Goal: Answer question/provide support: Share knowledge or assist other users

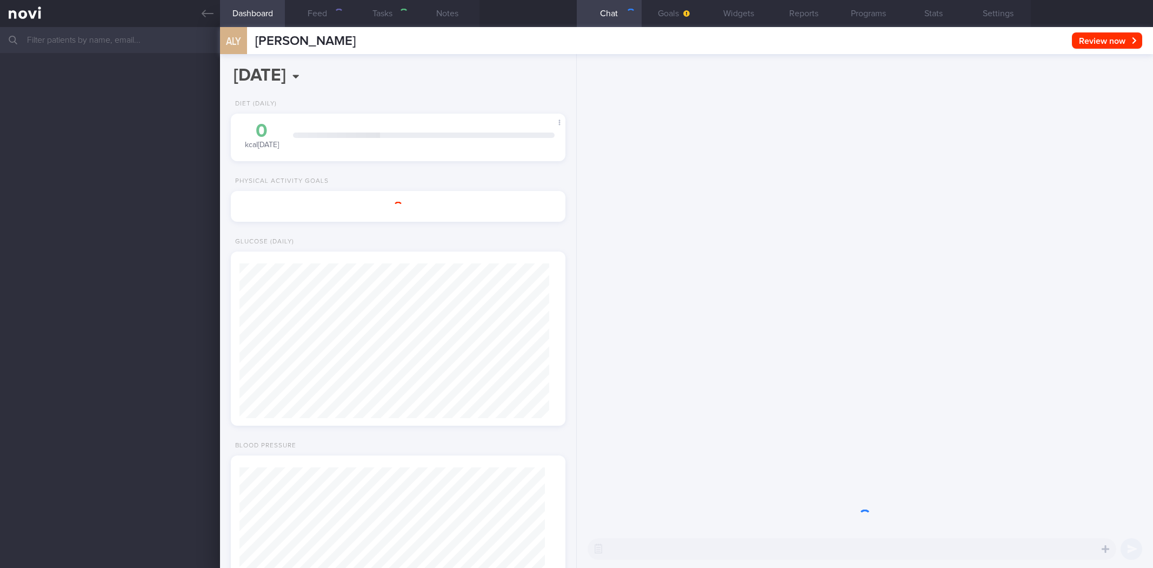
select select "8"
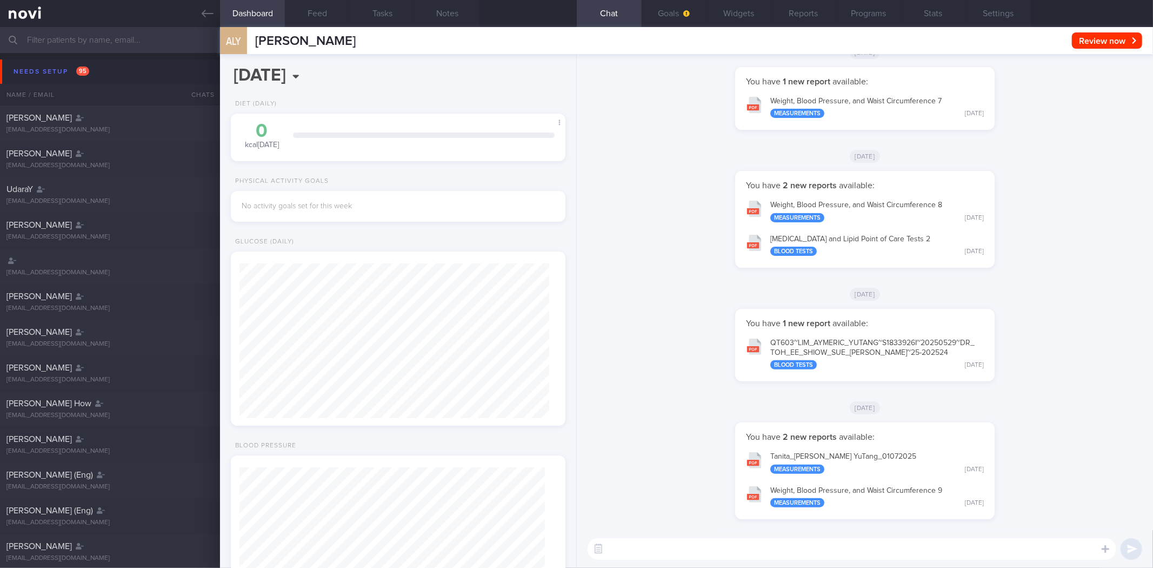
scroll to position [152, 305]
click at [106, 65] on button "Needs setup 95" at bounding box center [578, 71] width 1156 height 24
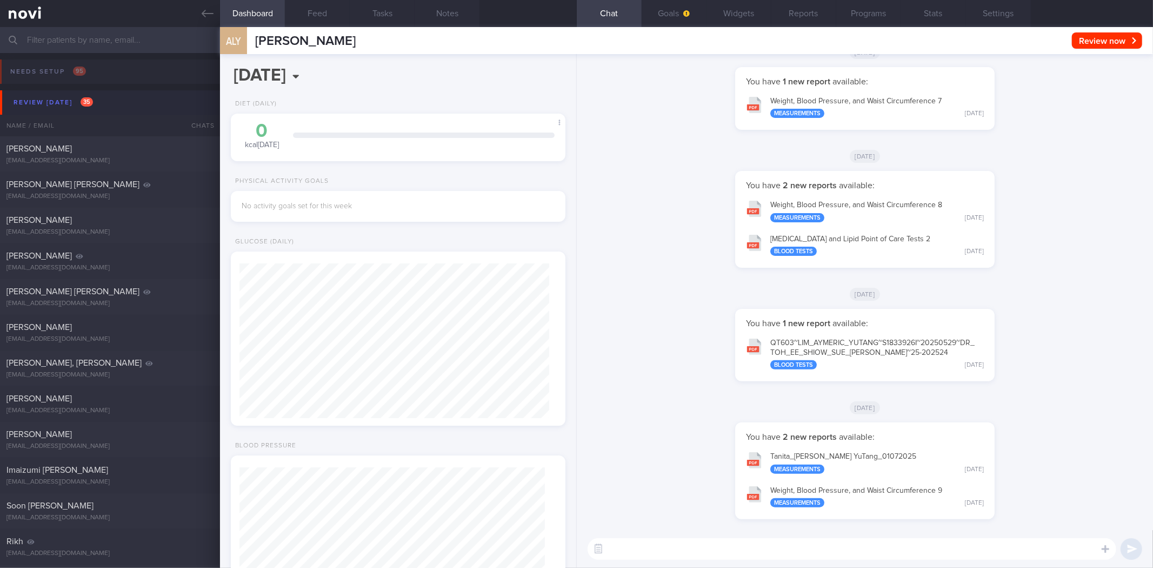
click at [107, 96] on button "Review today 35" at bounding box center [578, 102] width 1156 height 24
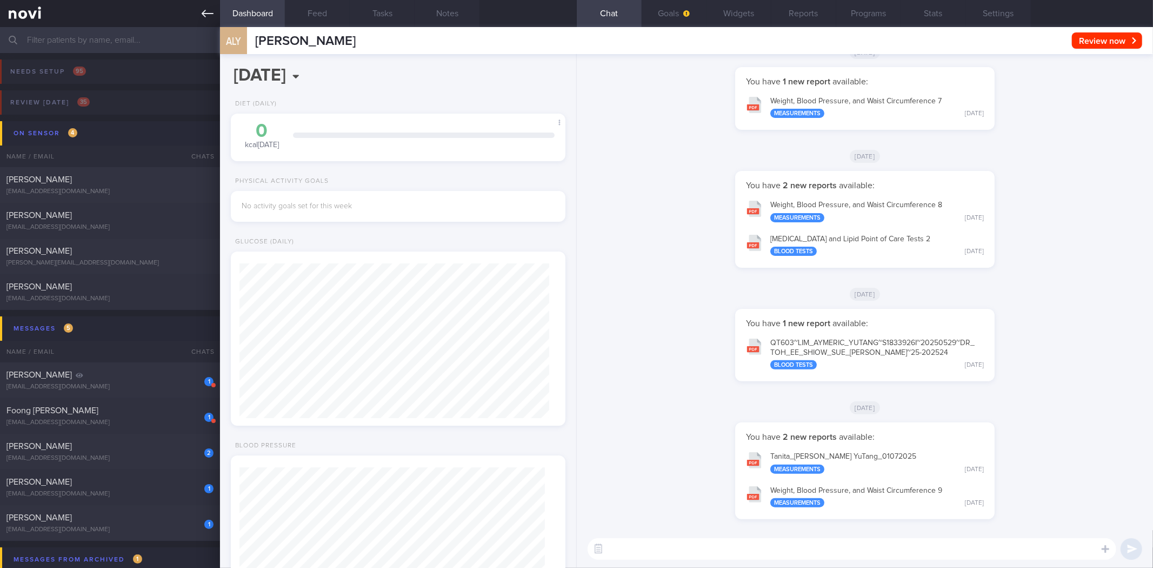
click at [209, 12] on icon at bounding box center [208, 14] width 12 height 12
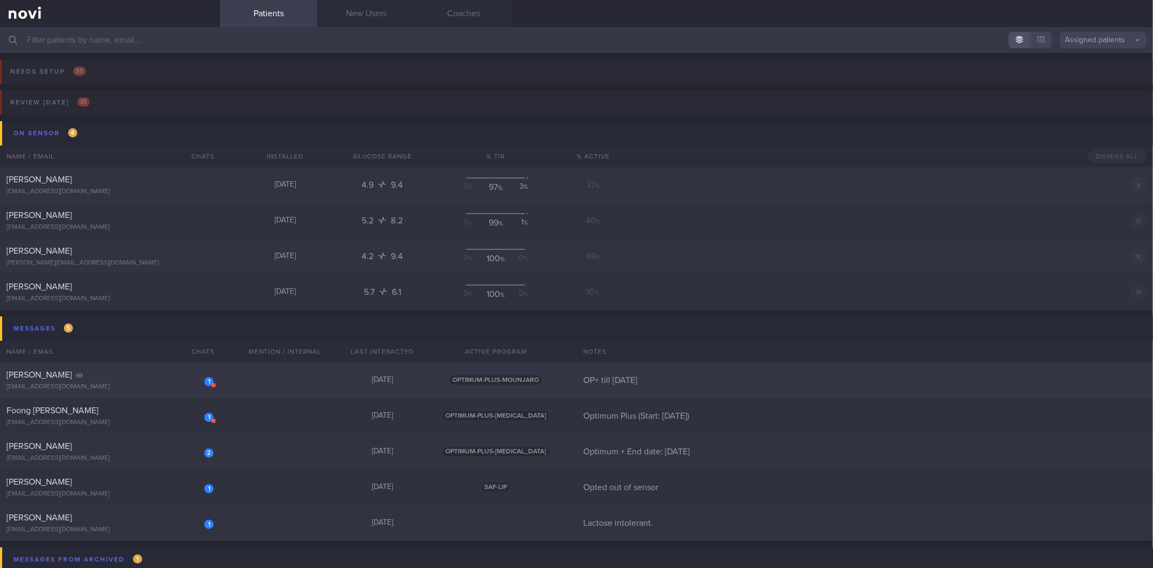
click at [169, 379] on div "[PERSON_NAME]" at bounding box center [108, 374] width 204 height 11
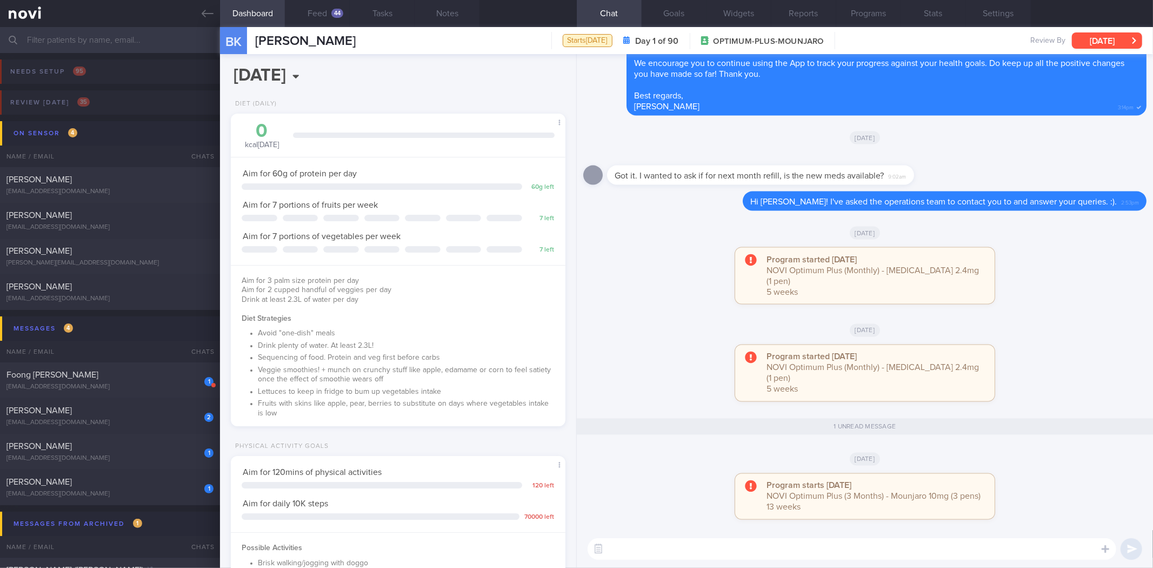
click at [1135, 42] on button "[DATE]" at bounding box center [1107, 40] width 70 height 16
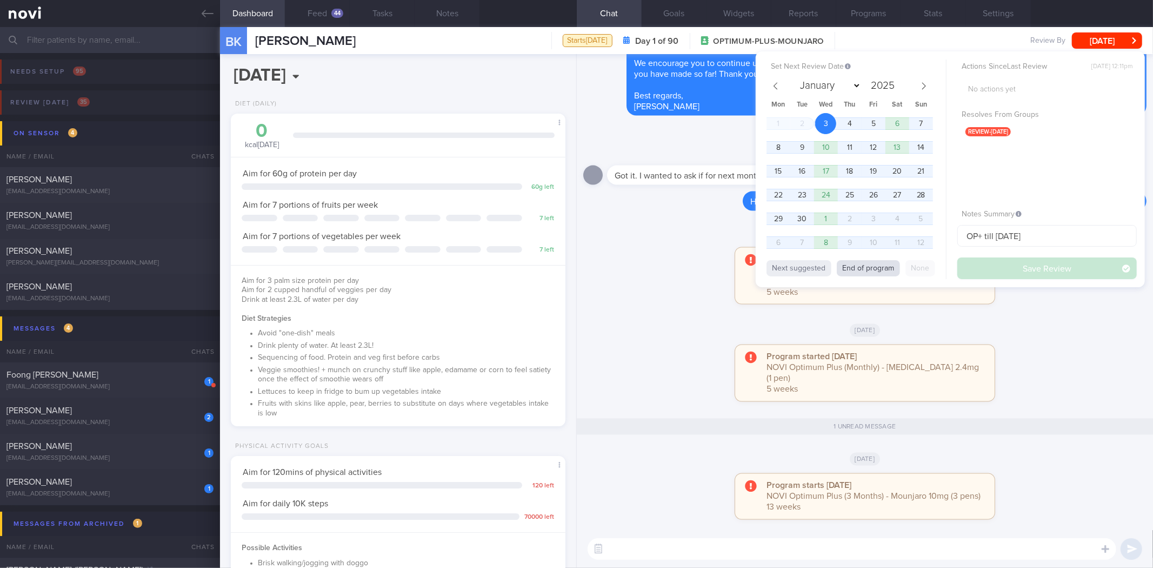
click at [888, 267] on button "End of program" at bounding box center [868, 268] width 63 height 16
select select "11"
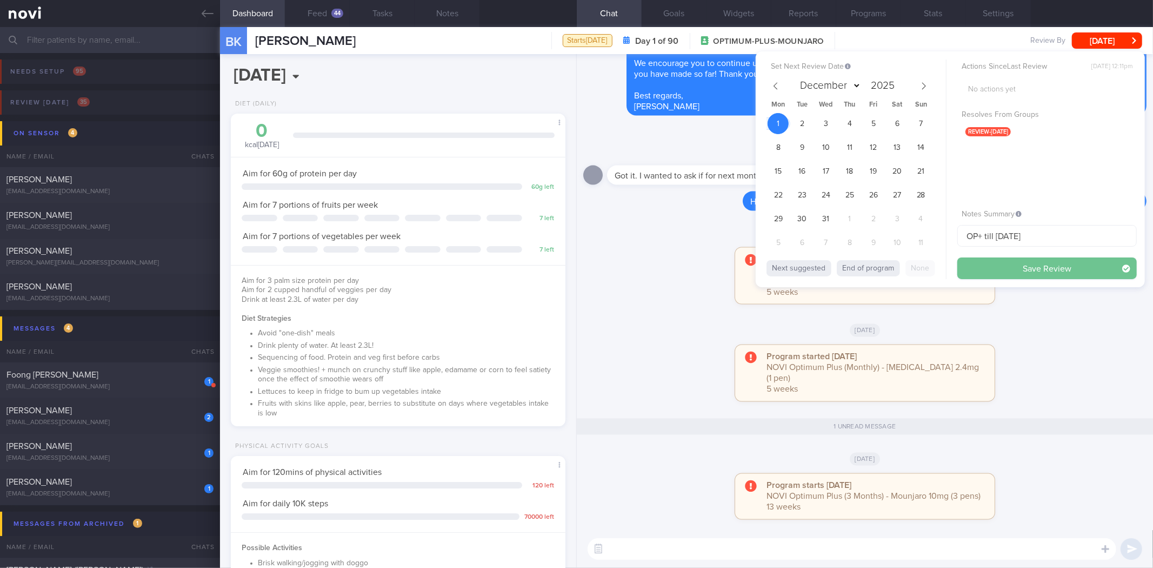
click at [1076, 272] on button "Save Review" at bounding box center [1047, 268] width 179 height 22
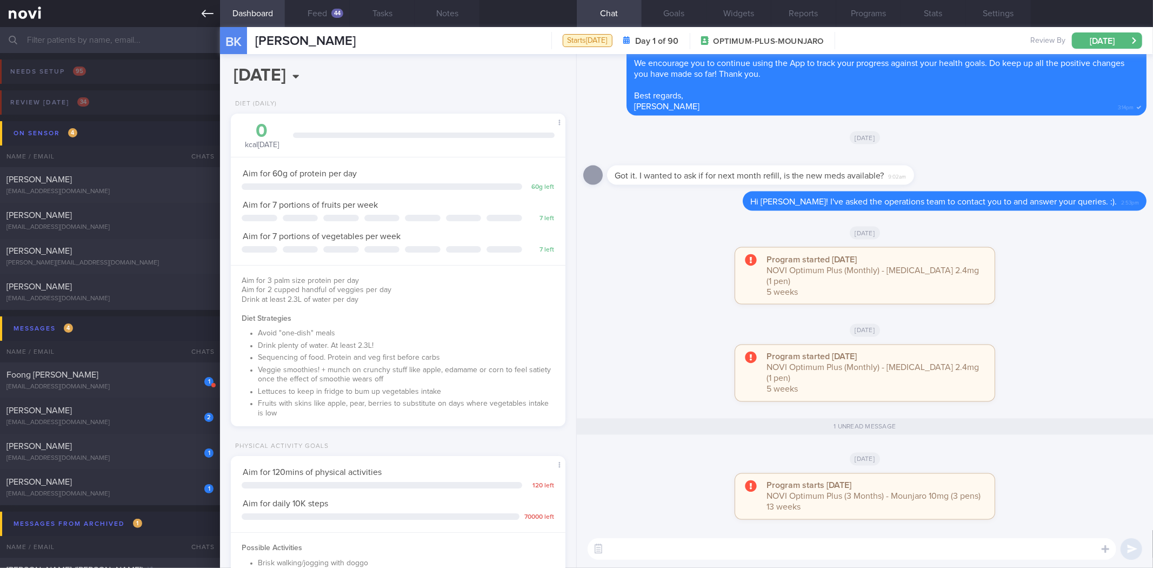
click at [211, 18] on icon at bounding box center [208, 14] width 12 height 12
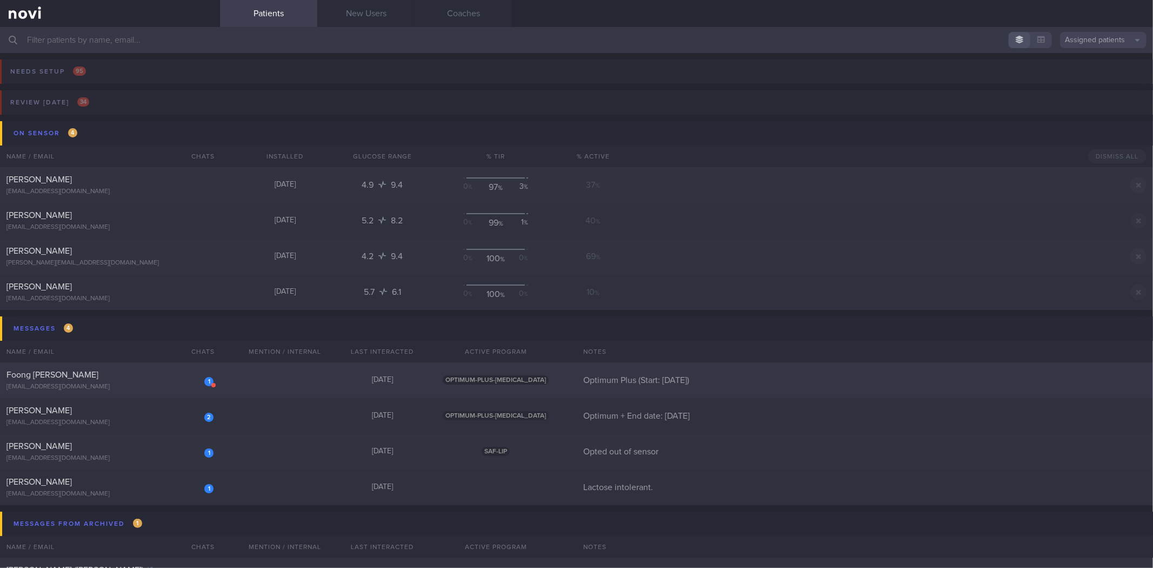
click at [236, 469] on div "1 Foong Wai Lumn foongwailumn@gmail.com 9 days ago OPTIMUM-PLUS-WEGOVY Optimum …" at bounding box center [576, 487] width 1153 height 36
select select "8"
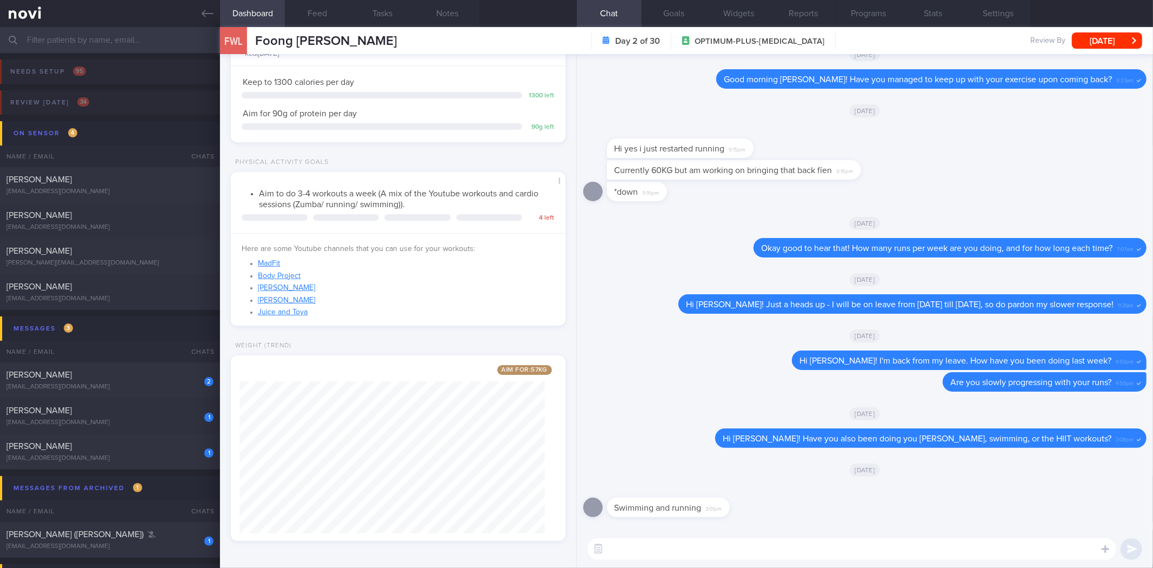
scroll to position [1, 0]
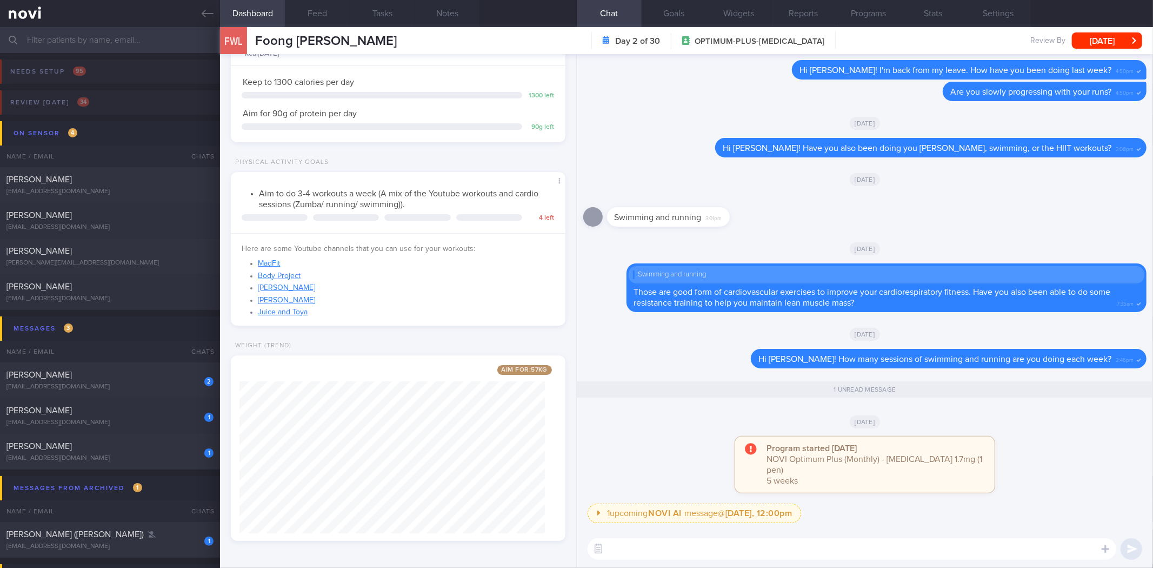
click at [808, 549] on textarea at bounding box center [852, 549] width 529 height 22
type textarea "h"
type textarea "Hi Wai Lumn! How's your weight looking like this month? Can you log your latest…"
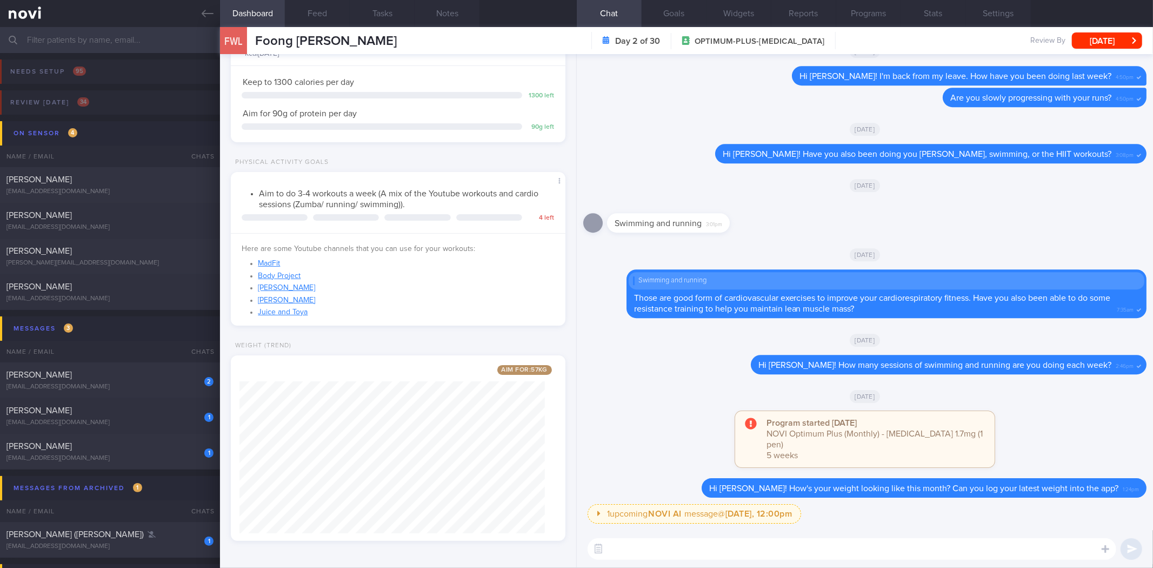
click at [1106, 49] on div "FWL Foong Wai Lumn Day 2 of 30 OPTIMUM-PLUS-WEGOVY Review By Tue, 2 Sep Set Nex…" at bounding box center [686, 40] width 933 height 27
click at [1107, 44] on button "Tue, 2 Sep" at bounding box center [1107, 40] width 70 height 16
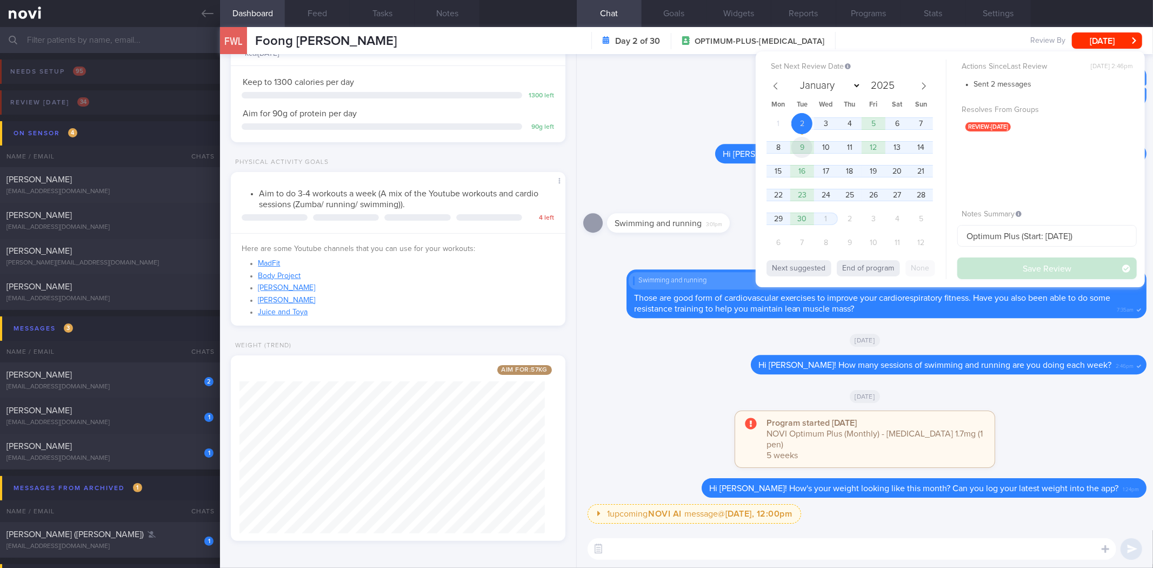
click at [803, 152] on span "9" at bounding box center [802, 147] width 21 height 21
click at [1066, 265] on button "Save Review" at bounding box center [1047, 268] width 179 height 22
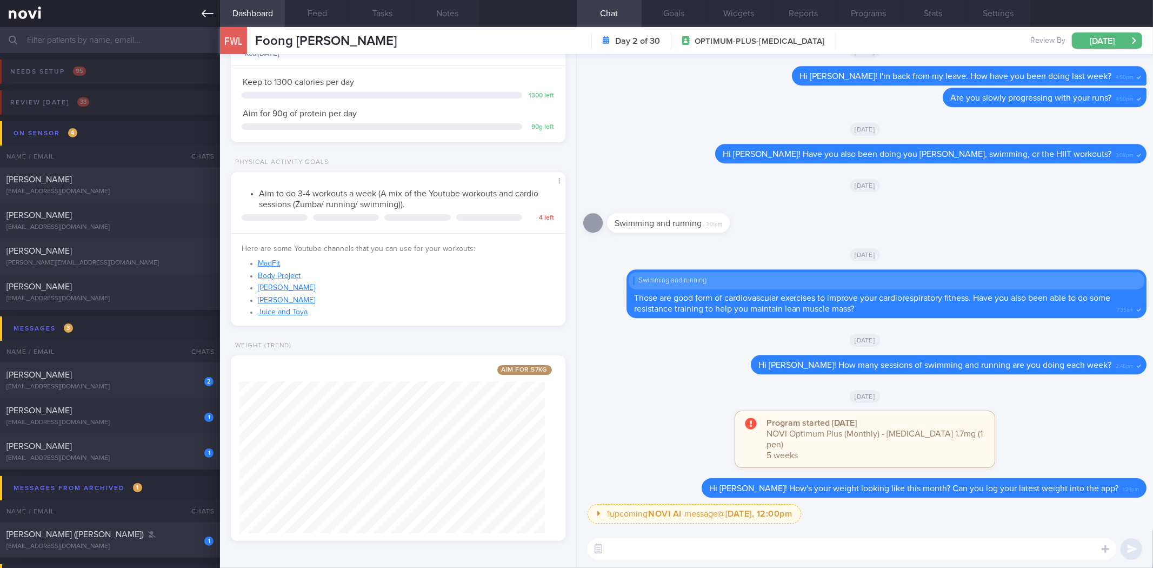
click at [214, 9] on link at bounding box center [110, 13] width 220 height 27
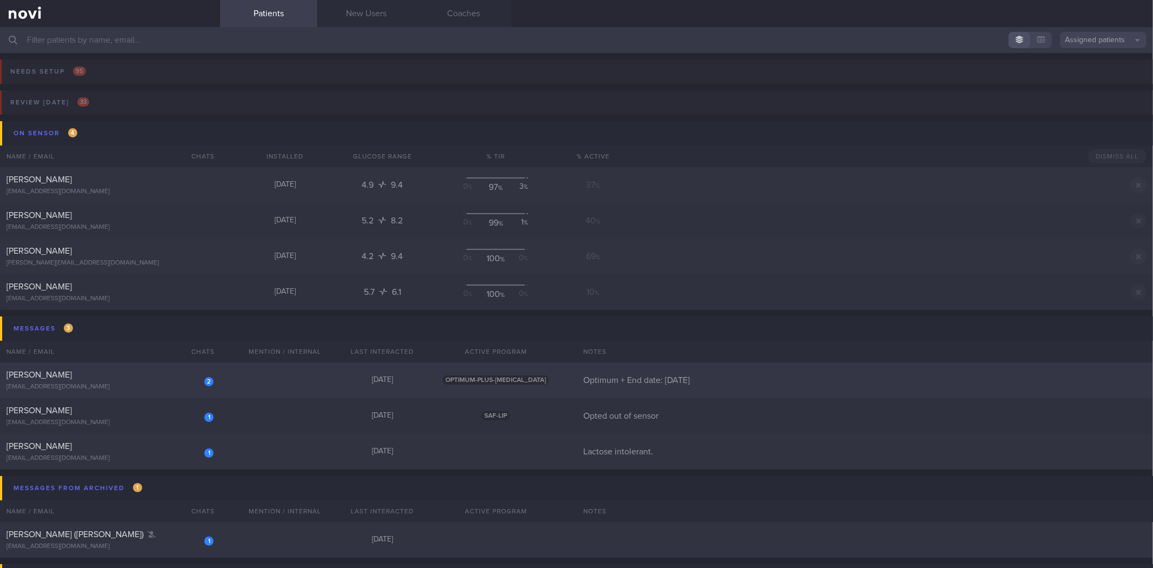
click at [155, 376] on div "[PERSON_NAME]" at bounding box center [108, 374] width 204 height 11
select select "8"
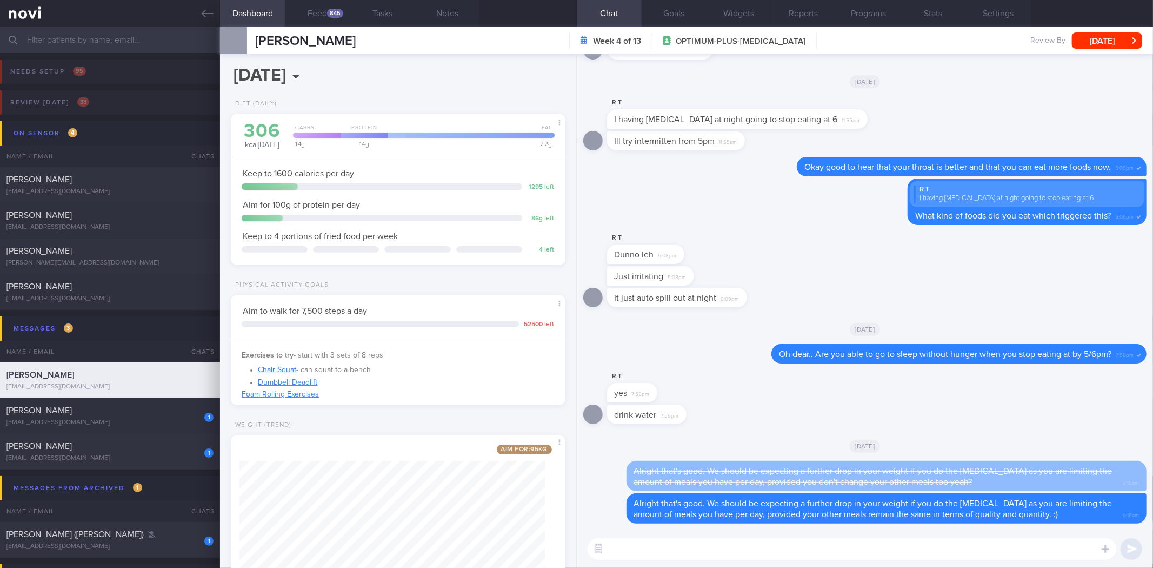
scroll to position [79, 0]
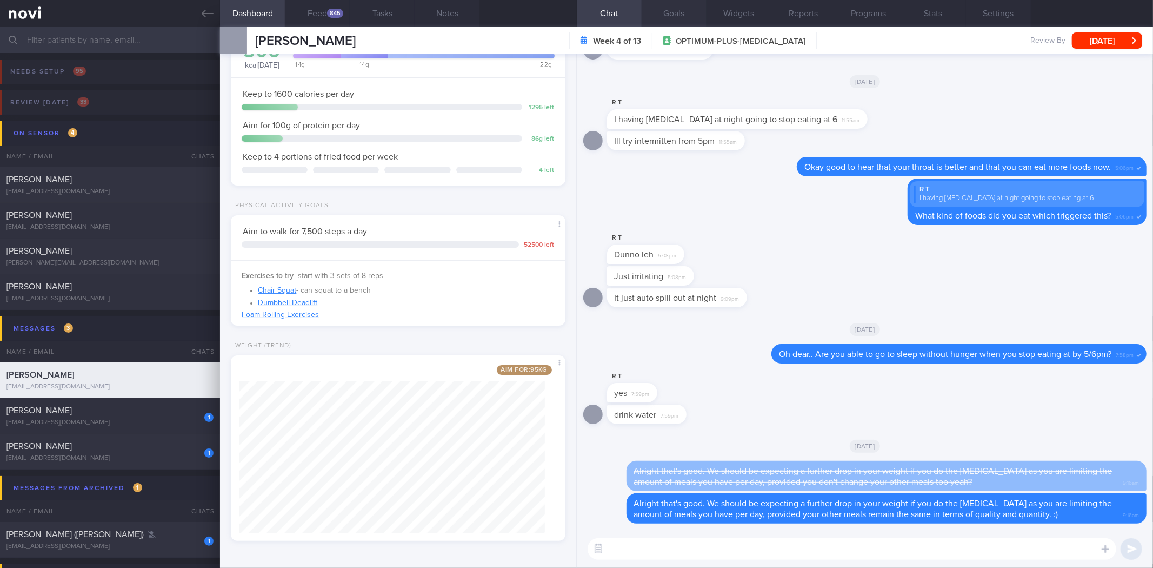
click at [676, 11] on button "Goals" at bounding box center [674, 13] width 65 height 27
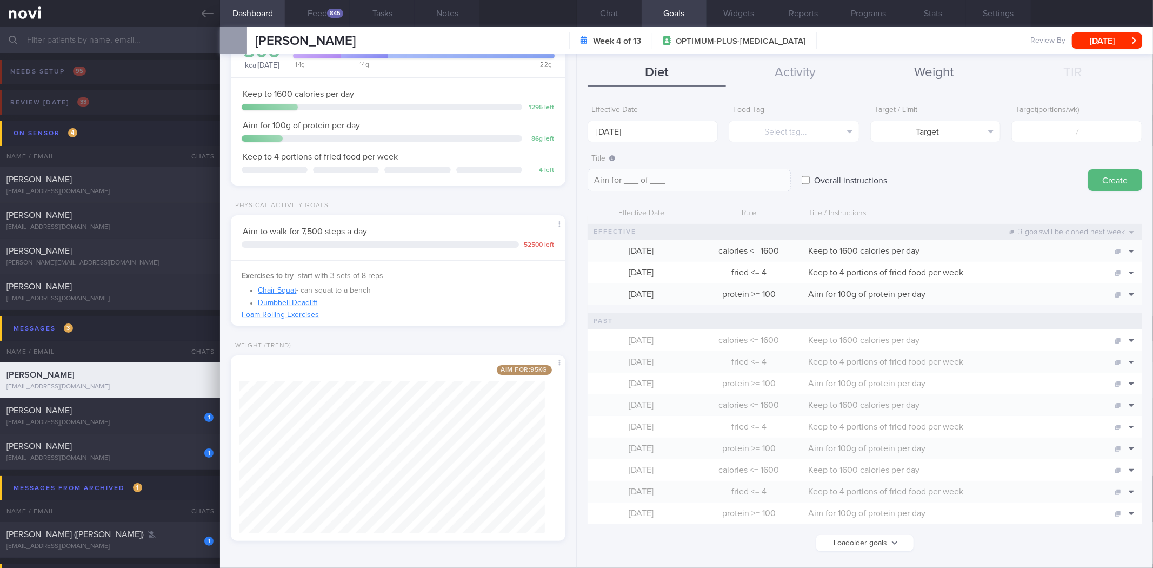
click at [927, 65] on button "Weight" at bounding box center [934, 72] width 139 height 27
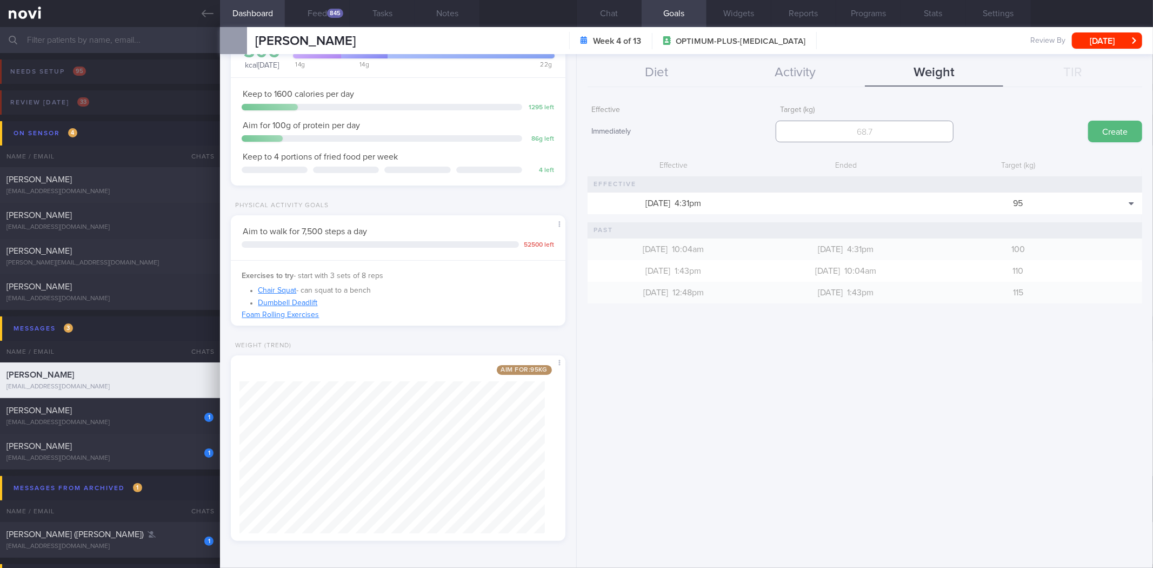
click at [923, 134] on input "number" at bounding box center [865, 132] width 178 height 22
type input "90"
click at [1088, 121] on button "Create" at bounding box center [1115, 132] width 54 height 22
click at [604, 8] on button "Chat" at bounding box center [609, 13] width 65 height 27
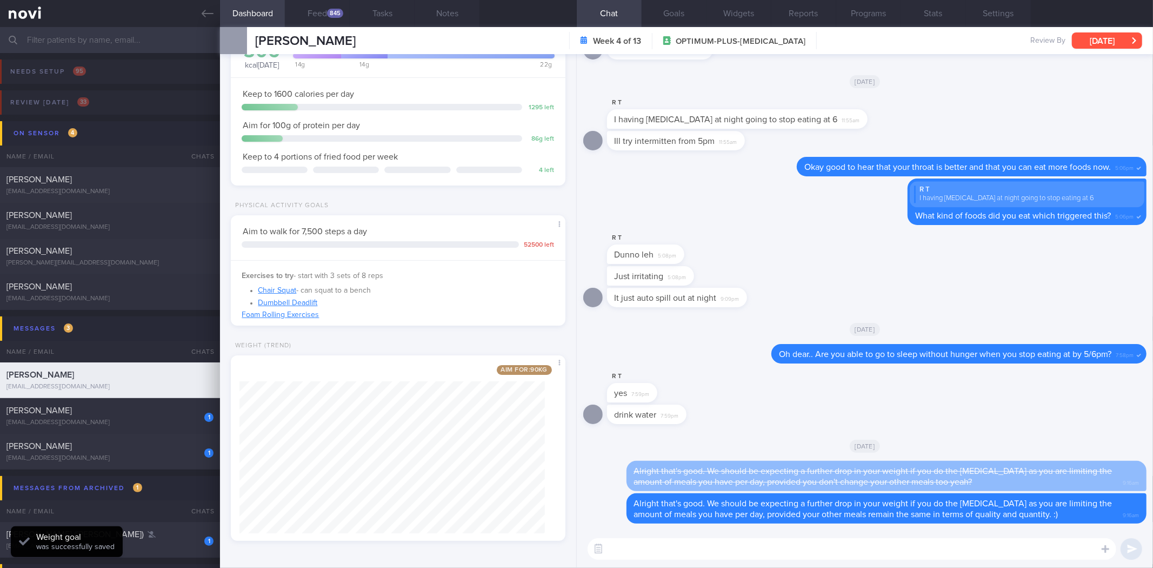
click at [1101, 40] on button "[DATE]" at bounding box center [1107, 40] width 70 height 16
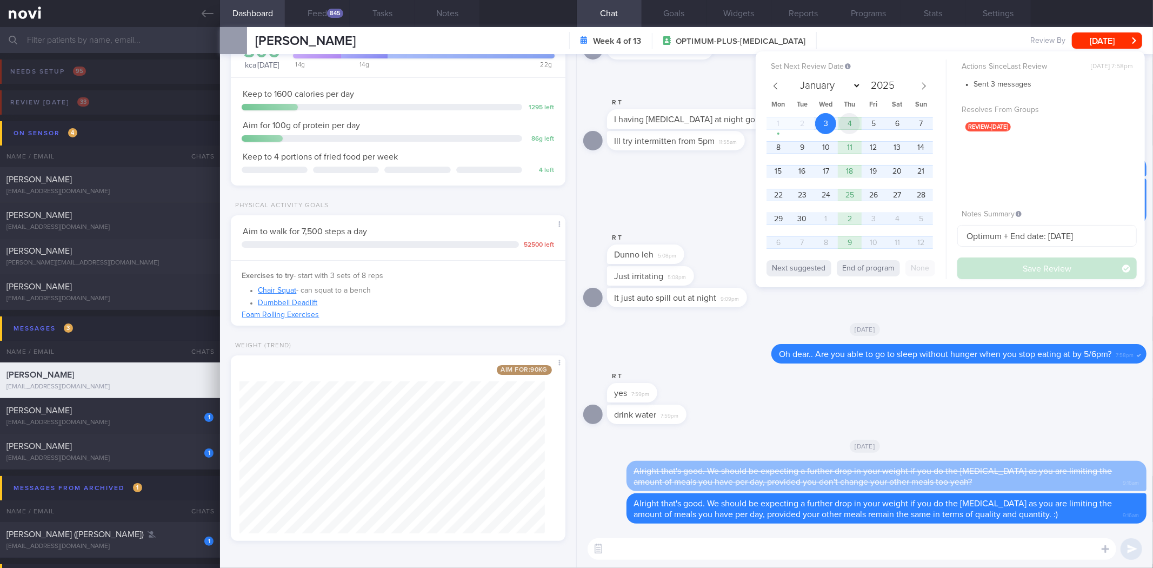
click at [847, 125] on span "4" at bounding box center [849, 123] width 21 height 21
click at [1033, 265] on button "Save Review" at bounding box center [1047, 268] width 179 height 22
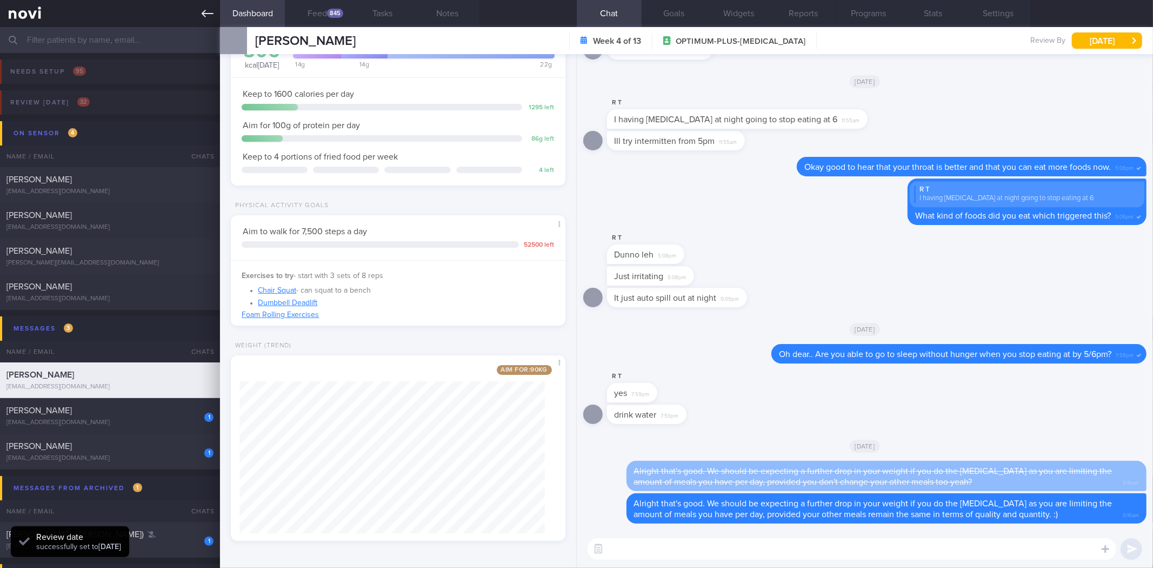
click at [204, 16] on icon at bounding box center [208, 14] width 12 height 12
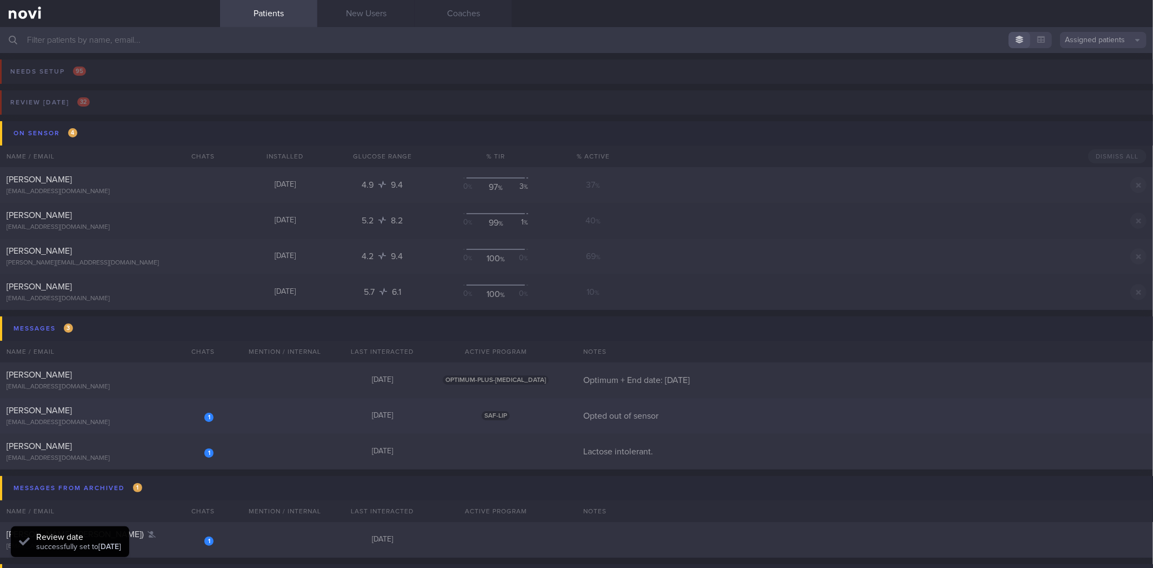
click at [171, 425] on div "[EMAIL_ADDRESS][DOMAIN_NAME]" at bounding box center [109, 422] width 207 height 8
select select "8"
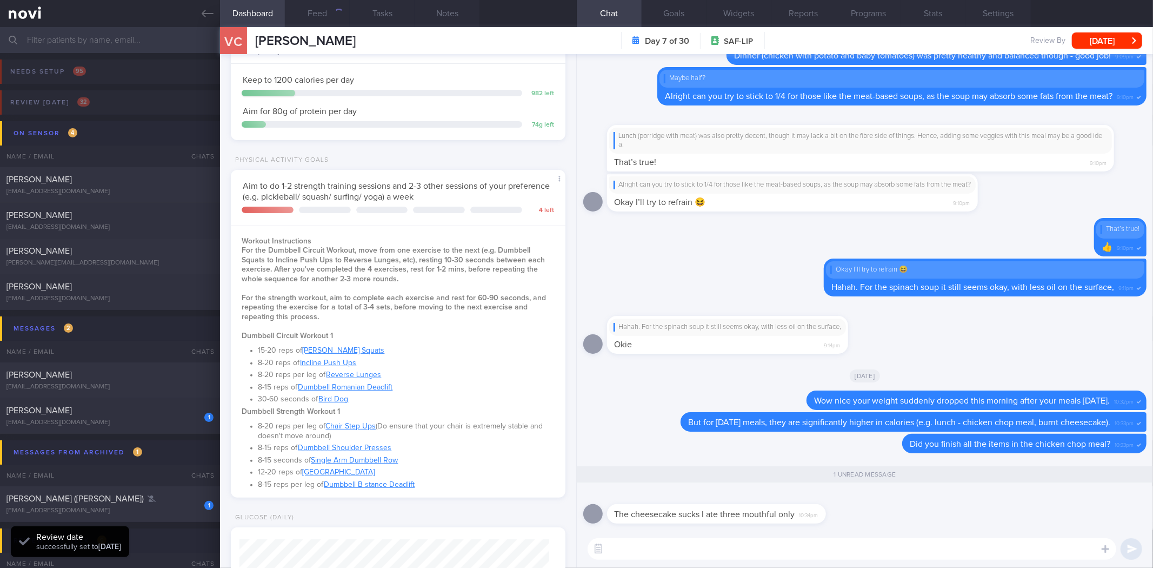
scroll to position [575, 0]
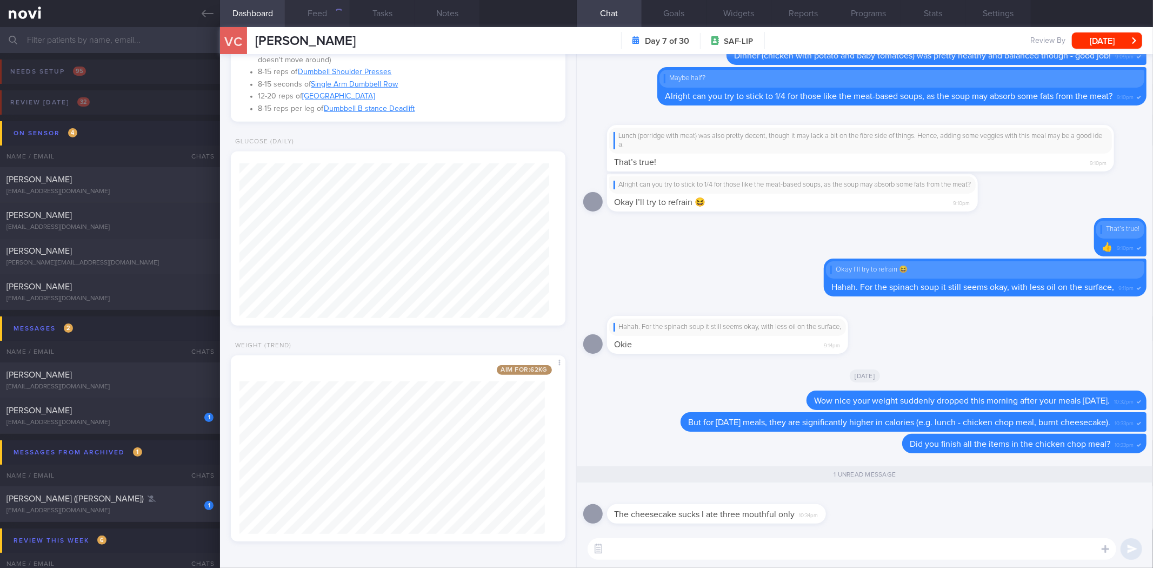
click at [316, 9] on button "Feed" at bounding box center [317, 13] width 65 height 27
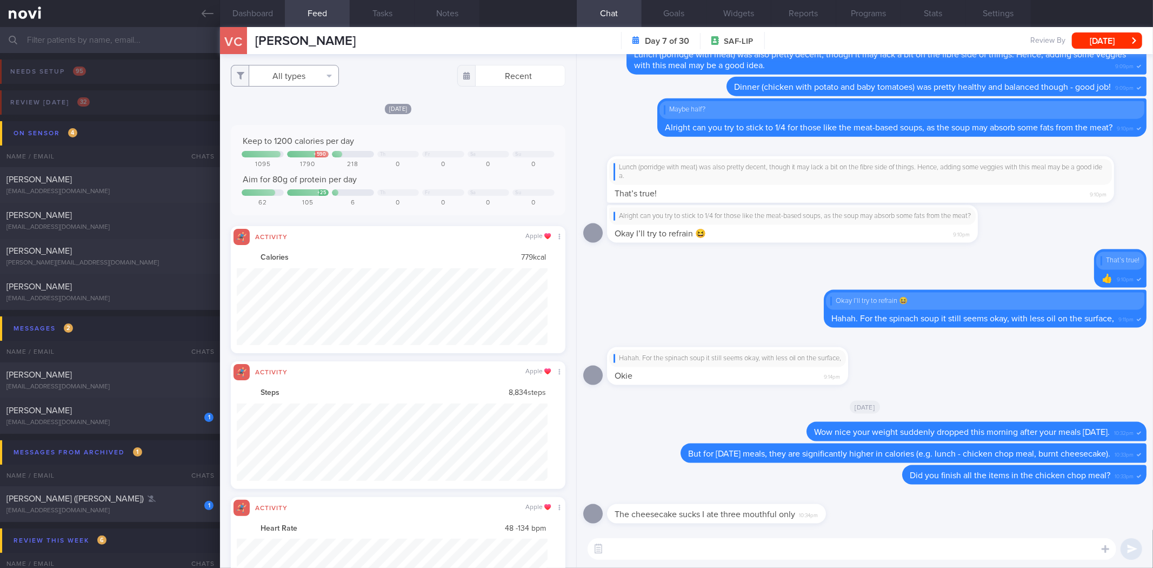
click at [303, 69] on button "All types" at bounding box center [285, 76] width 108 height 22
click at [296, 111] on button "Activity" at bounding box center [284, 113] width 107 height 16
checkbox input "false"
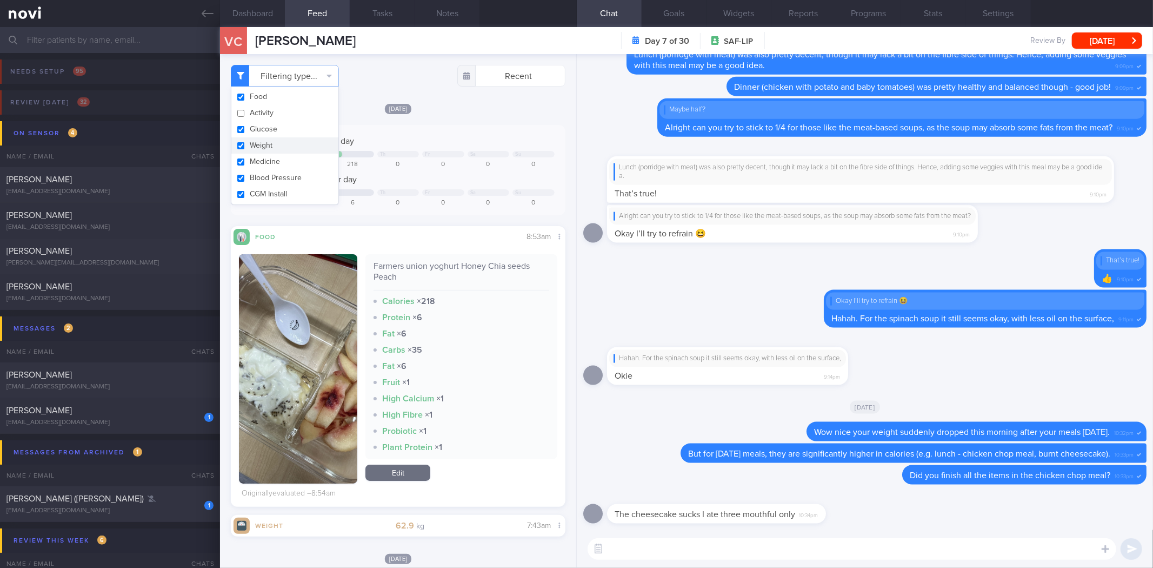
click at [290, 147] on button "Weight" at bounding box center [284, 145] width 107 height 16
checkbox input "false"
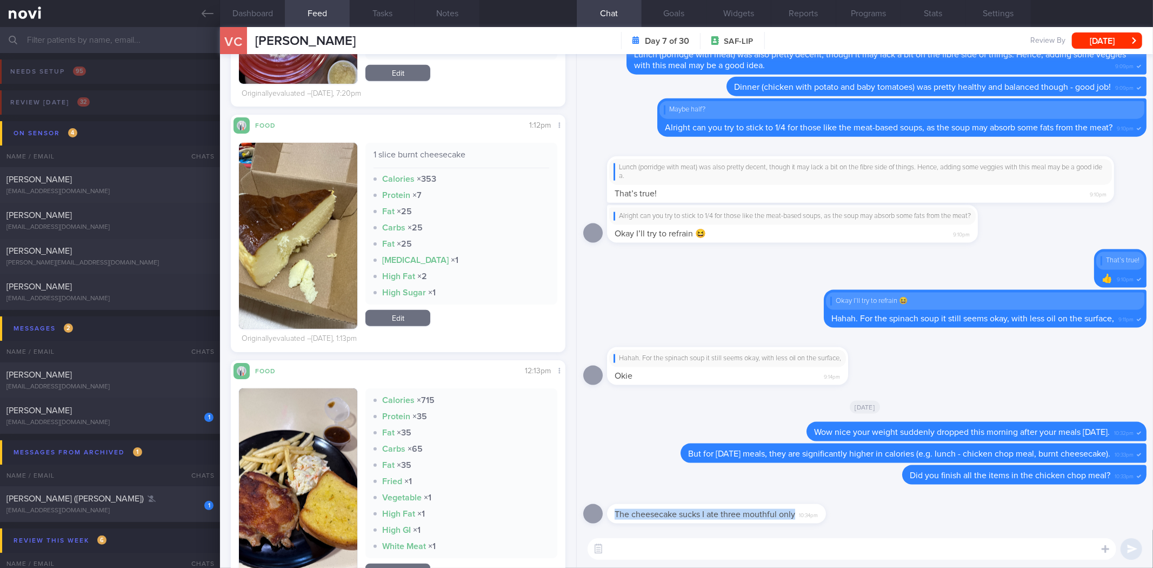
drag, startPoint x: 826, startPoint y: 514, endPoint x: 986, endPoint y: 509, distance: 160.6
click at [986, 509] on div "The cheesecake sucks I ate three mouthful only 10:34pm" at bounding box center [864, 510] width 563 height 39
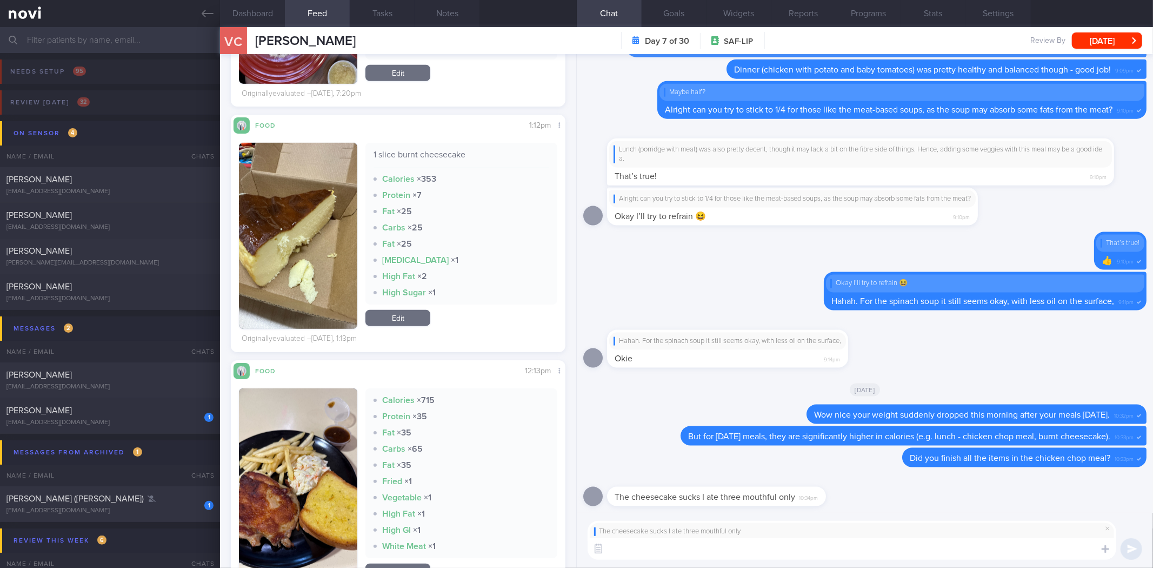
click at [883, 548] on textarea at bounding box center [852, 549] width 529 height 22
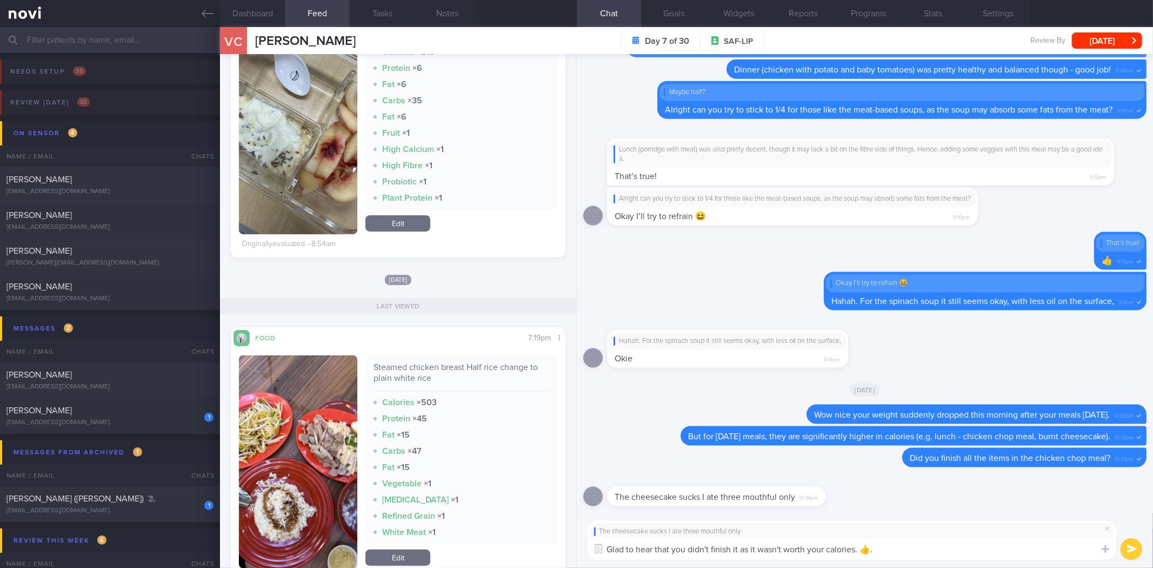
type textarea "Glad to hear that you didn't finish it as it wasn't worth your calories. 👍."
click at [317, 447] on button "button" at bounding box center [298, 461] width 118 height 213
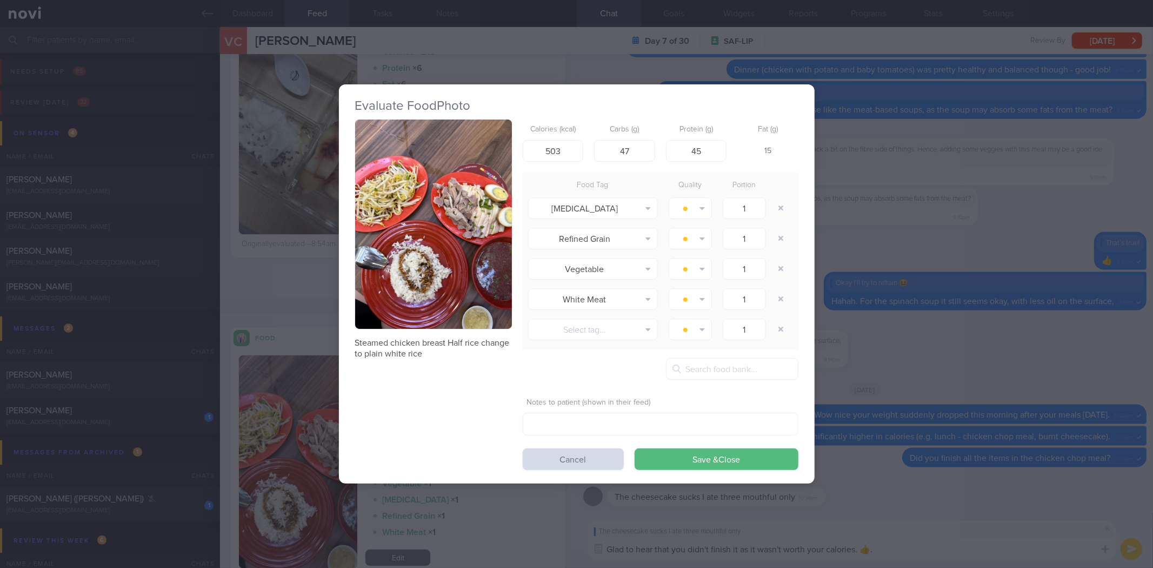
click at [462, 244] on button "button" at bounding box center [433, 223] width 157 height 209
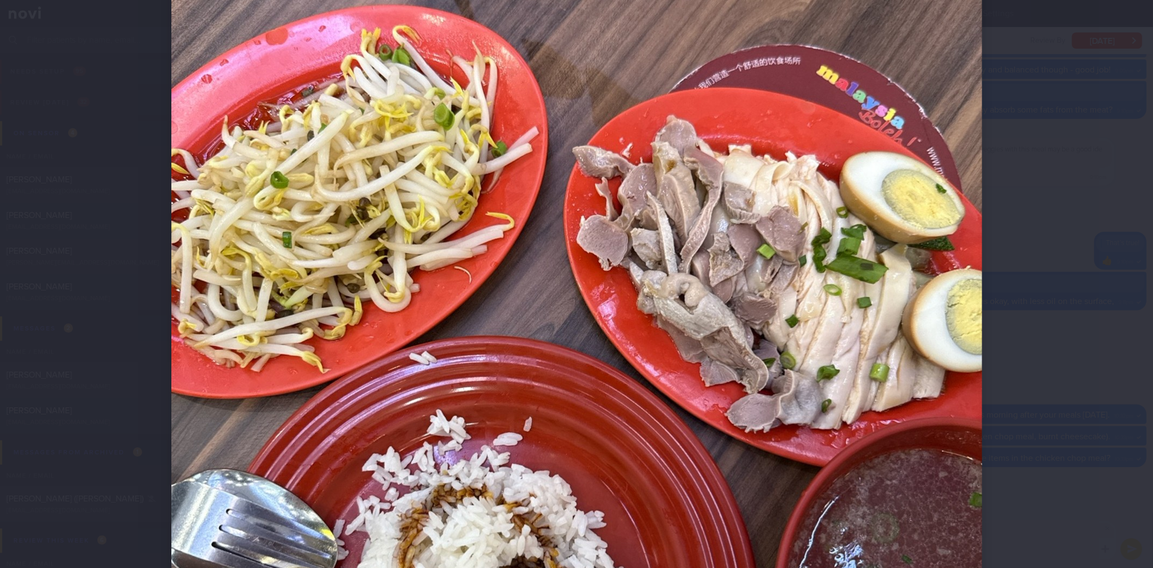
scroll to position [227, 0]
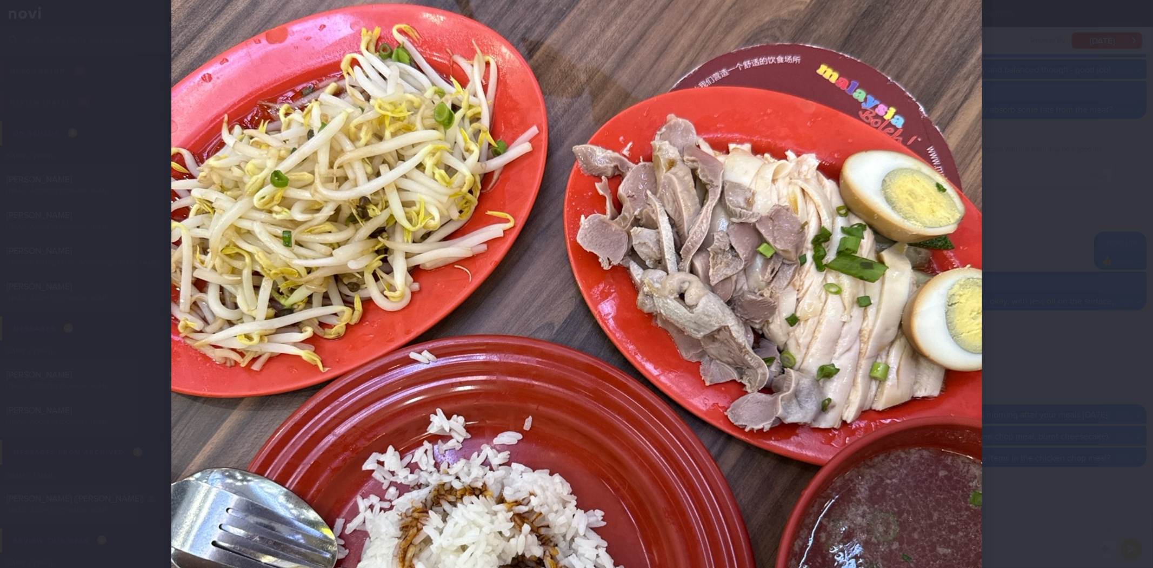
click at [1078, 415] on div at bounding box center [576, 284] width 1153 height 568
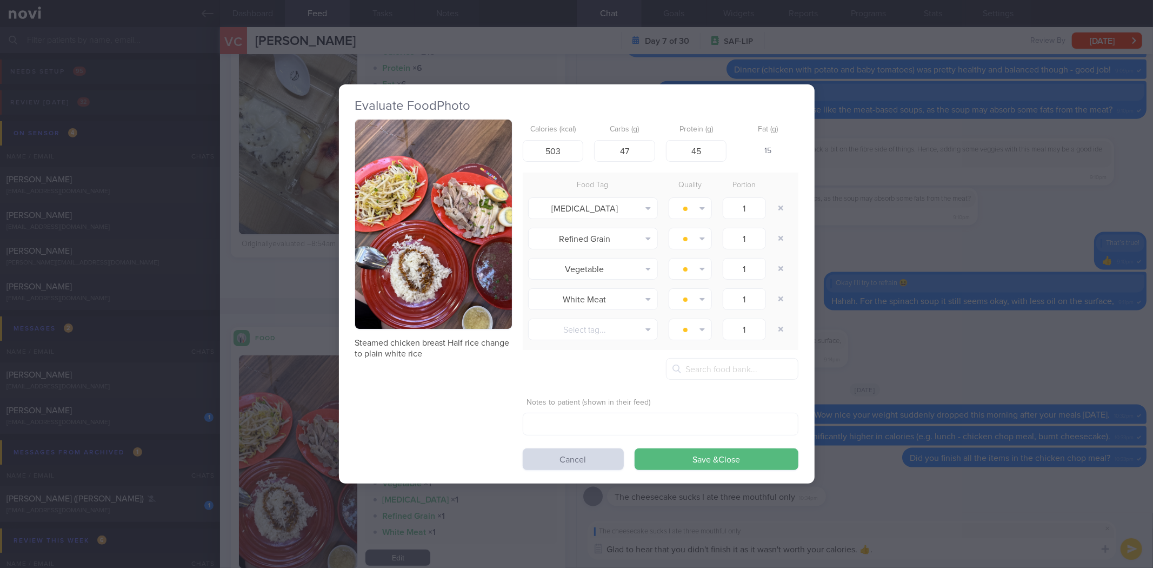
click at [916, 536] on div "Evaluate Food Photo Steamed chicken breast Half rice change to plain white rice…" at bounding box center [576, 284] width 1153 height 568
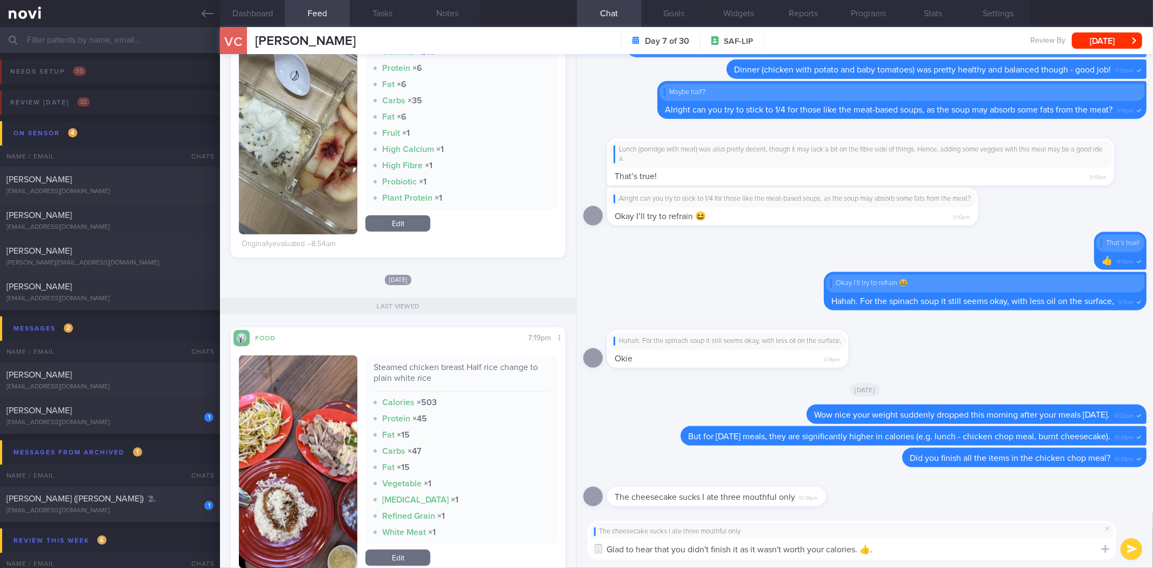
click at [913, 549] on textarea "Glad to hear that you didn't finish it as it wasn't worth your calories. 👍." at bounding box center [852, 549] width 529 height 22
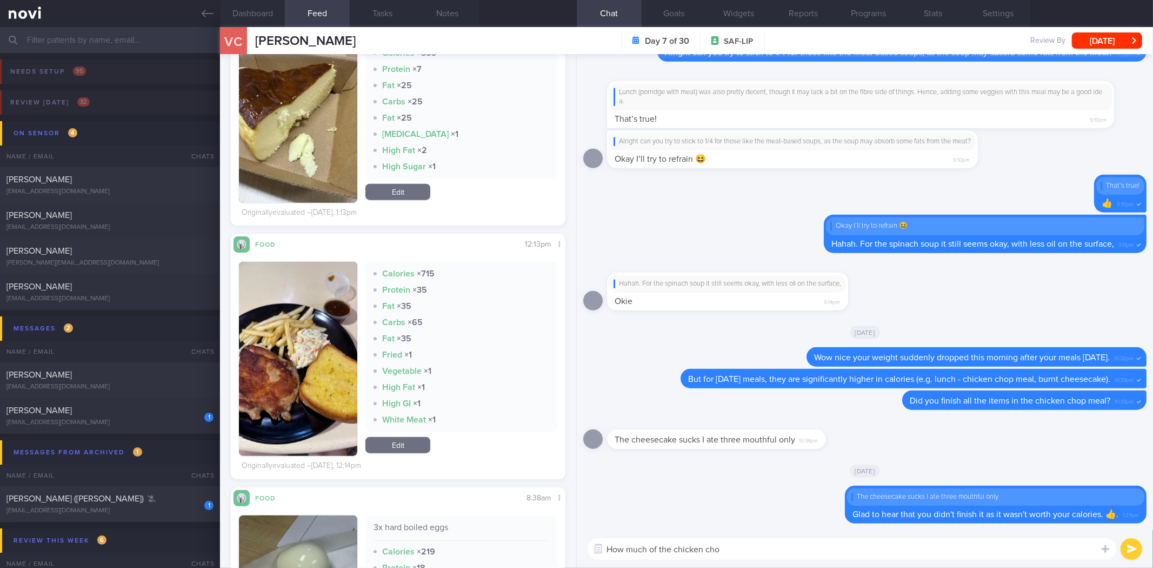
scroll to position [860, 0]
type textarea "How much of the french fries did you finish for the chicken chop meal?"
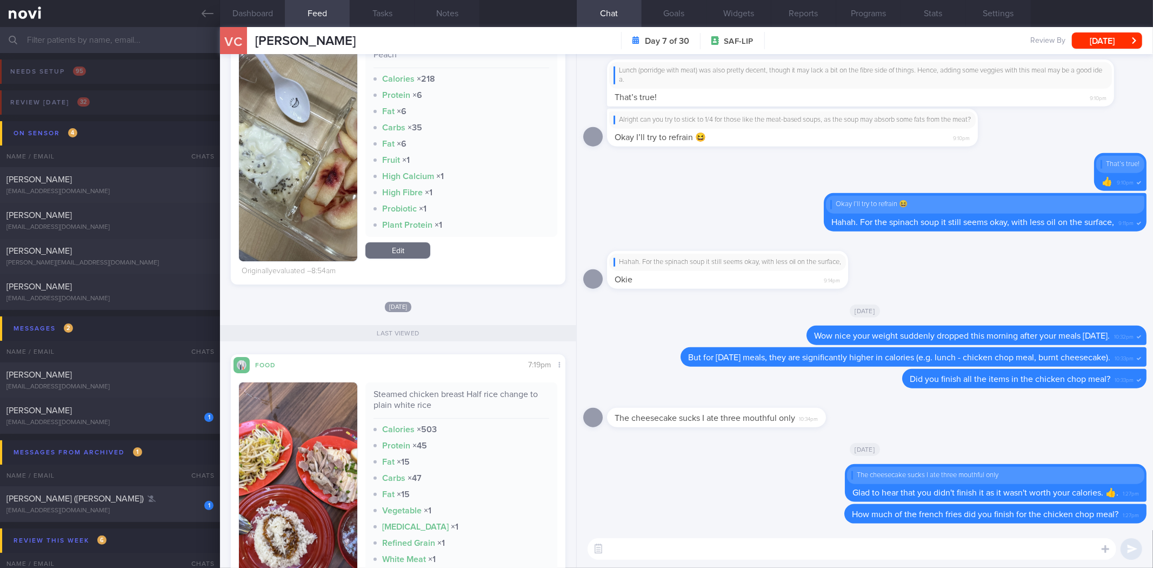
scroll to position [0, 0]
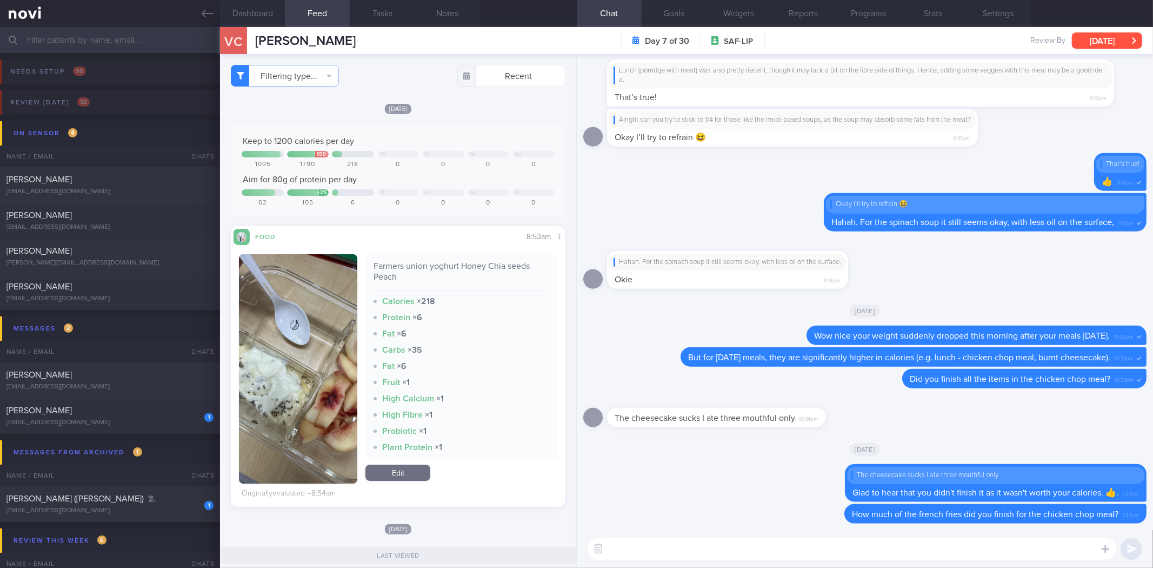
drag, startPoint x: 1101, startPoint y: 40, endPoint x: 1109, endPoint y: 42, distance: 8.3
click at [1109, 42] on button "[DATE]" at bounding box center [1107, 40] width 70 height 16
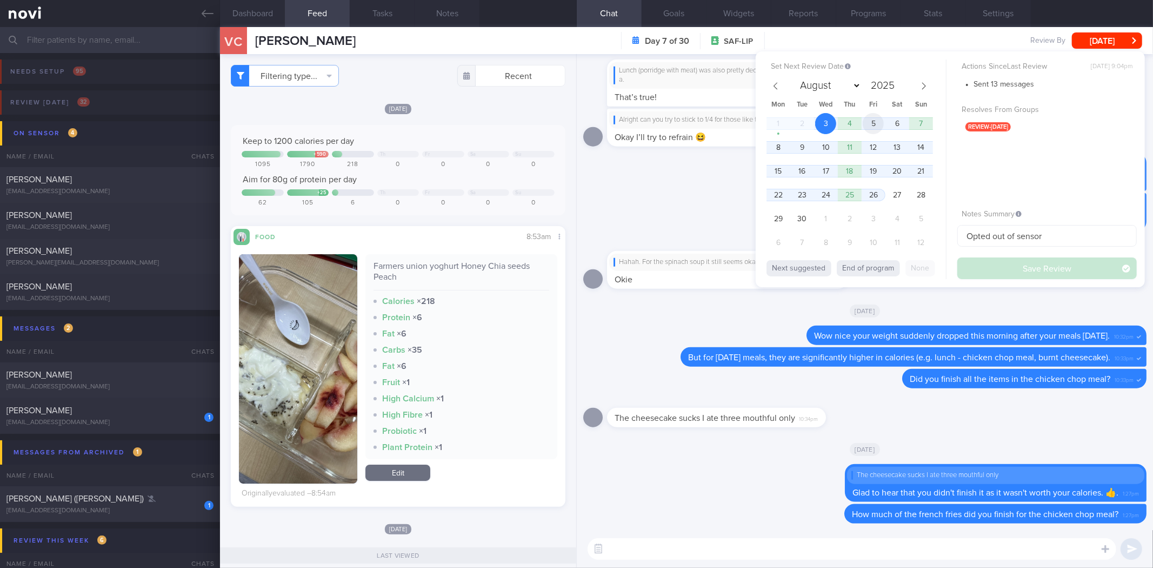
click at [868, 130] on span "5" at bounding box center [873, 123] width 21 height 21
click at [987, 279] on div "Set Next Review Date 5 Sep 2025 August September October November December 2025…" at bounding box center [950, 169] width 389 height 236
click at [988, 276] on button "Save Review" at bounding box center [1047, 268] width 179 height 22
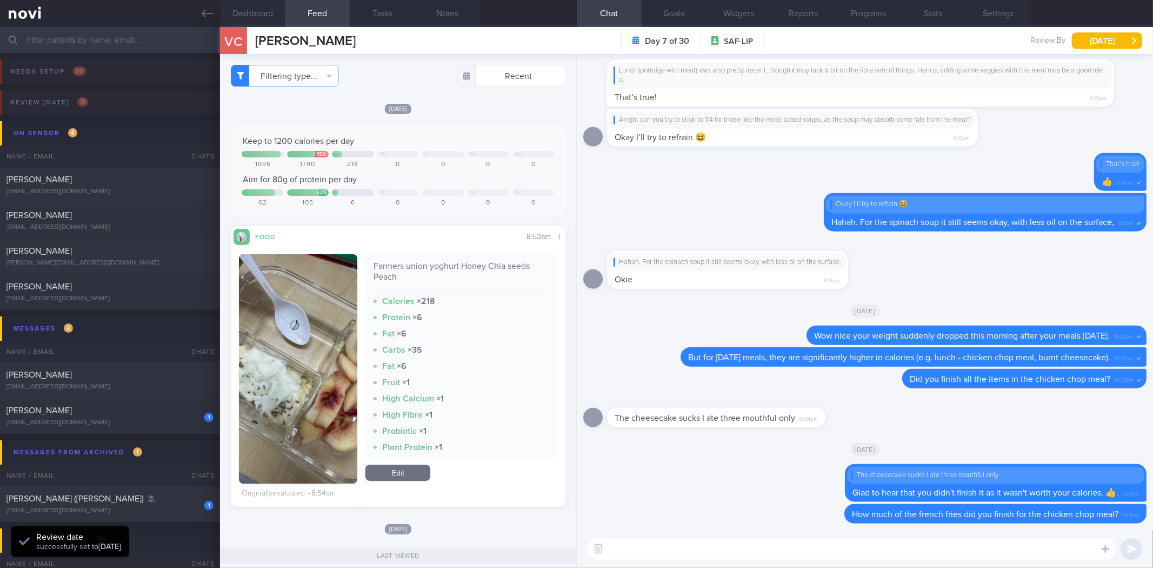
scroll to position [155, 310]
click at [191, 74] on button "Needs setup 95" at bounding box center [575, 74] width 1156 height 31
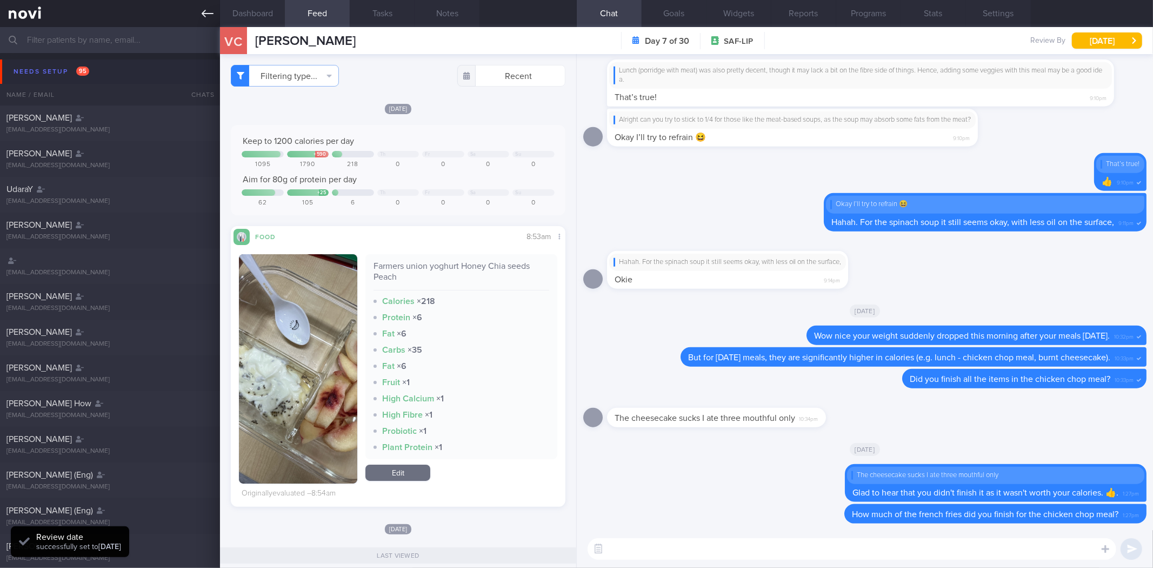
click at [202, 18] on icon at bounding box center [208, 14] width 12 height 12
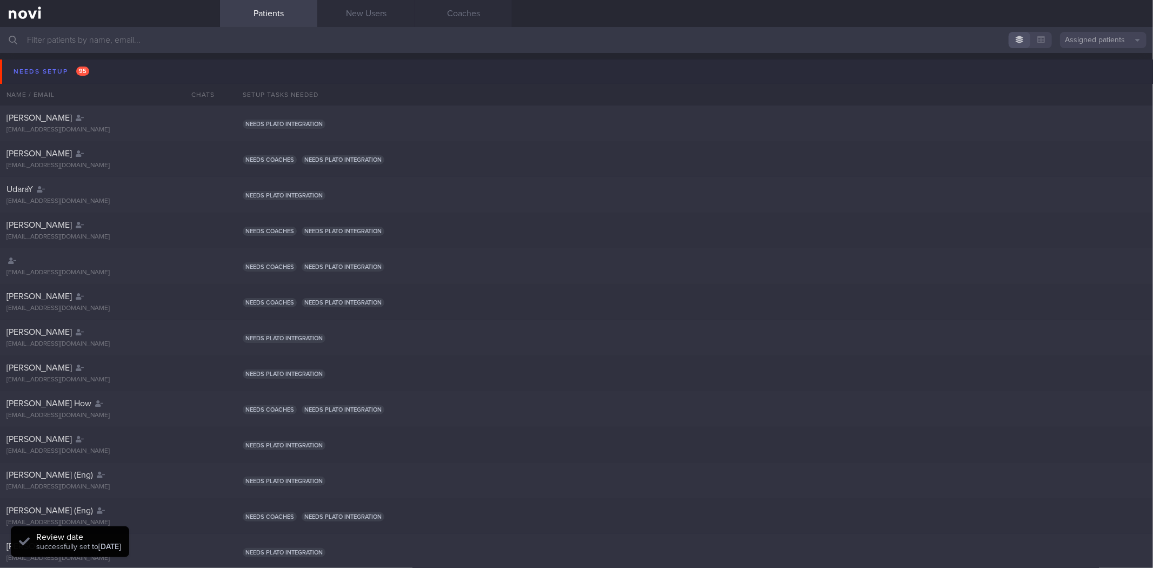
click at [142, 69] on button "Needs setup 95" at bounding box center [578, 71] width 1156 height 24
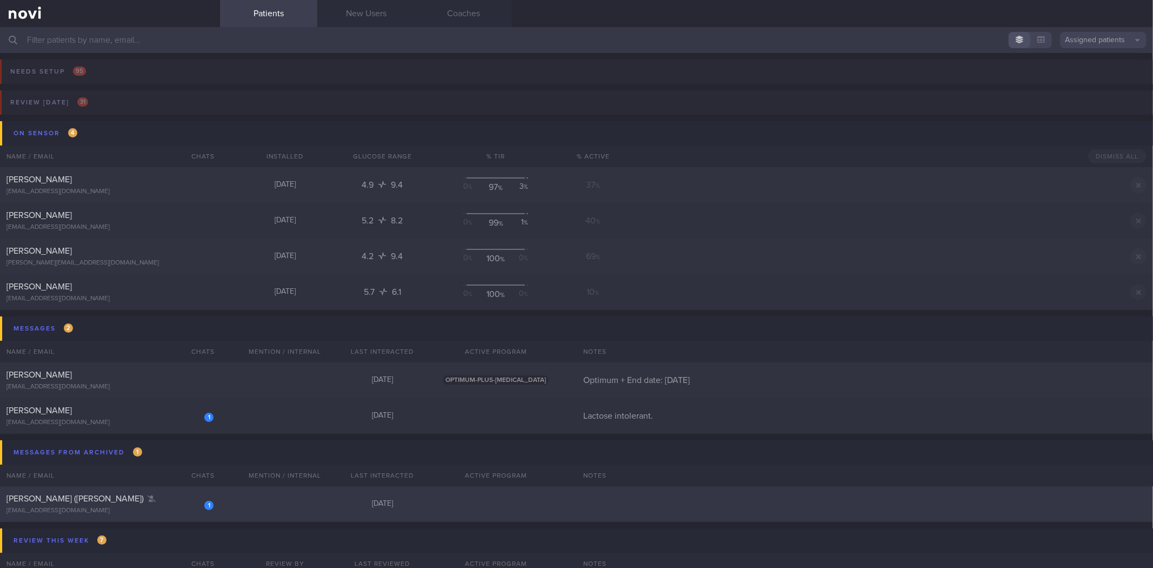
click at [212, 503] on div "1" at bounding box center [208, 504] width 9 height 11
select select "8"
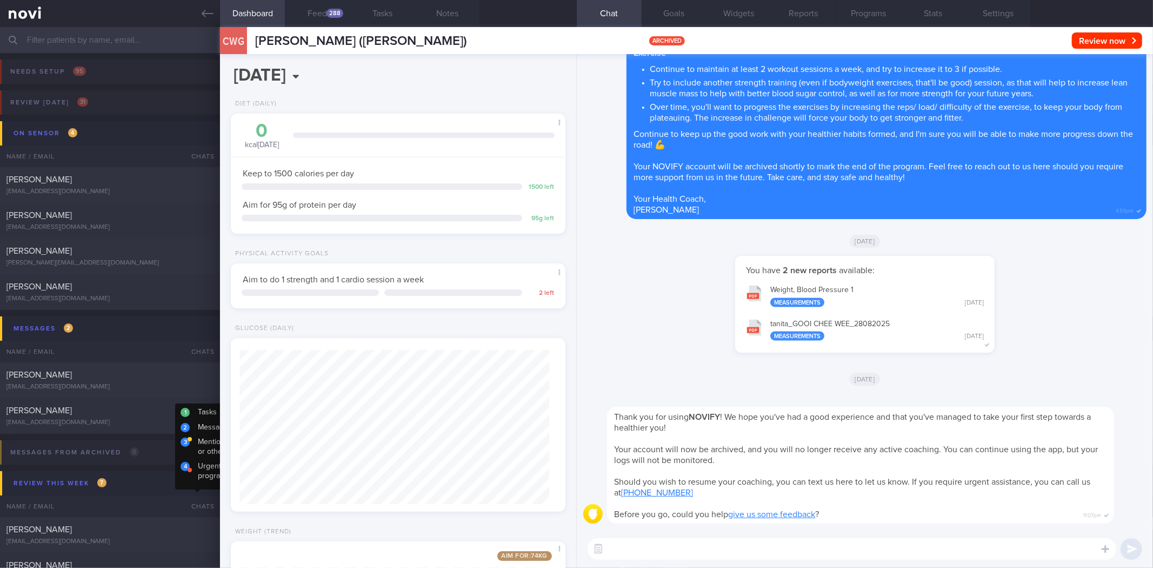
scroll to position [155, 310]
click at [199, 23] on link at bounding box center [110, 13] width 220 height 27
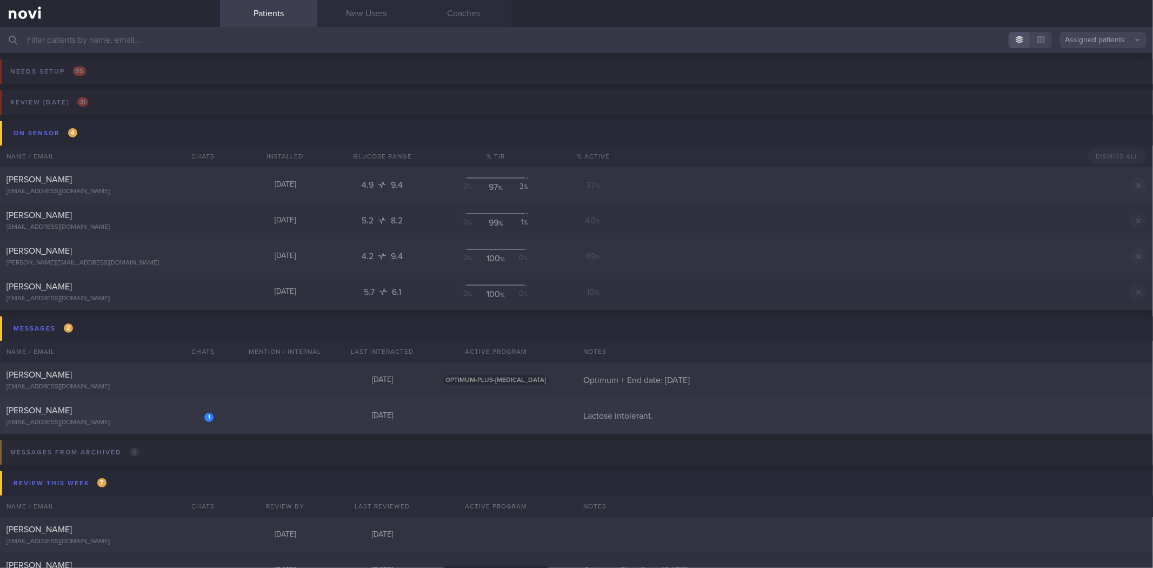
click at [172, 408] on div "[PERSON_NAME]" at bounding box center [108, 410] width 204 height 11
select select "8"
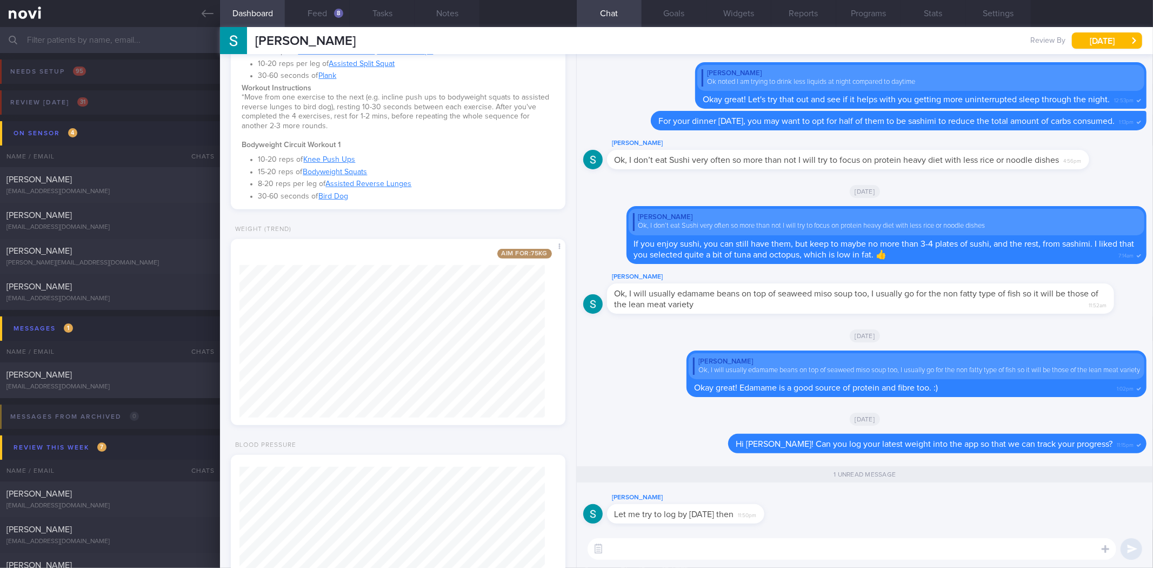
scroll to position [460, 0]
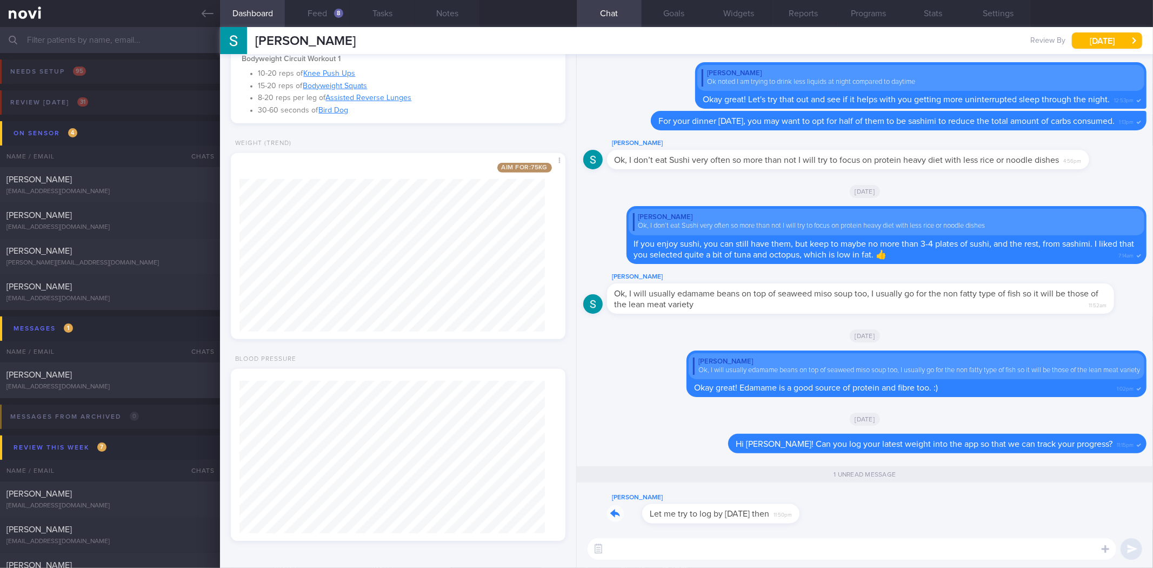
drag, startPoint x: 772, startPoint y: 512, endPoint x: 883, endPoint y: 500, distance: 112.6
click at [883, 500] on div "Stephen Kartili Let me try to log by tomorrow then 11:50pm" at bounding box center [864, 510] width 563 height 39
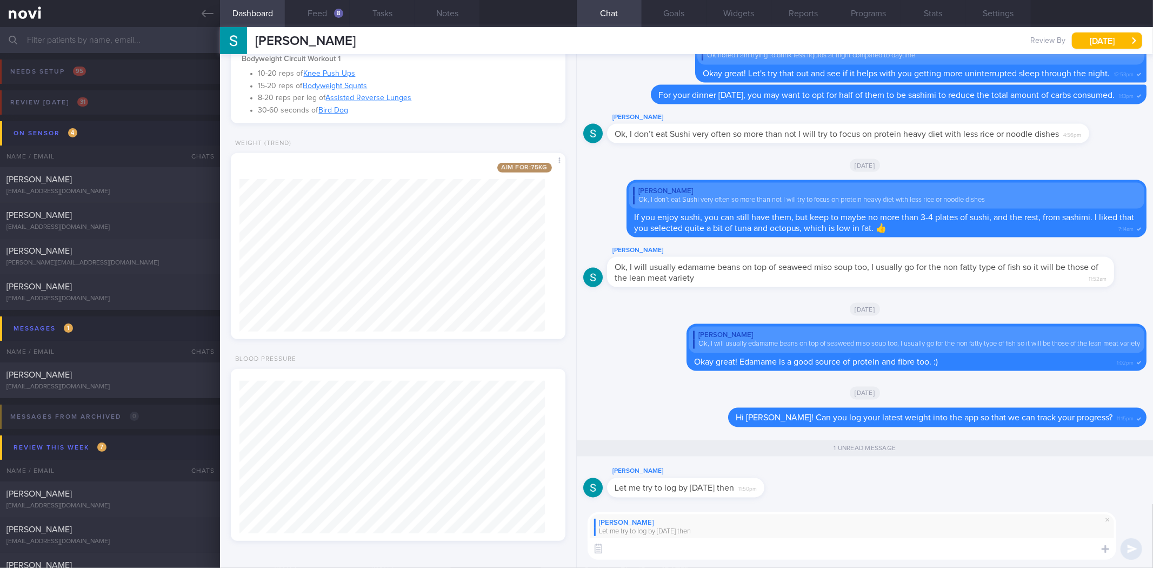
click at [845, 553] on textarea at bounding box center [852, 549] width 529 height 22
type textarea "Okay thanks!"
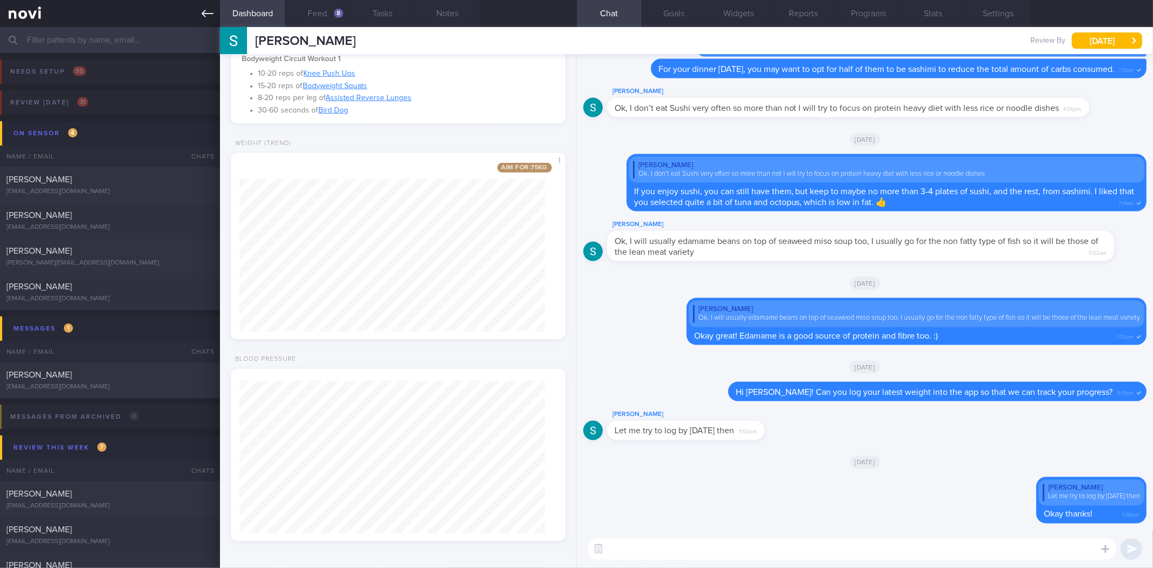
click at [204, 12] on icon at bounding box center [208, 14] width 12 height 12
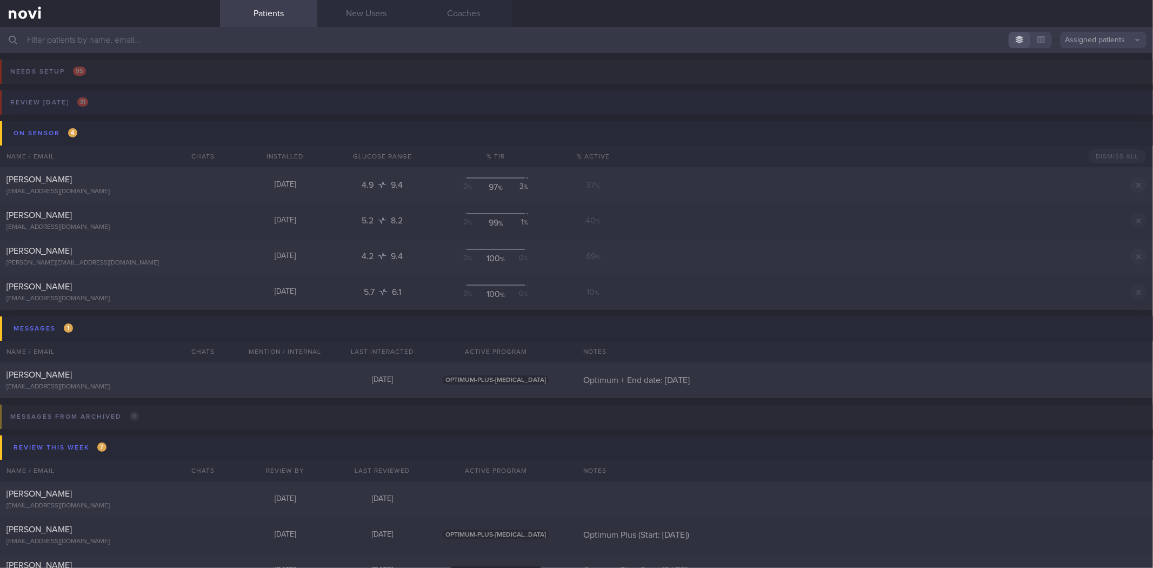
click at [150, 110] on button "Review today 31" at bounding box center [575, 105] width 1156 height 31
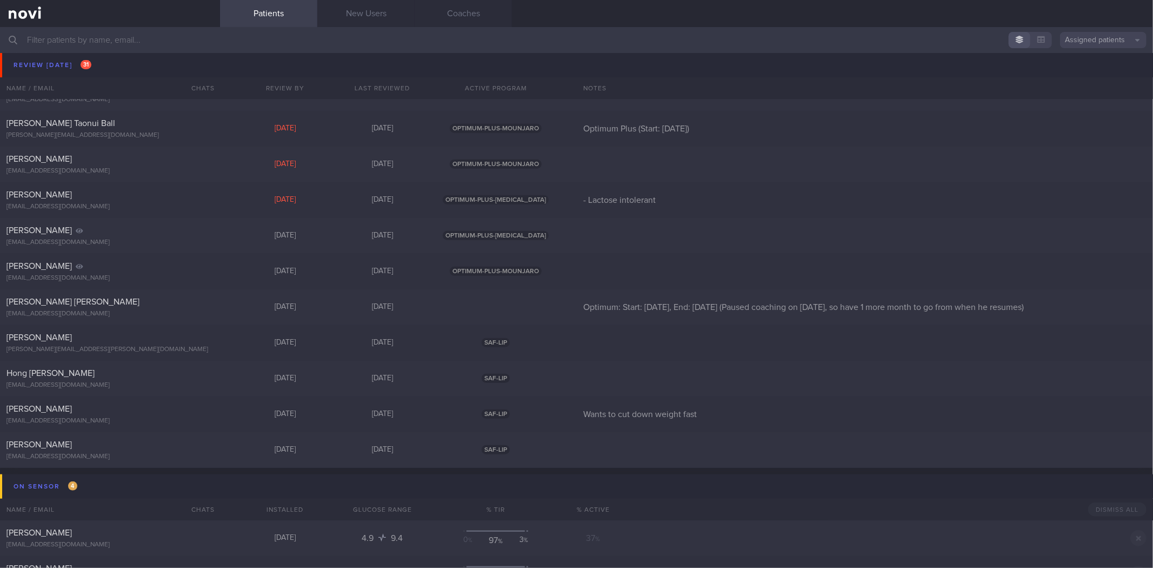
scroll to position [774, 0]
click at [209, 347] on div "[PERSON_NAME][EMAIL_ADDRESS][PERSON_NAME][DOMAIN_NAME]" at bounding box center [109, 350] width 207 height 8
select select "8"
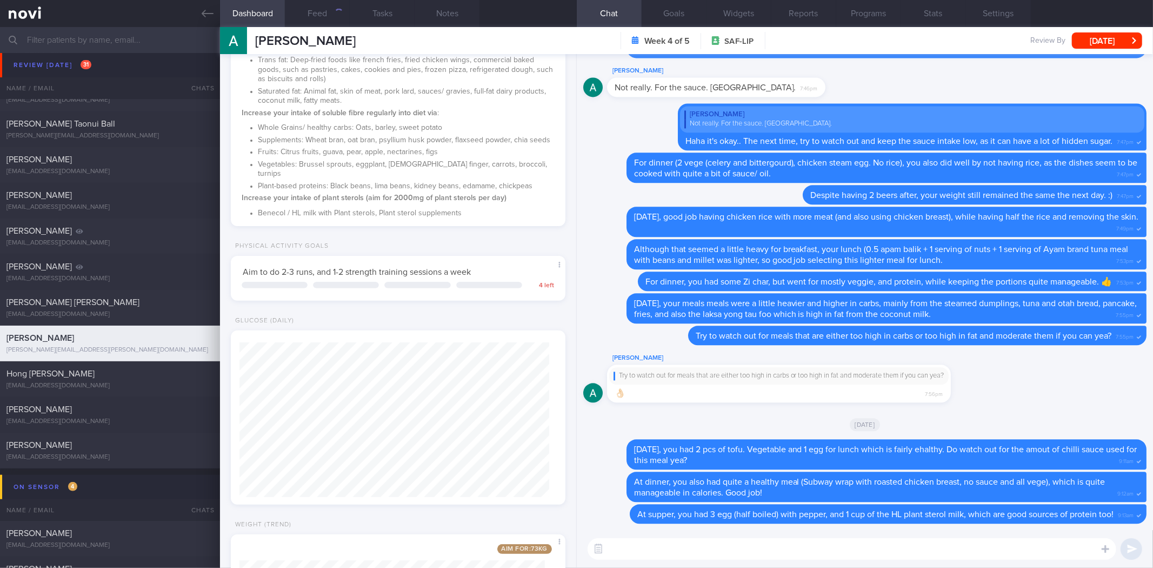
scroll to position [383, 0]
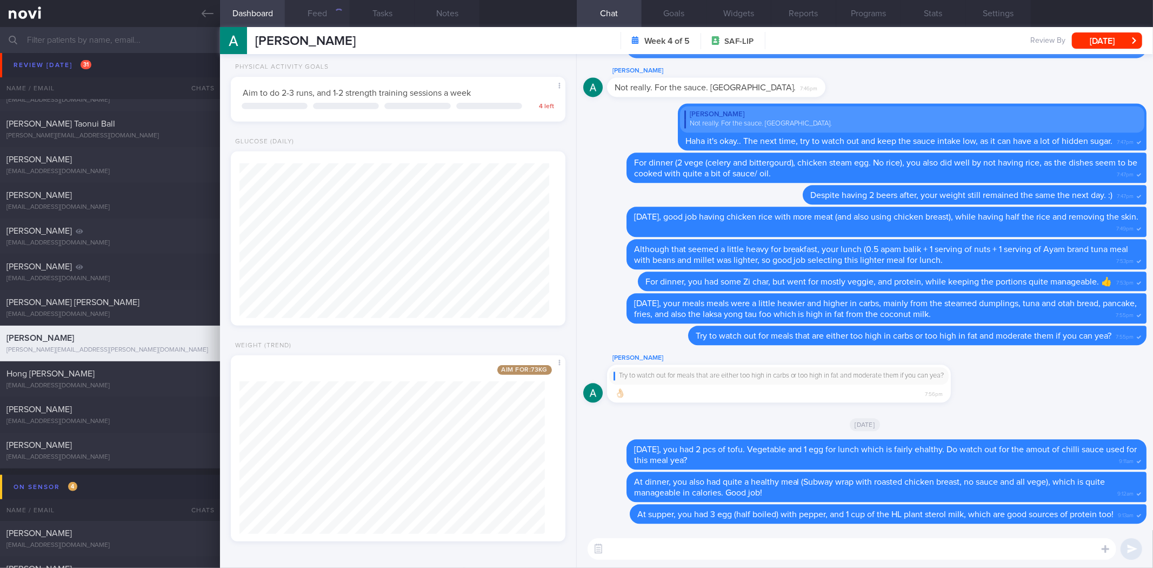
click at [320, 19] on button "Feed" at bounding box center [317, 13] width 65 height 27
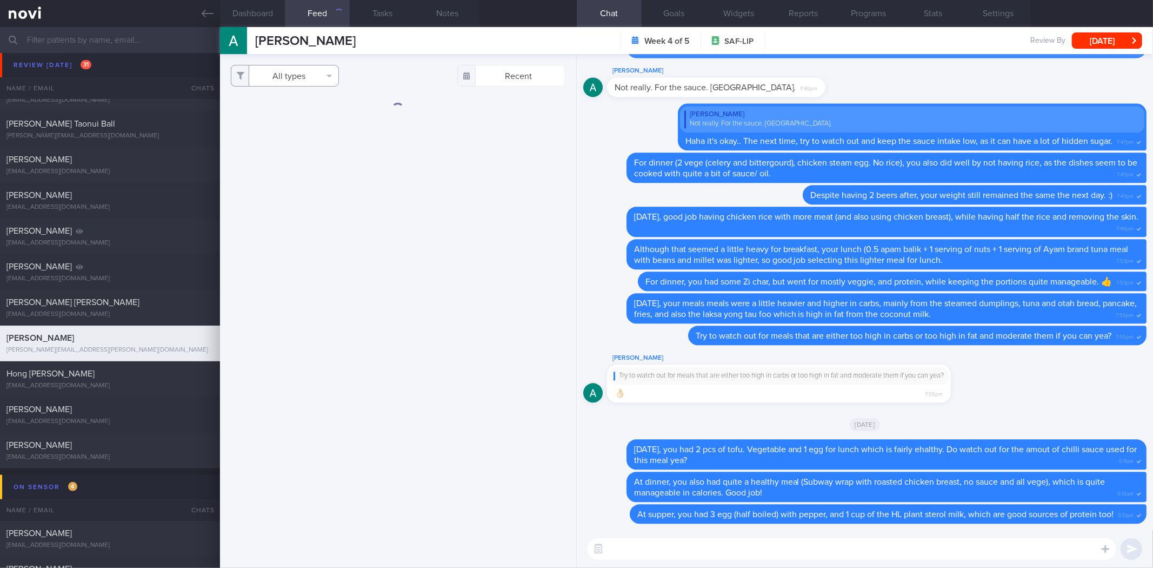
click at [315, 78] on button "All types" at bounding box center [285, 76] width 108 height 22
click at [300, 111] on button "Activity" at bounding box center [284, 113] width 107 height 16
checkbox input "false"
click at [300, 142] on button "Weight" at bounding box center [284, 145] width 107 height 16
checkbox input "false"
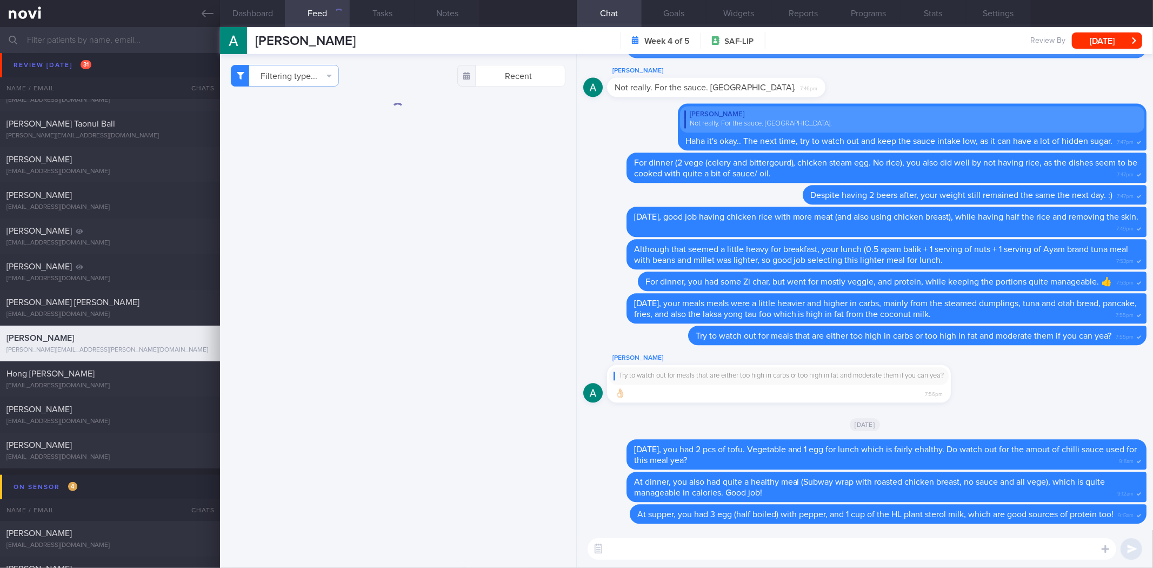
click at [469, 209] on div "Filtering type... Food Activity Glucose Weight Medicine Blood Pressure CGM Inst…" at bounding box center [398, 311] width 356 height 514
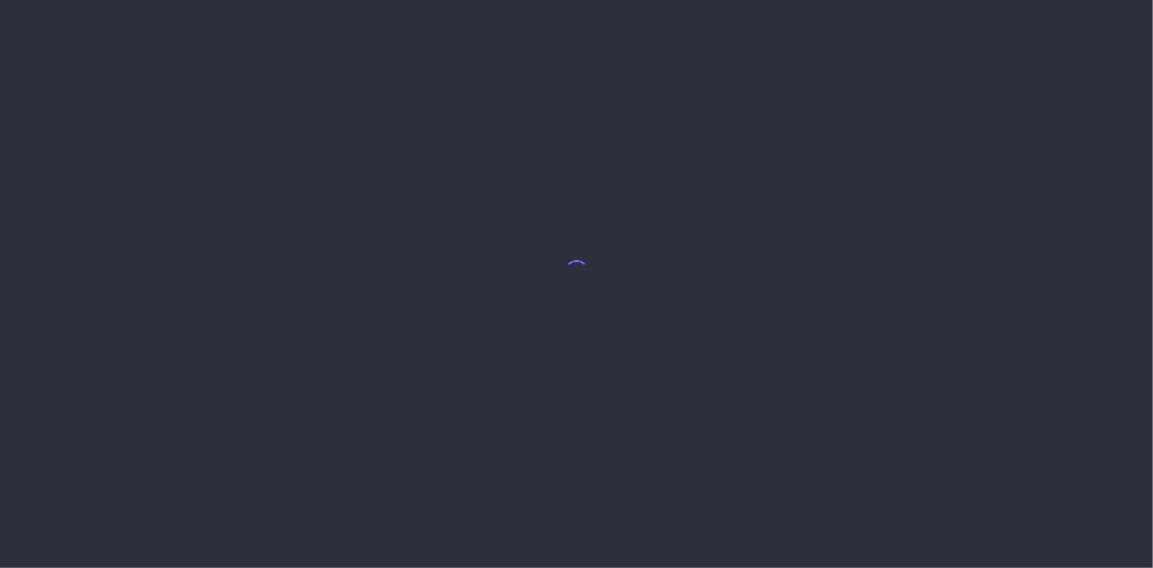
select select "8"
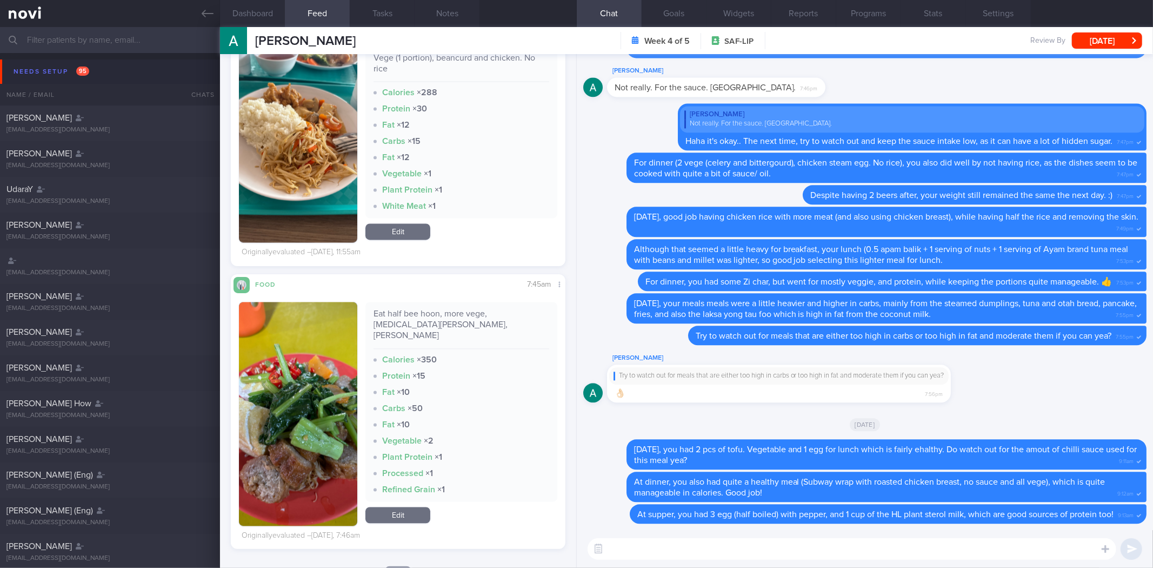
scroll to position [1700, 0]
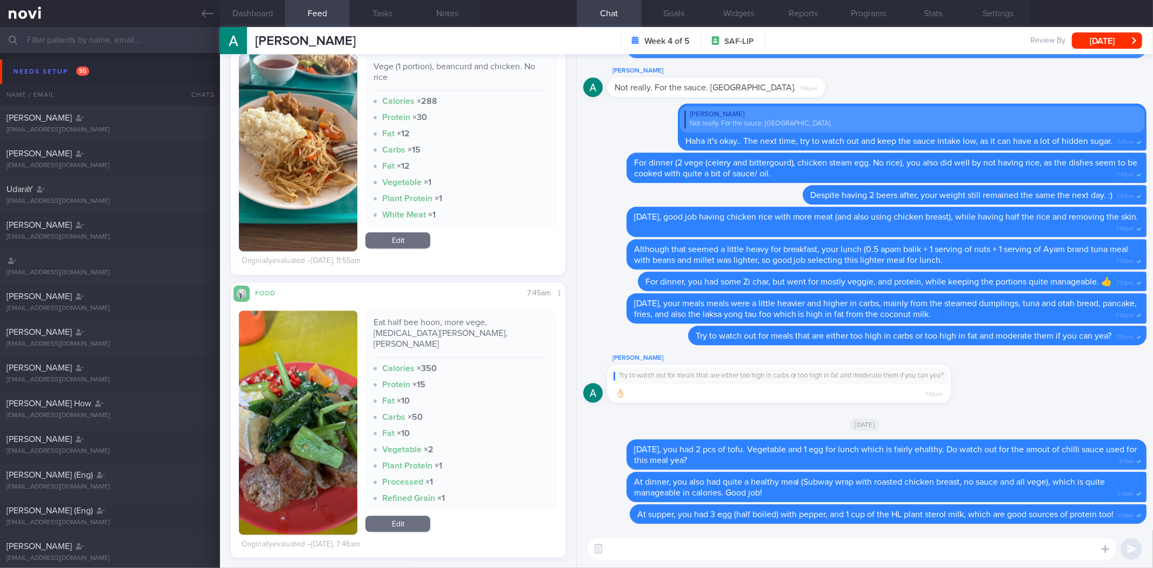
click at [732, 553] on textarea at bounding box center [852, 549] width 529 height 22
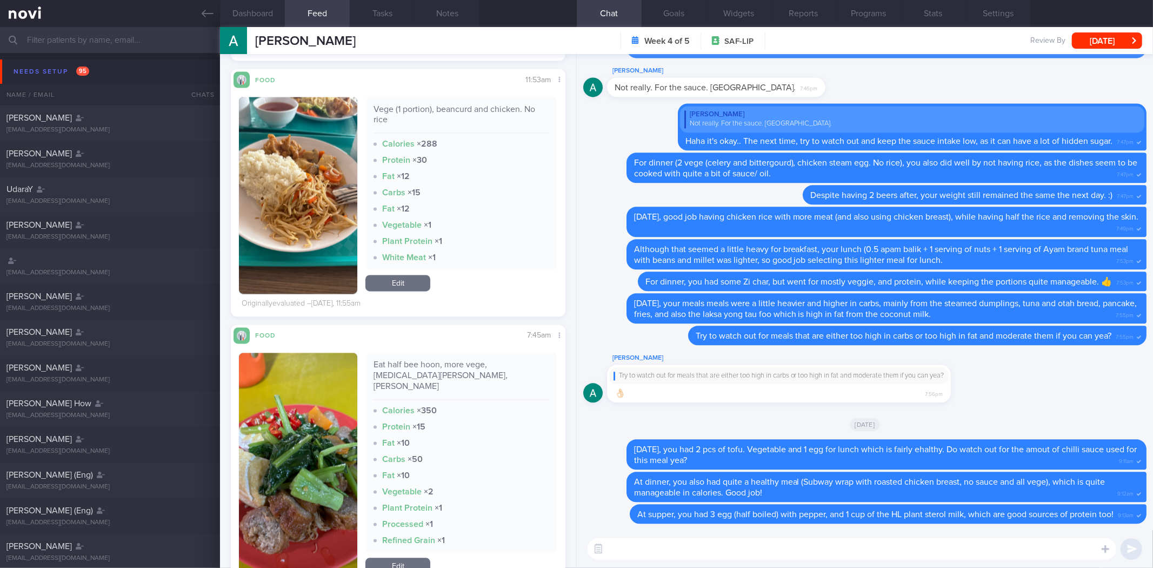
scroll to position [1666, 0]
click at [733, 544] on textarea at bounding box center [852, 549] width 529 height 22
click at [834, 542] on textarea at bounding box center [852, 549] width 529 height 22
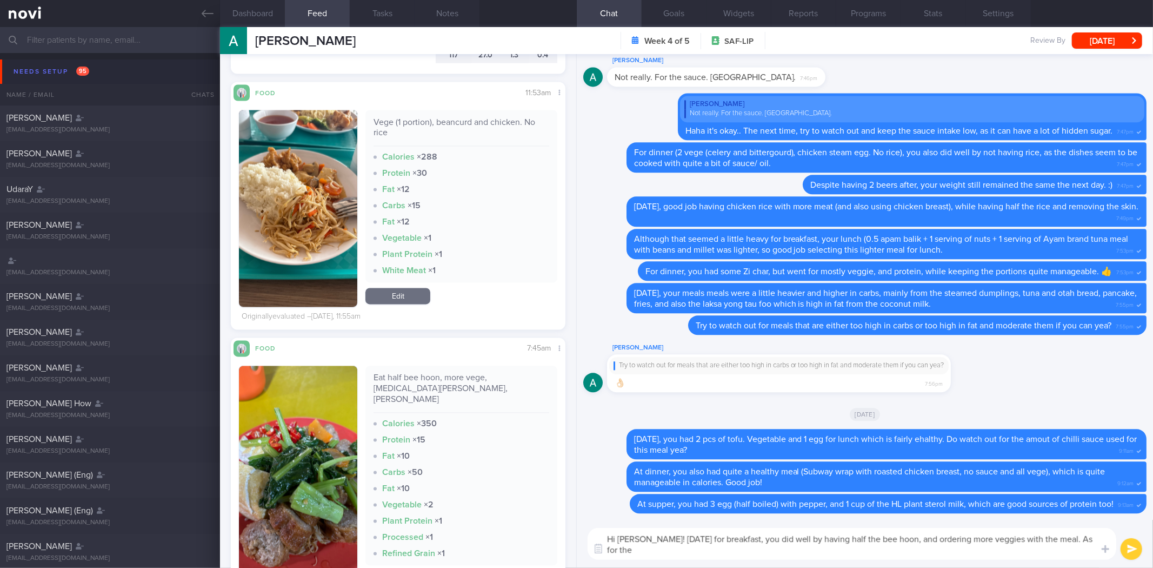
scroll to position [0, 0]
click at [322, 444] on button "button" at bounding box center [298, 478] width 118 height 224
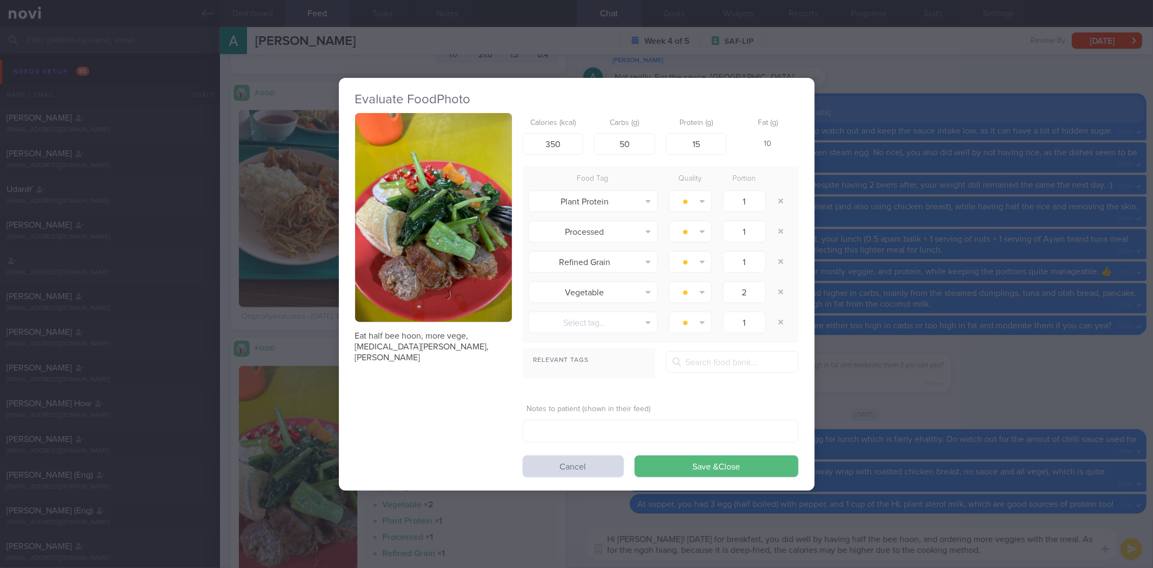
click at [435, 320] on button "button" at bounding box center [433, 217] width 157 height 209
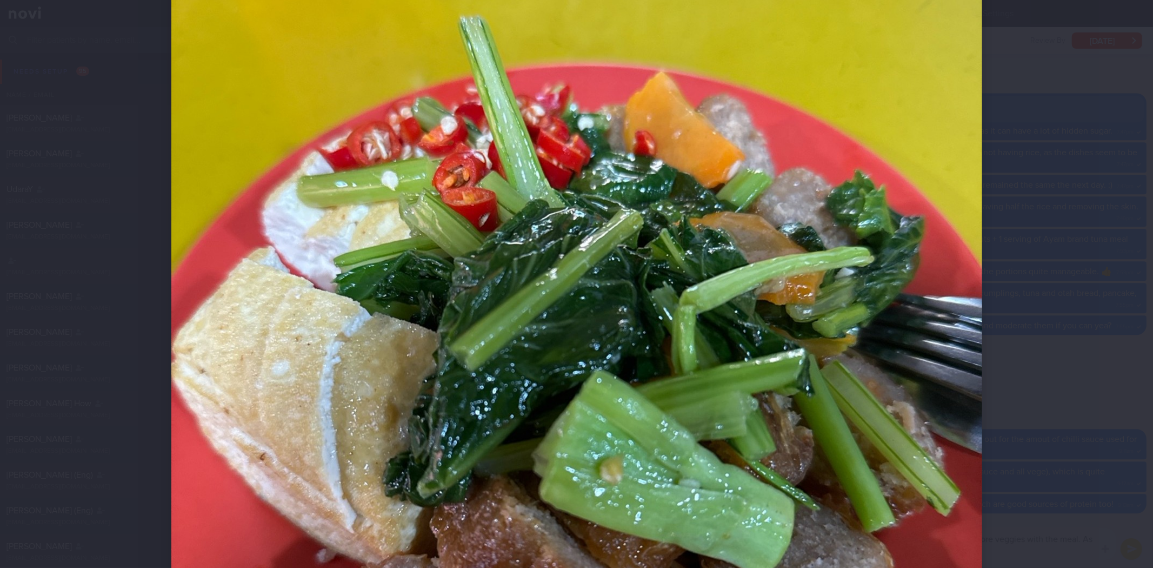
scroll to position [228, 0]
click at [1087, 366] on div at bounding box center [576, 284] width 1153 height 568
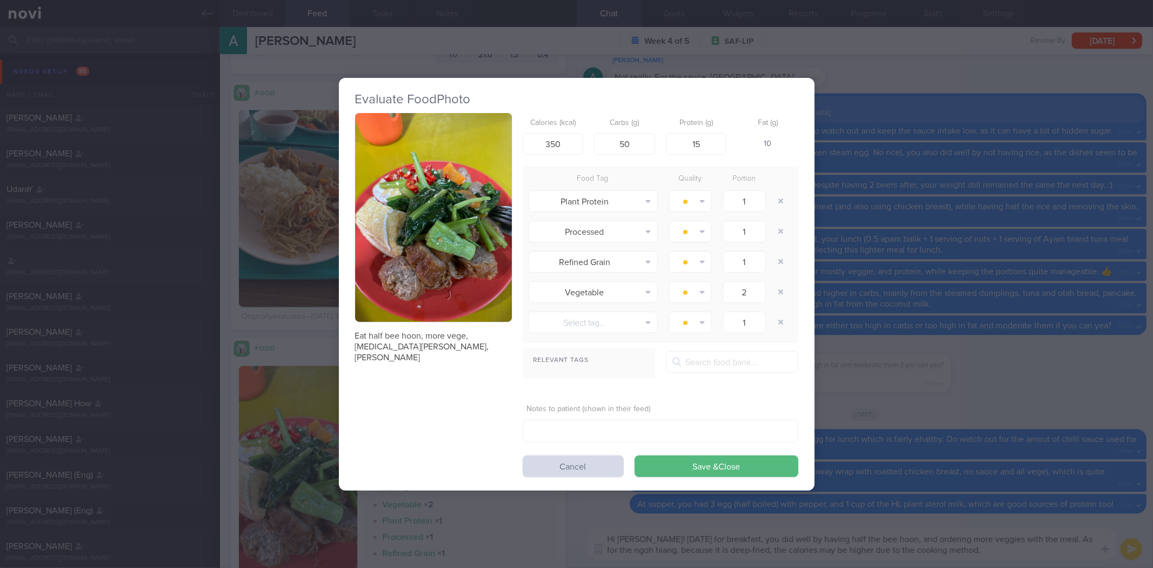
click at [1087, 366] on div "Evaluate Food Photo Eat half bee hoon, more vege, [MEDICAL_DATA][PERSON_NAME], …" at bounding box center [576, 284] width 1153 height 568
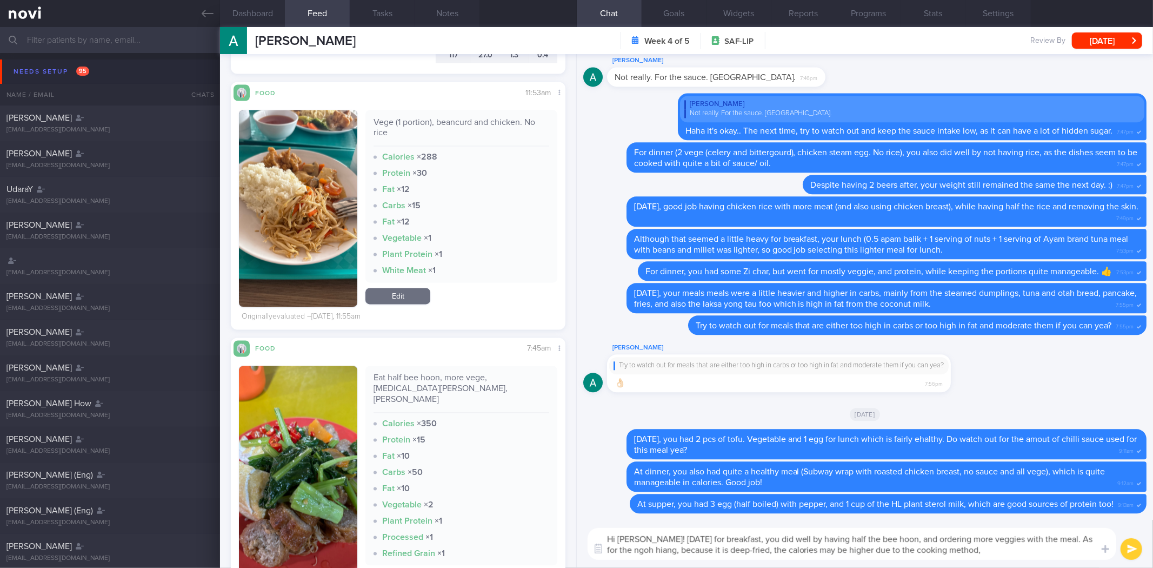
click at [1031, 545] on textarea "Hi [PERSON_NAME]! [DATE] for breakfast, you did well by having half the bee hoo…" at bounding box center [852, 544] width 529 height 32
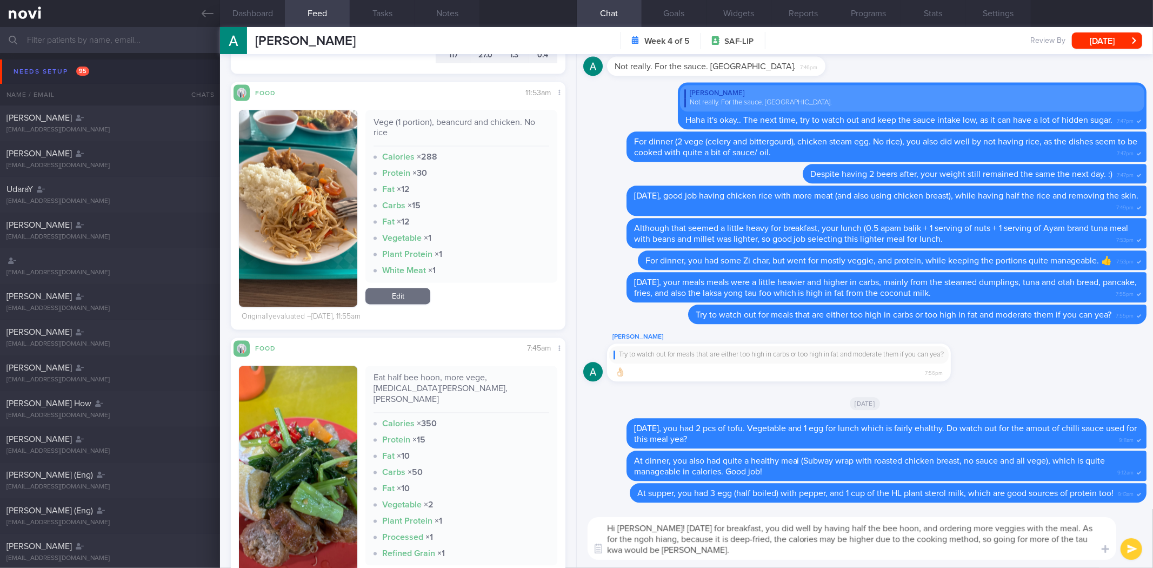
type textarea "Hi [PERSON_NAME]! [DATE] for breakfast, you did well by having half the bee hoo…"
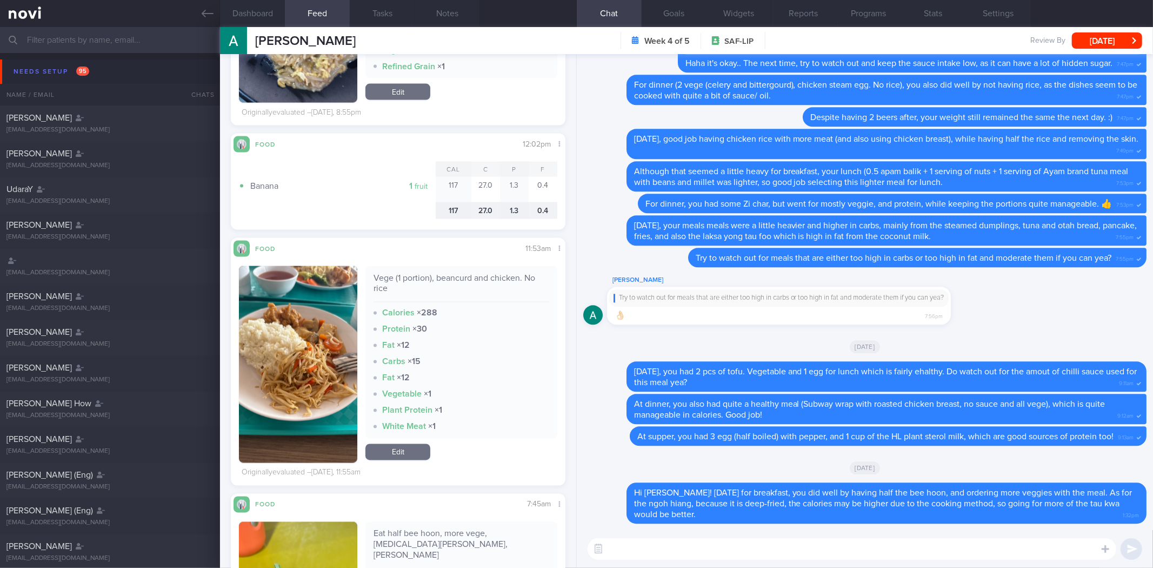
scroll to position [1496, 0]
click at [680, 543] on textarea at bounding box center [852, 549] width 529 height 22
click at [347, 327] on button "button" at bounding box center [298, 365] width 118 height 197
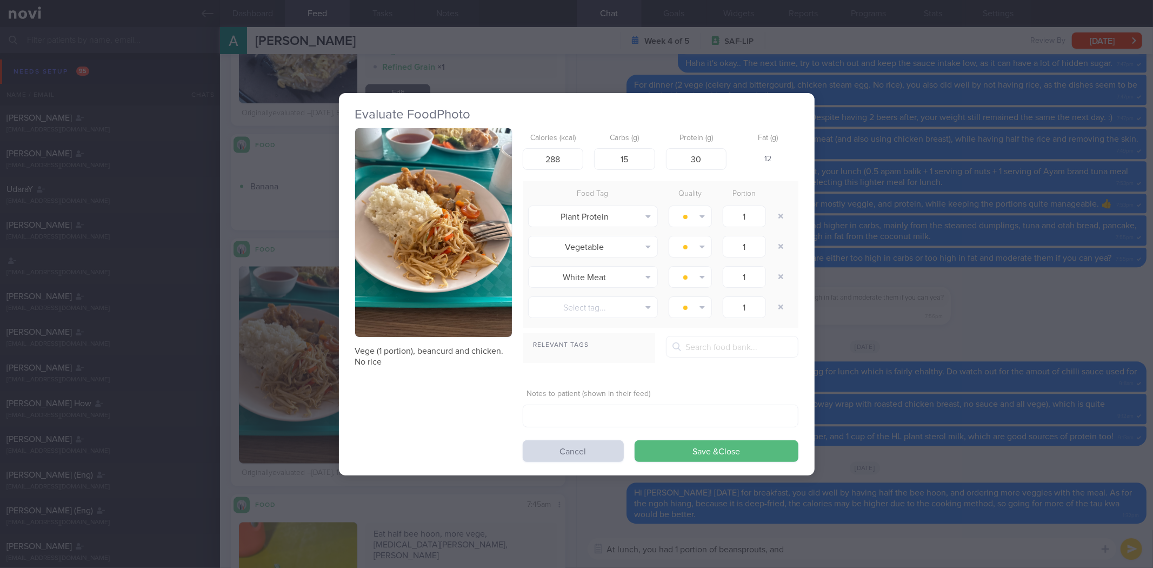
click at [404, 295] on button "button" at bounding box center [433, 232] width 157 height 209
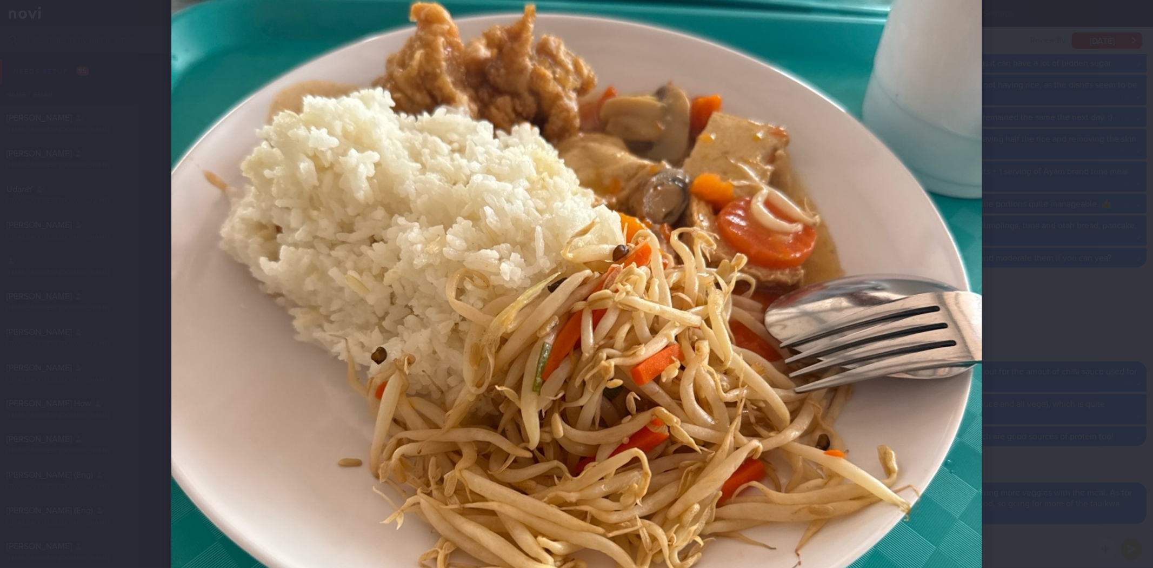
scroll to position [245, 0]
click at [1082, 188] on div at bounding box center [576, 284] width 1153 height 568
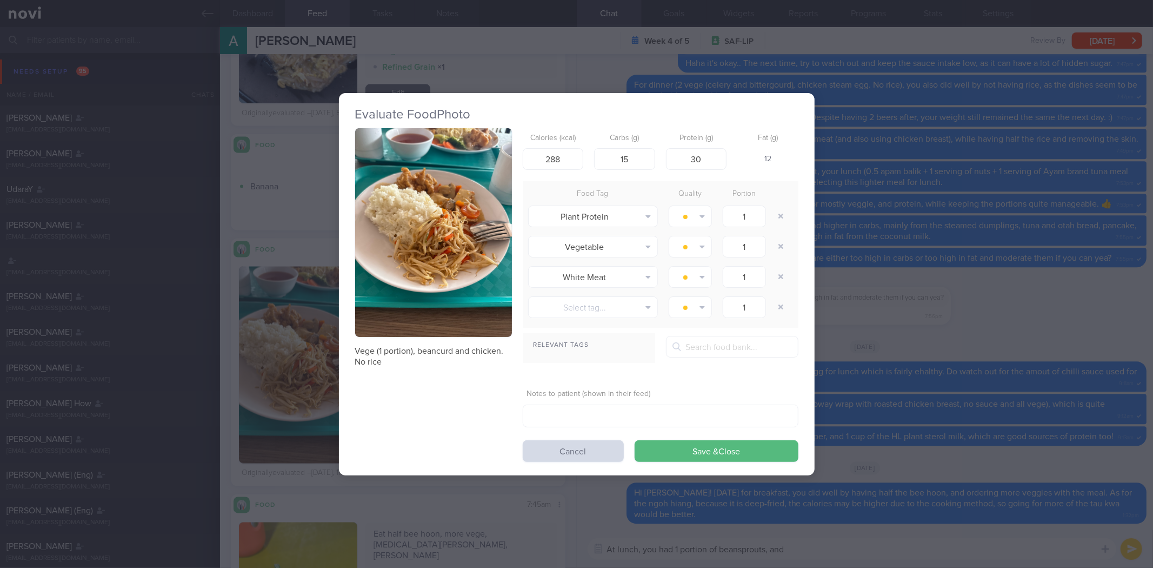
click at [1082, 188] on div "Evaluate Food Photo Vege (1 portion), beancurd and chicken. No rice Calories (k…" at bounding box center [576, 284] width 1153 height 568
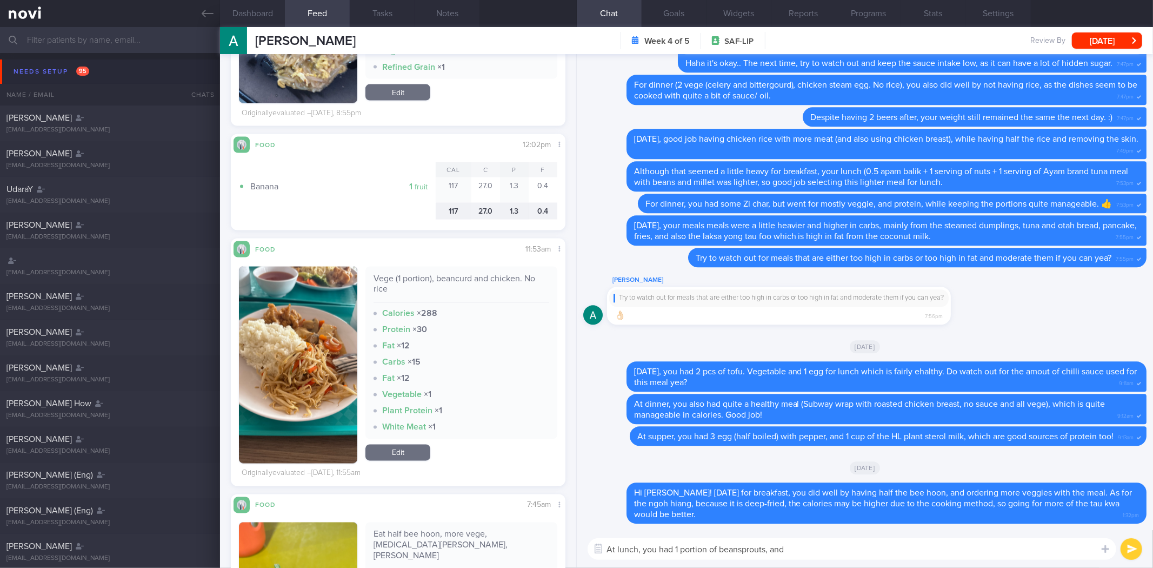
click at [917, 555] on textarea "At lunch, you had 1 portion of beansprouts, and" at bounding box center [852, 549] width 529 height 22
click at [348, 312] on button "button" at bounding box center [298, 365] width 118 height 197
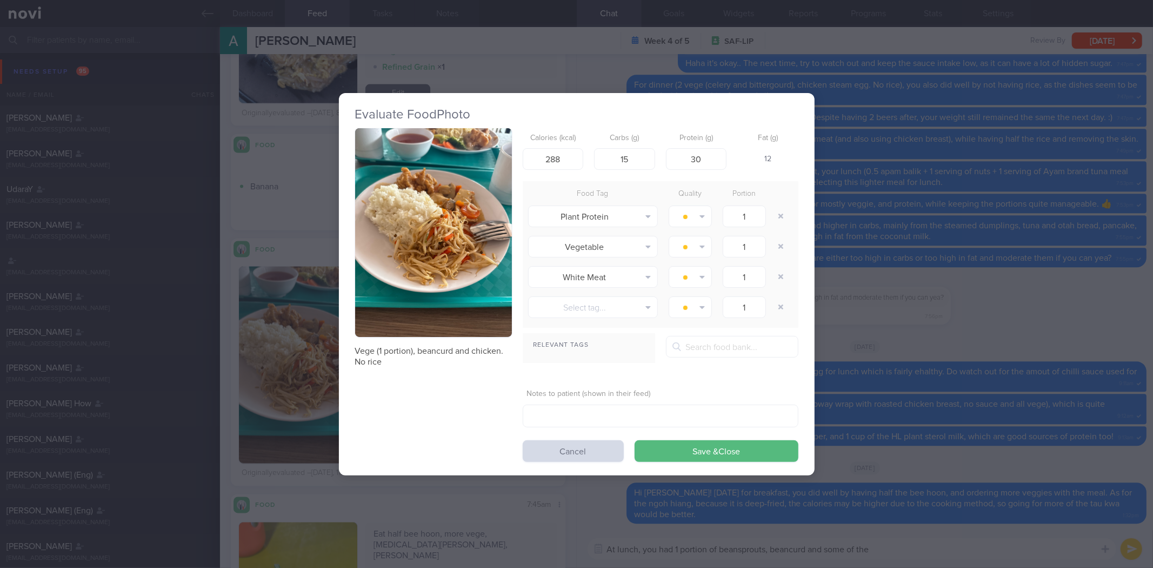
click at [407, 200] on button "button" at bounding box center [433, 232] width 157 height 209
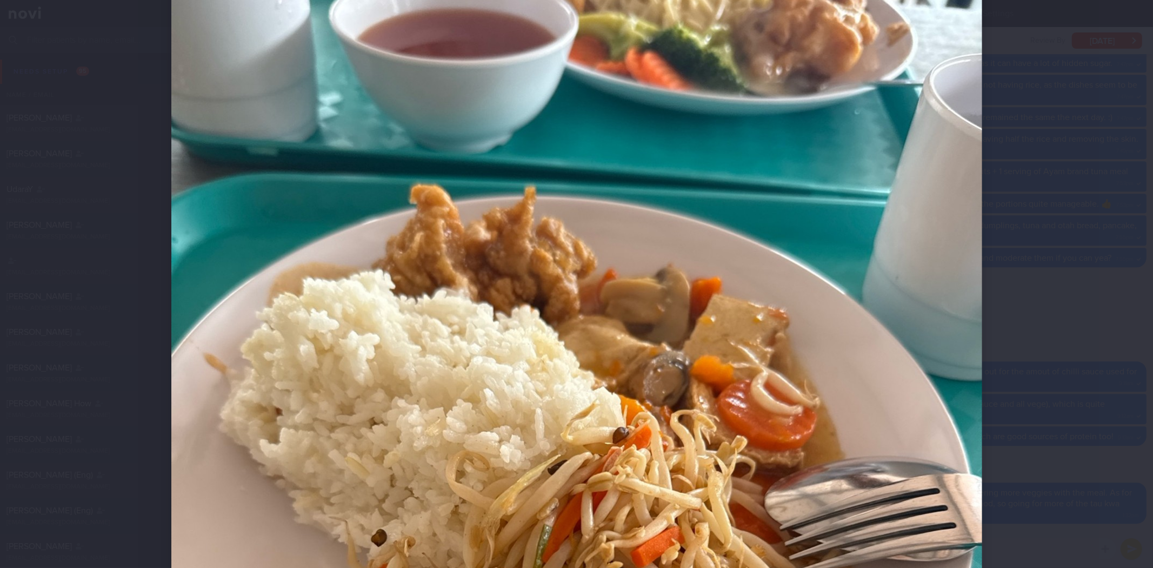
scroll to position [65, 0]
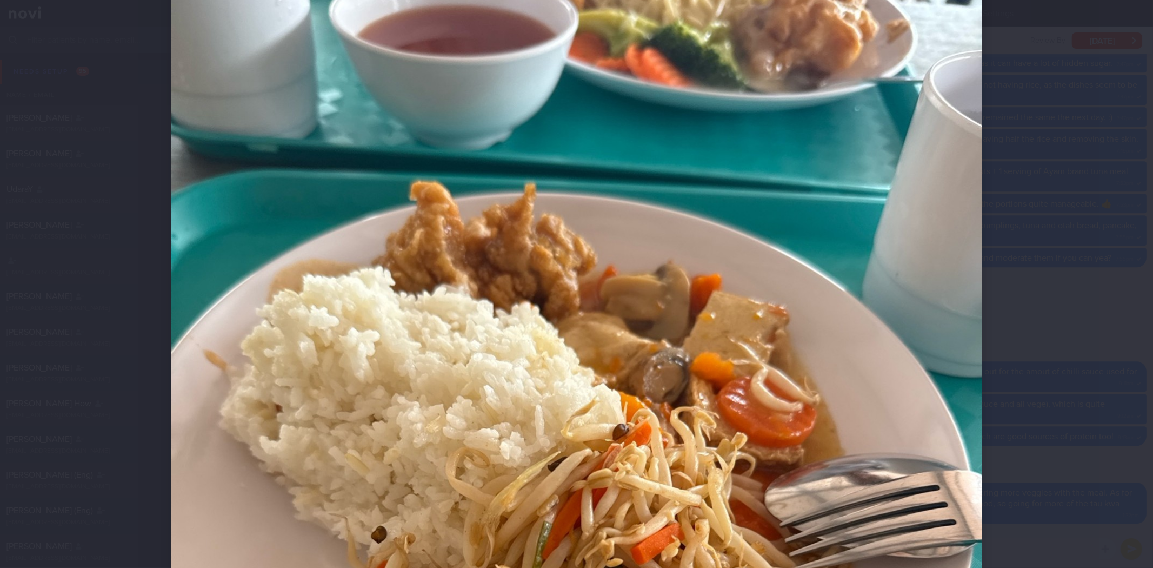
click at [1001, 242] on div at bounding box center [576, 519] width 897 height 1168
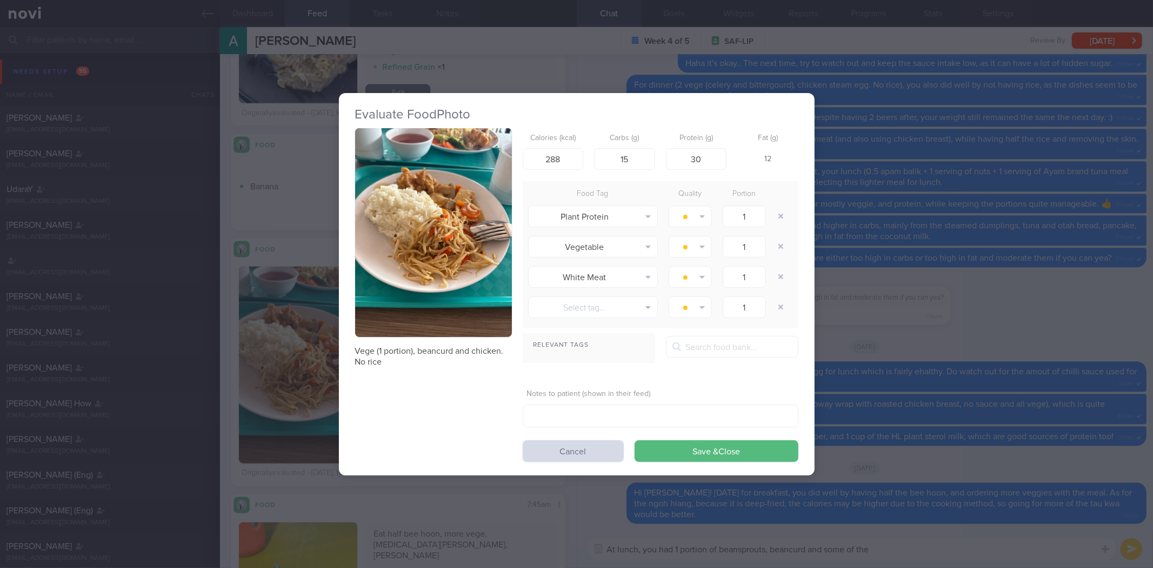
click at [1001, 242] on div "Evaluate Food Photo Vege (1 portion), beancurd and chicken. No rice Calories (k…" at bounding box center [576, 284] width 1153 height 568
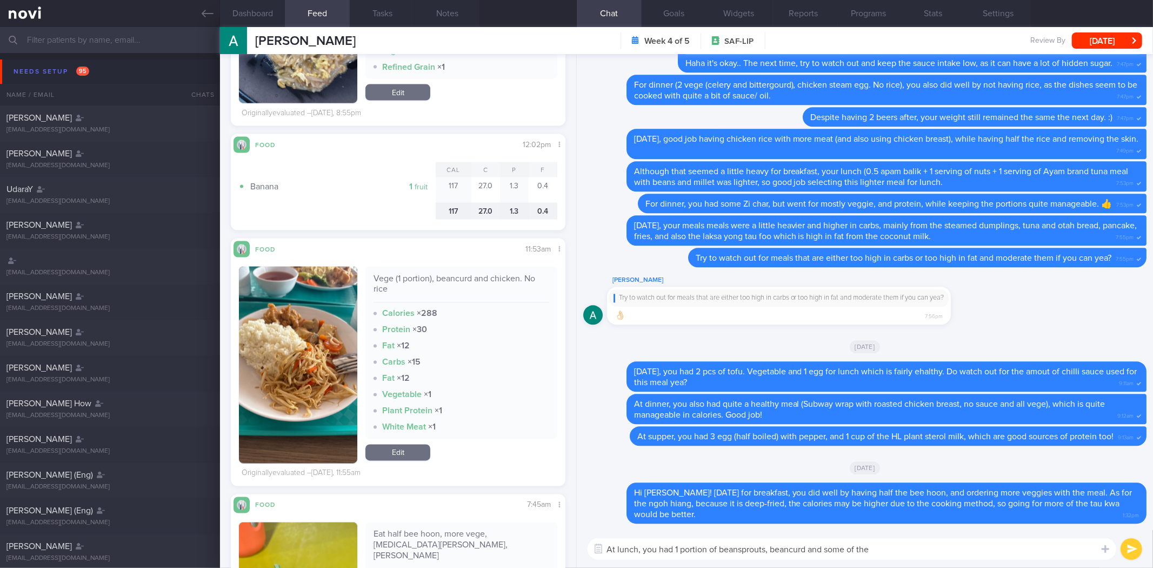
click at [955, 545] on textarea "At lunch, you had 1 portion of beansprouts, beancurd and some of the" at bounding box center [852, 549] width 529 height 22
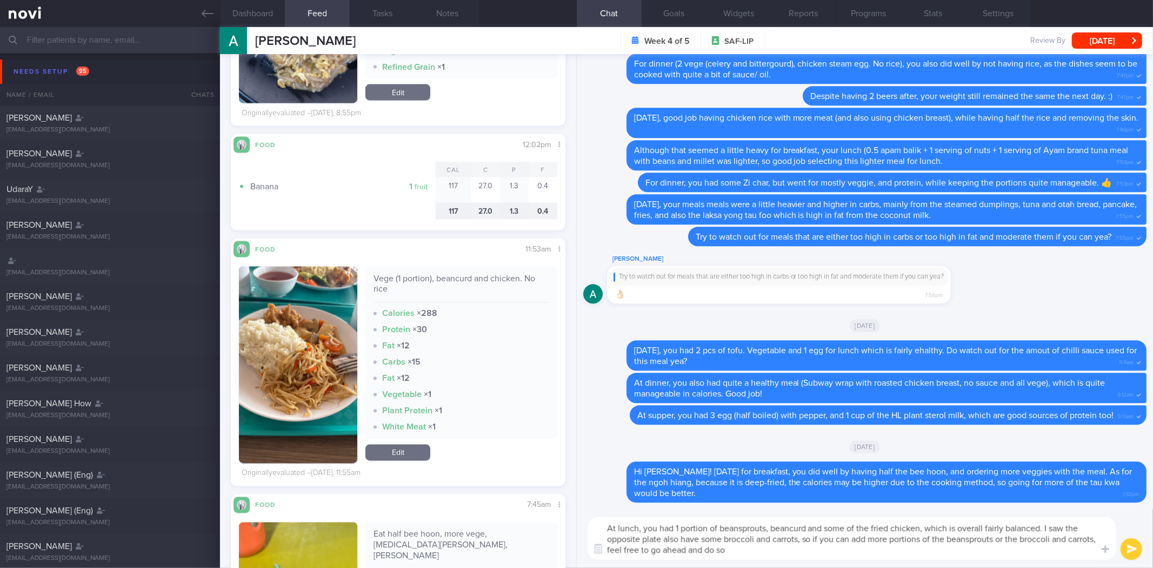
type textarea "At lunch, you had 1 portion of beansprouts, beancurd and some of the fried chic…"
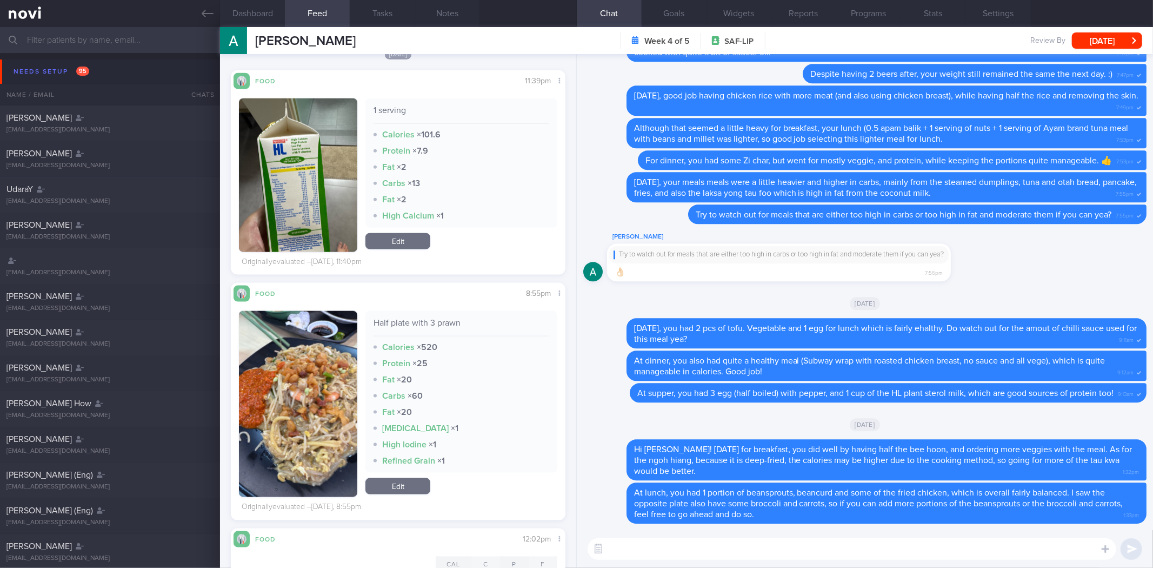
scroll to position [1255, 0]
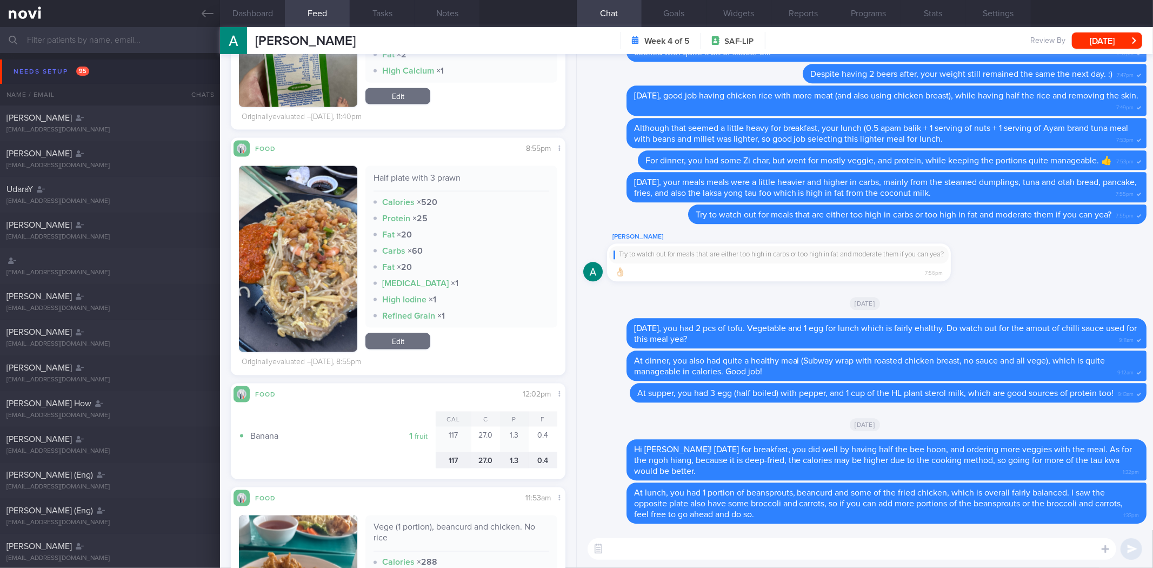
click at [802, 552] on textarea at bounding box center [852, 549] width 529 height 22
click at [354, 251] on button "button" at bounding box center [298, 259] width 118 height 186
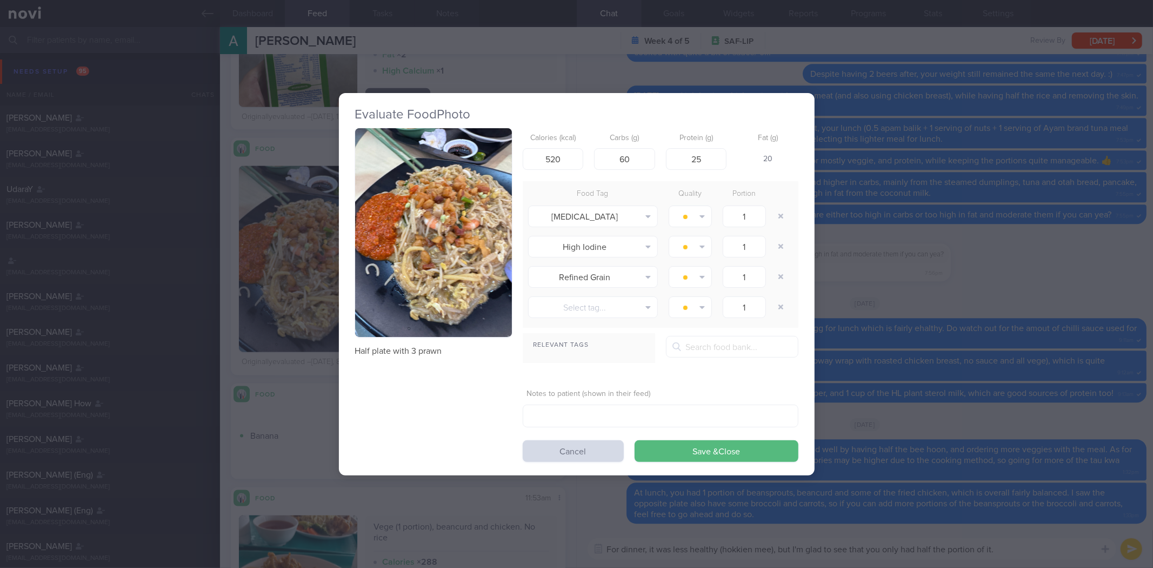
click at [440, 305] on button "button" at bounding box center [433, 232] width 157 height 209
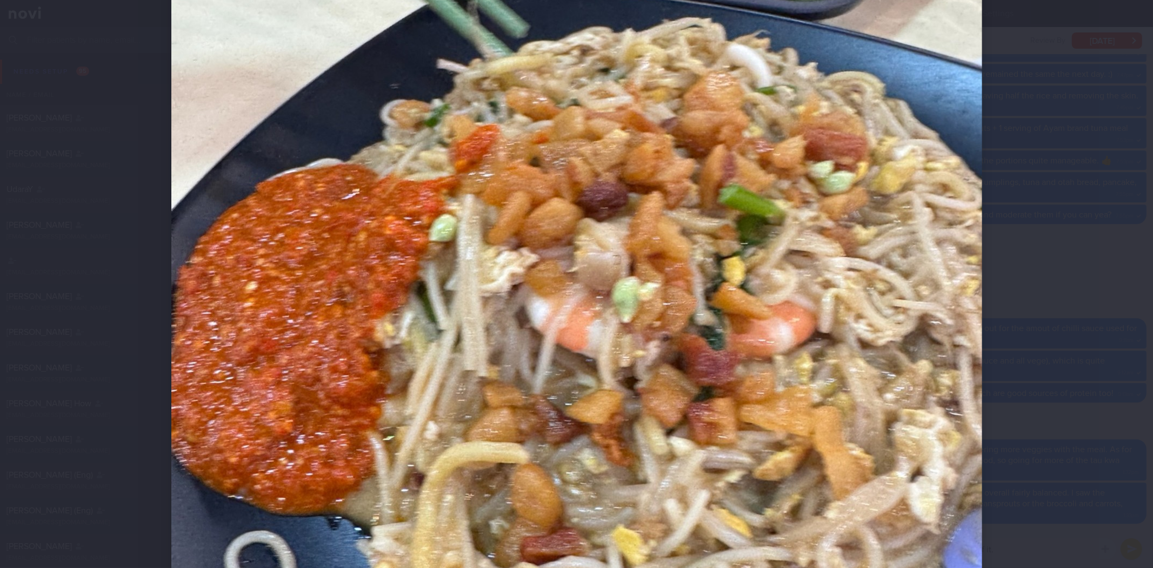
scroll to position [218, 0]
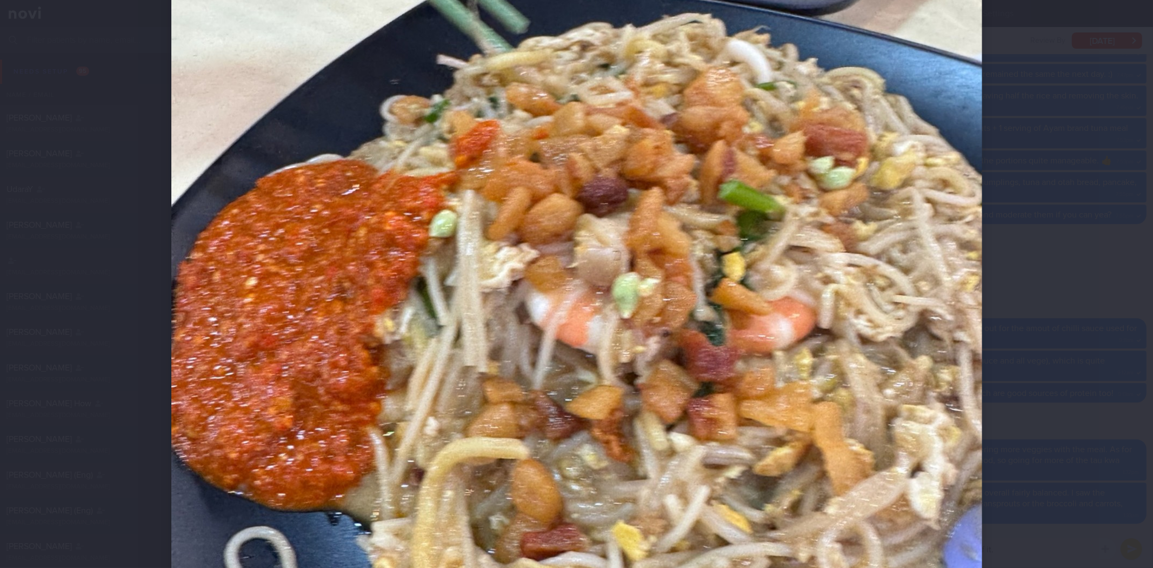
click at [1100, 384] on div at bounding box center [576, 284] width 1153 height 568
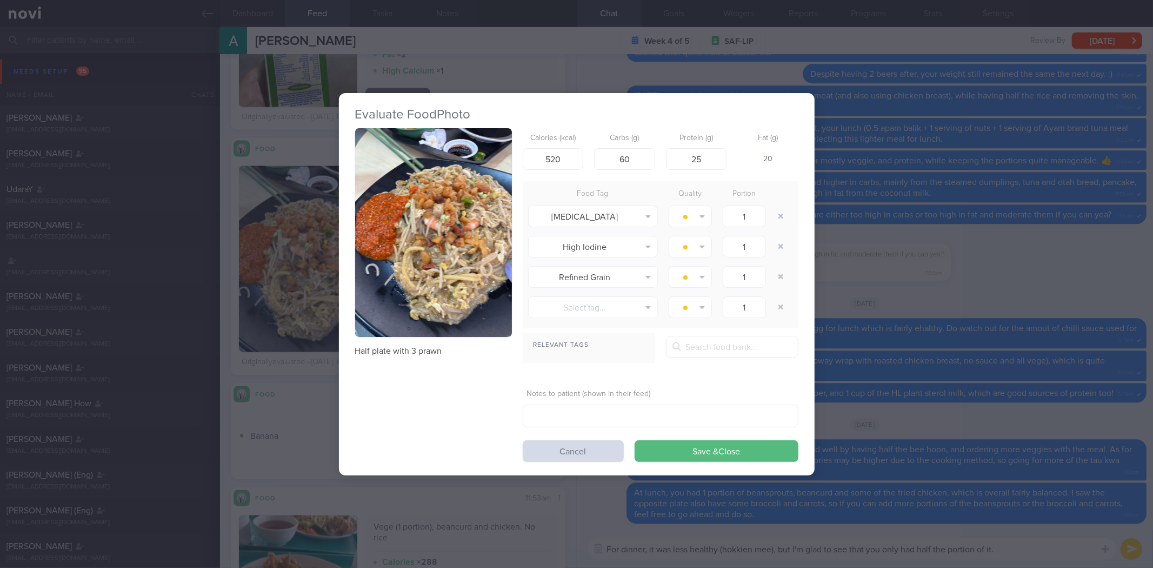
click at [1100, 384] on div "Evaluate Food Photo Half plate with 3 prawn Calories (kcal) 520 Carbs (g) 60 Pr…" at bounding box center [576, 284] width 1153 height 568
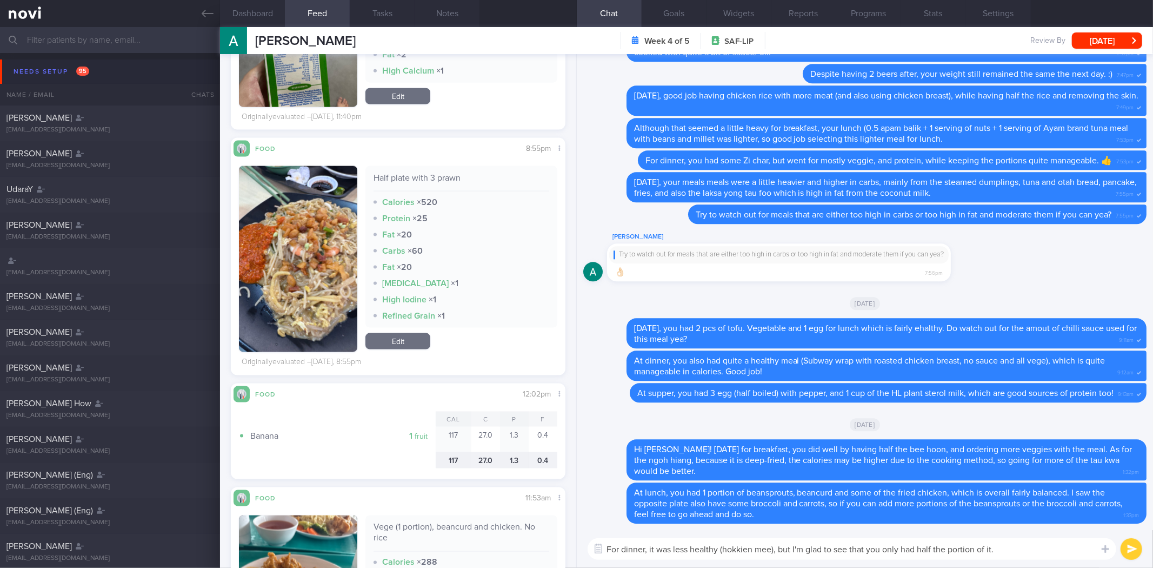
click at [1042, 549] on textarea "For dinner, it was less healthy (hokkien mee), but I'm glad to see that you onl…" at bounding box center [852, 549] width 529 height 22
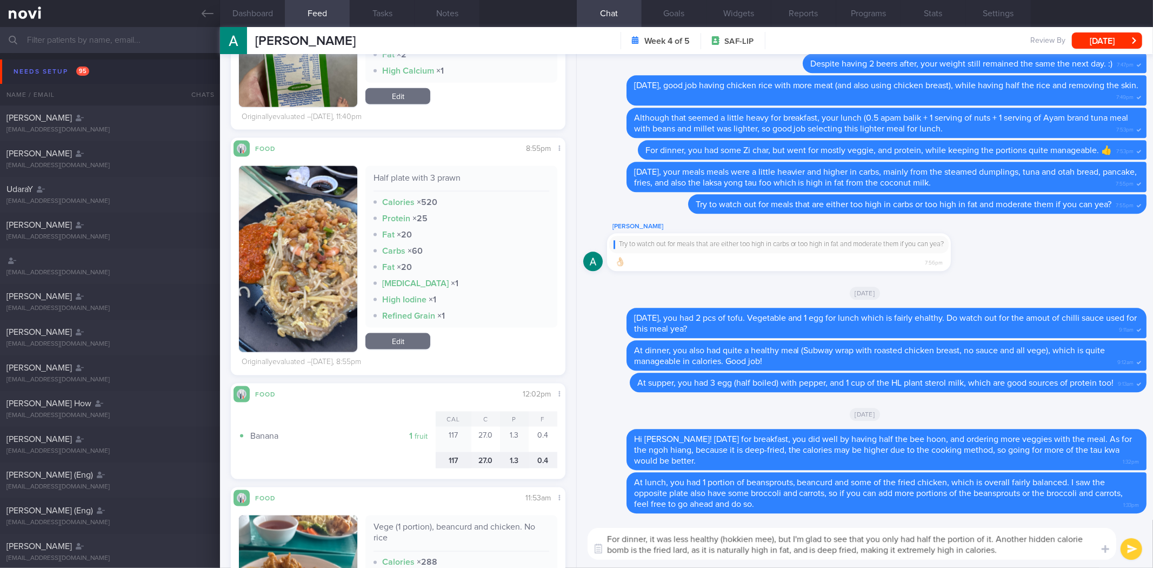
type textarea "For dinner, it was less healthy (hokkien mee), but I'm glad to see that you onl…"
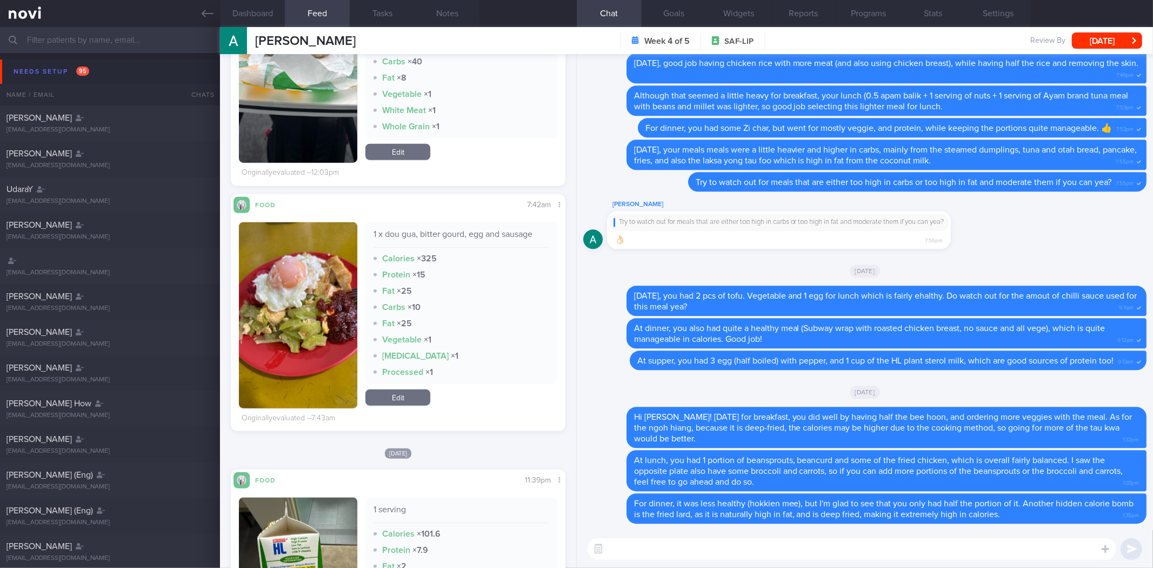
scroll to position [730, 0]
click at [306, 298] on button "button" at bounding box center [298, 315] width 118 height 186
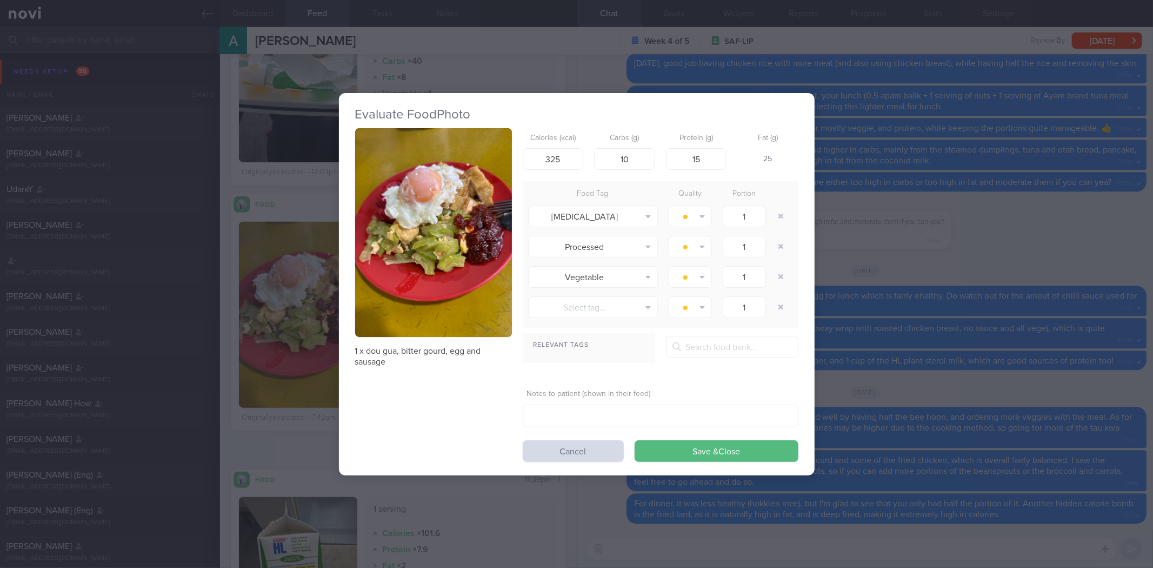
click at [451, 231] on button "button" at bounding box center [433, 232] width 157 height 209
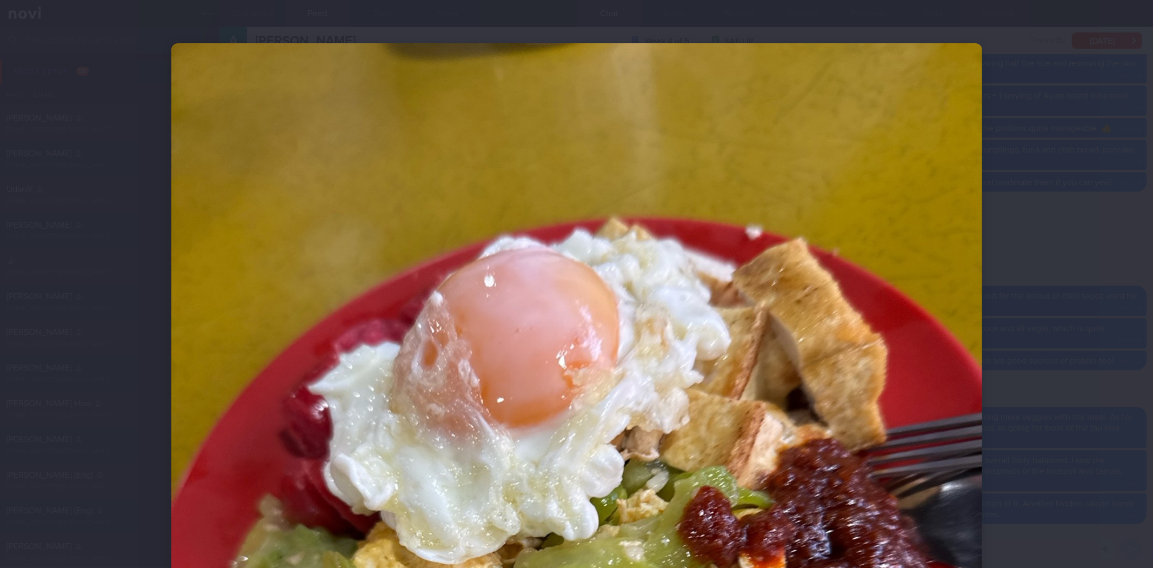
scroll to position [291, 0]
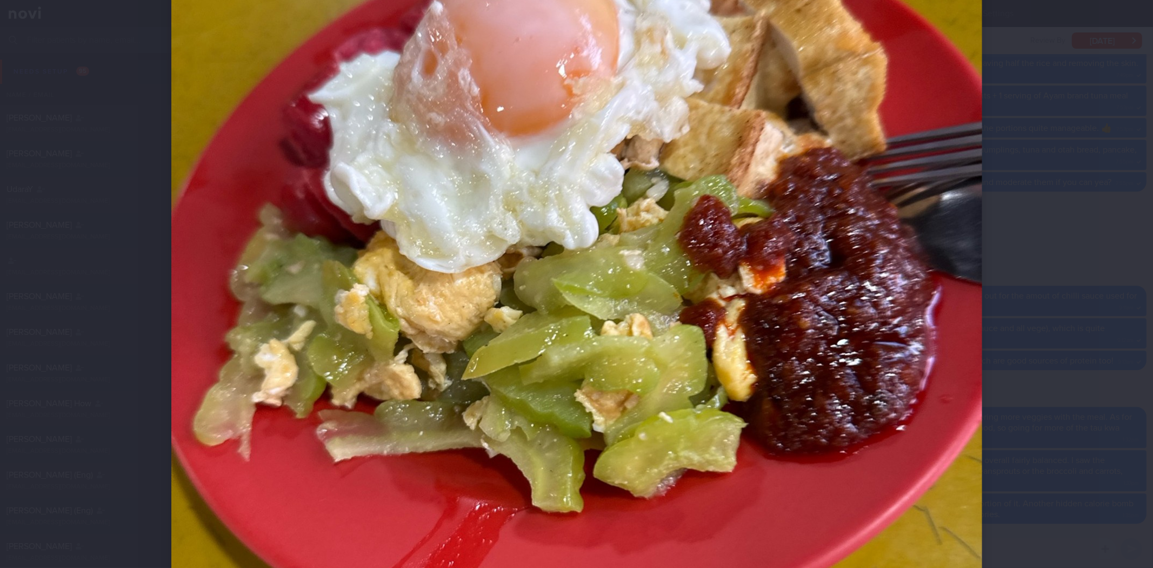
click at [1004, 258] on div at bounding box center [576, 293] width 897 height 1168
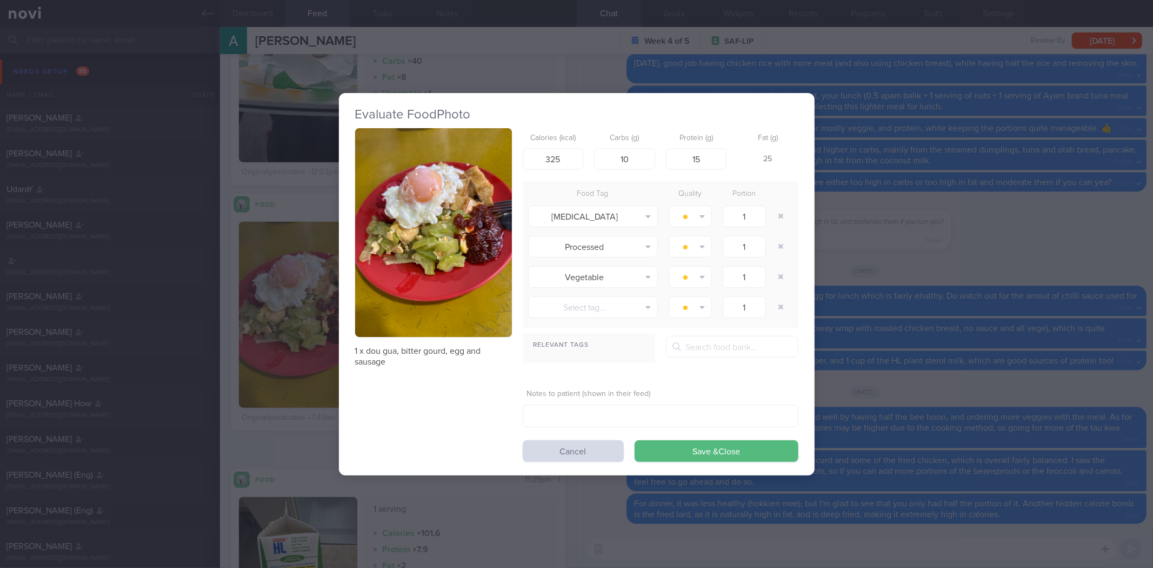
click at [1096, 81] on div "Evaluate Food Photo 1 x dou gua, bitter gourd, egg and sausage Calories (kcal) …" at bounding box center [576, 284] width 1153 height 568
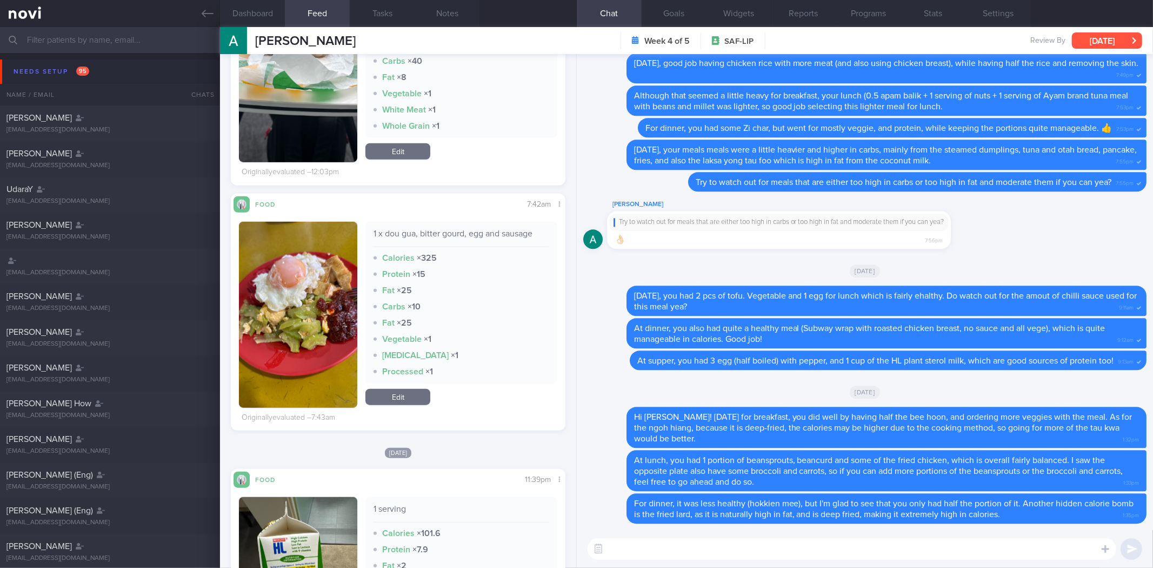
click at [1119, 42] on button "[DATE]" at bounding box center [1107, 40] width 70 height 16
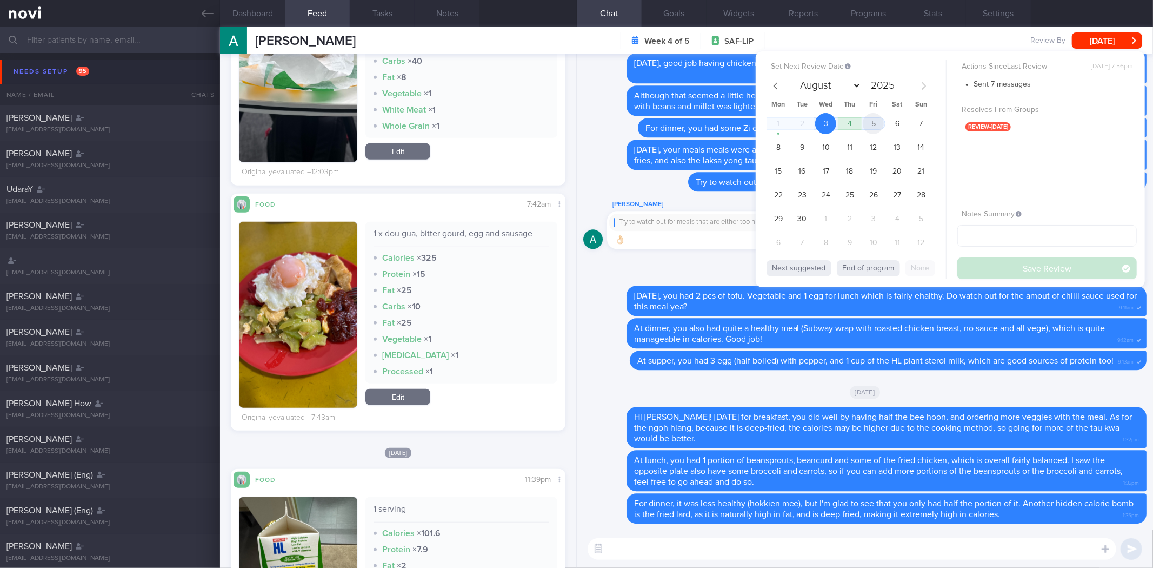
click at [872, 129] on span "5" at bounding box center [873, 123] width 21 height 21
click at [975, 275] on button "Save Review" at bounding box center [1047, 268] width 179 height 22
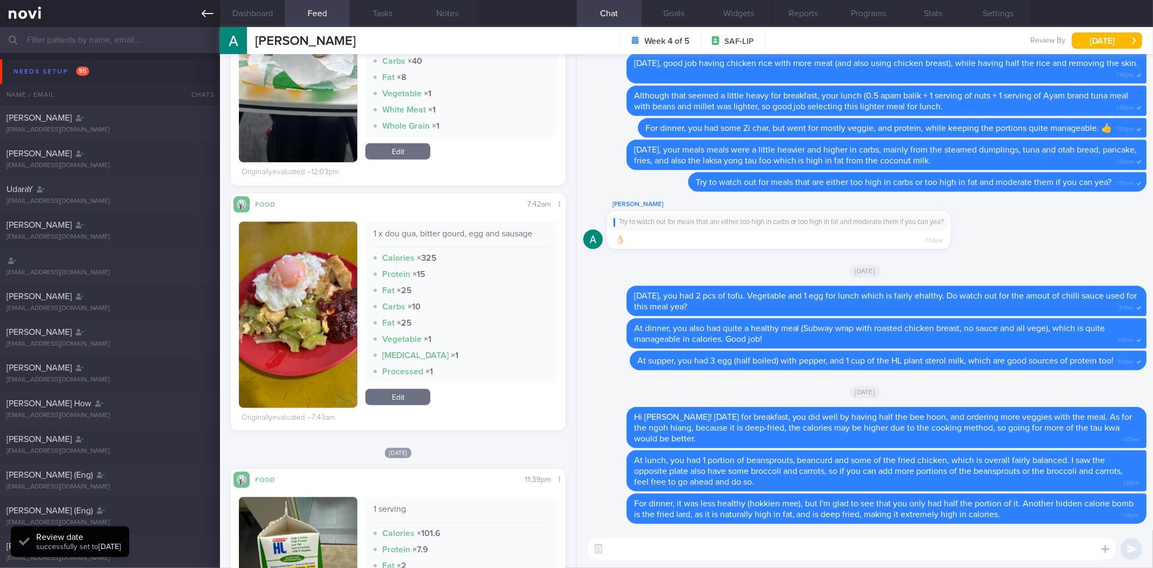
click at [198, 17] on link at bounding box center [110, 13] width 220 height 27
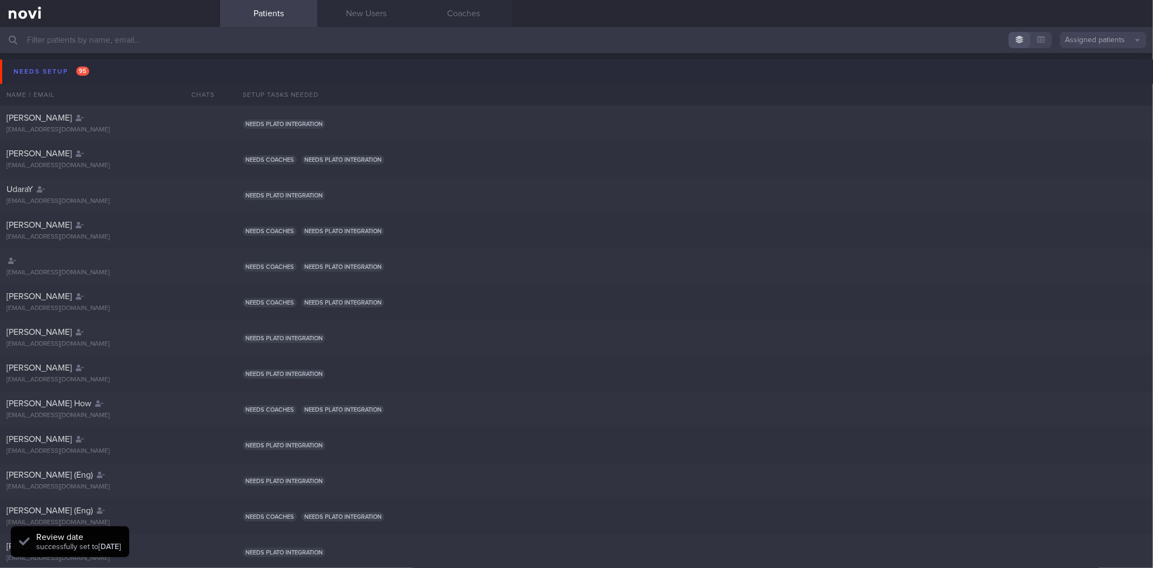
click at [150, 67] on button "Needs setup 95" at bounding box center [578, 71] width 1156 height 24
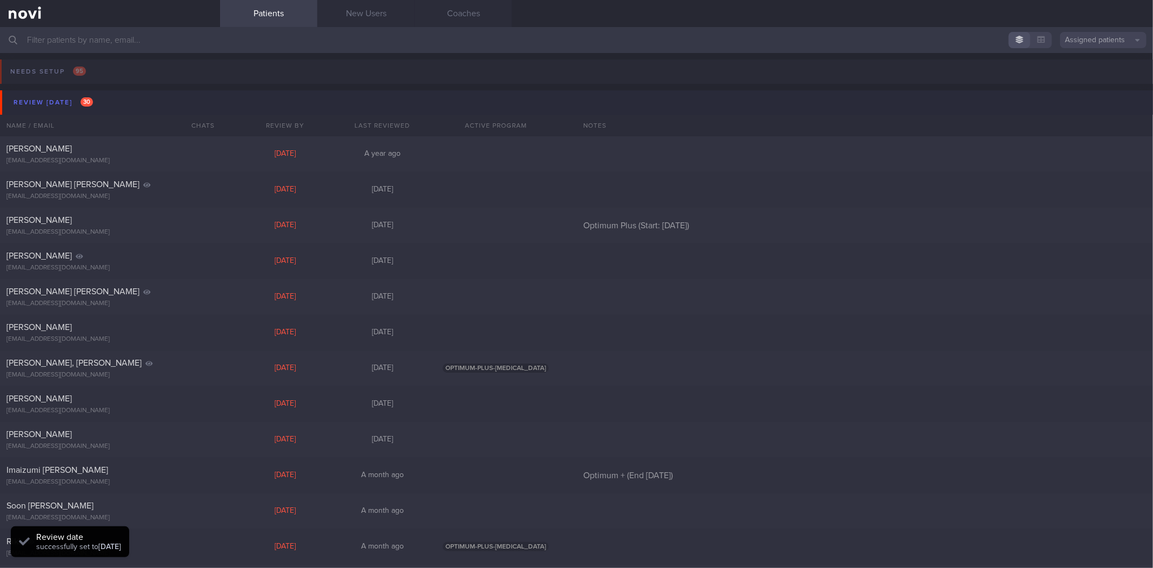
click at [143, 100] on button "Review [DATE] 30" at bounding box center [578, 102] width 1156 height 24
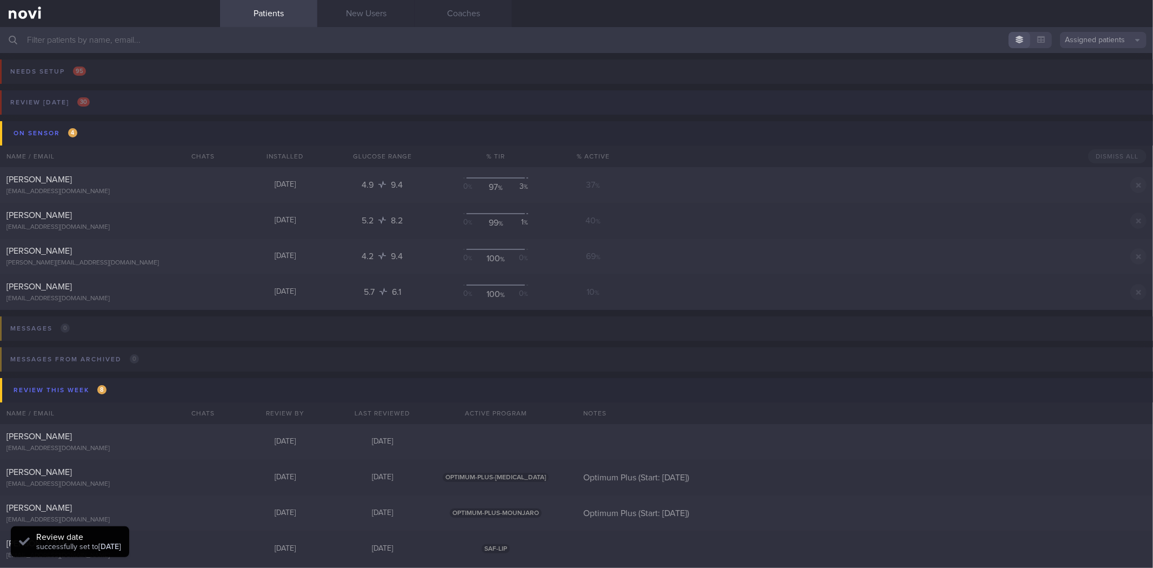
click at [143, 100] on button "Review [DATE] 30" at bounding box center [575, 105] width 1156 height 31
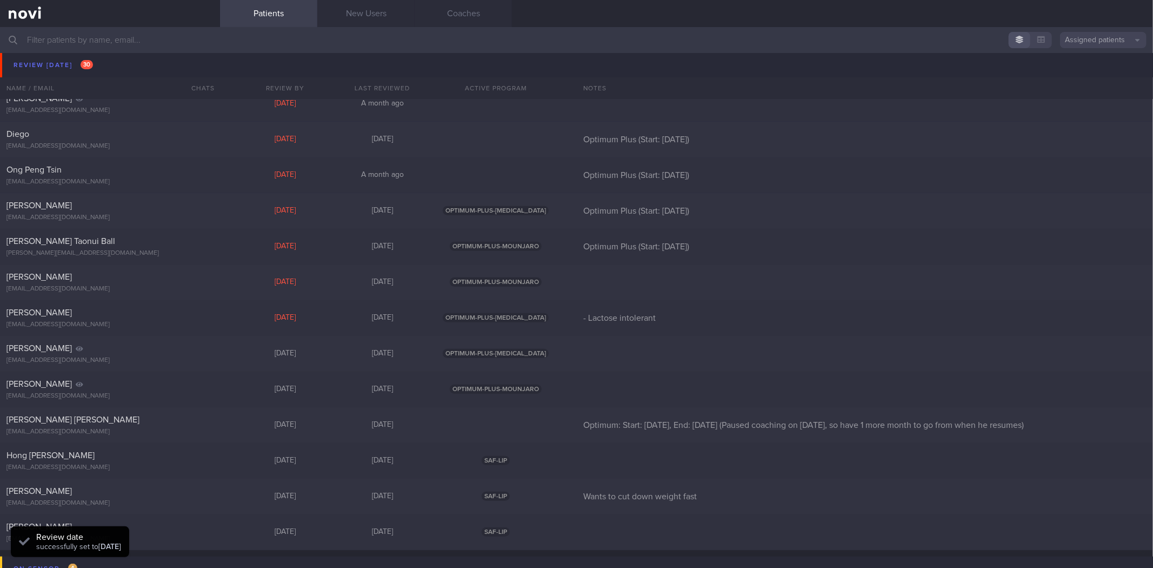
scroll to position [824, 0]
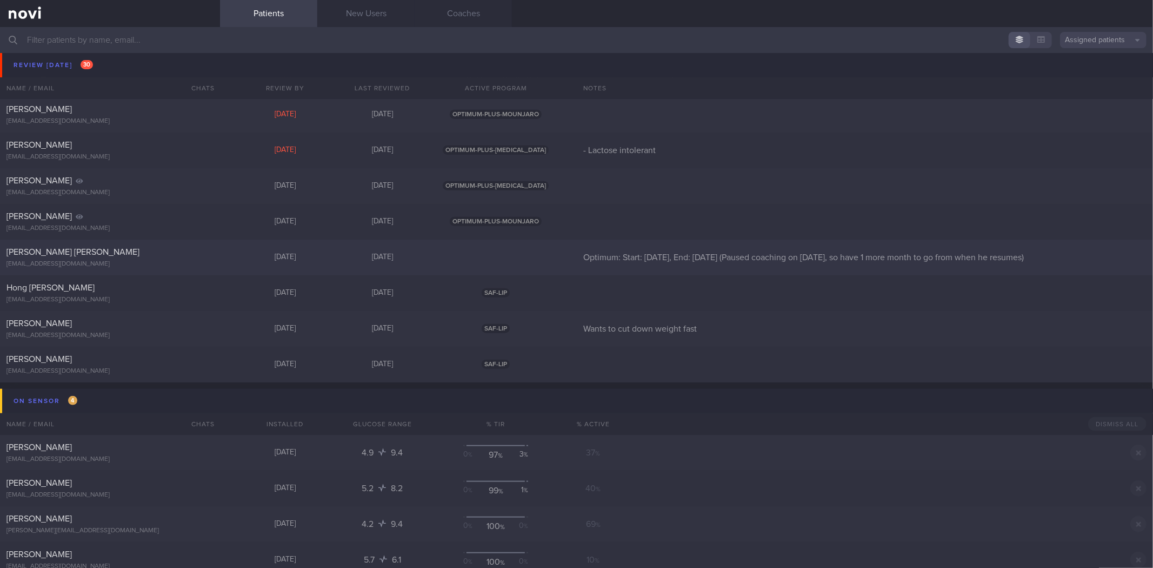
click at [212, 250] on div "[PERSON_NAME] [PERSON_NAME] [EMAIL_ADDRESS][DOMAIN_NAME]" at bounding box center [110, 258] width 220 height 22
select select "8"
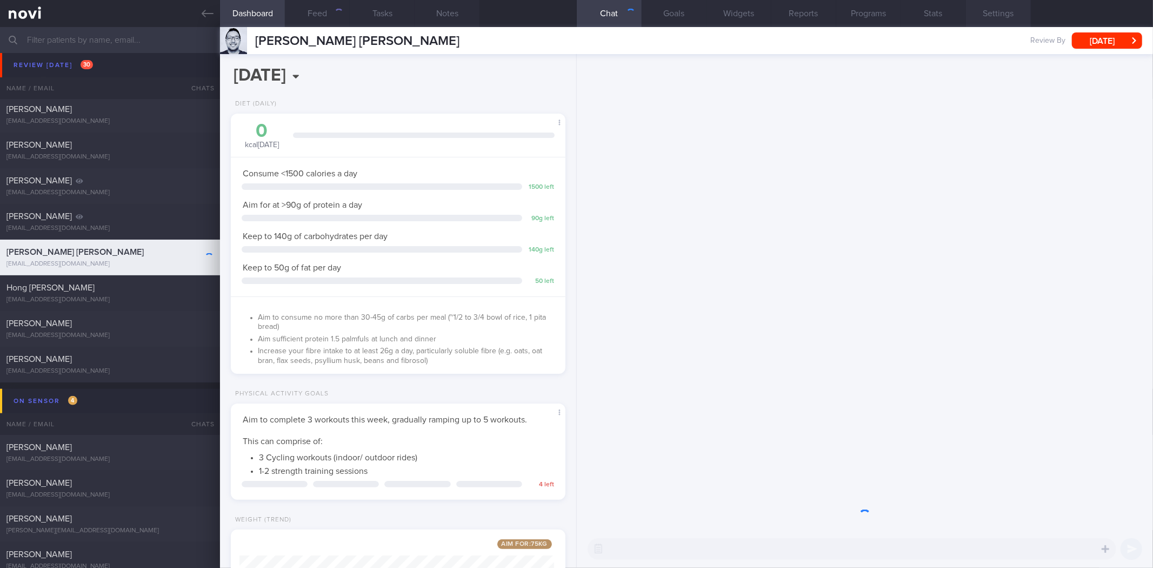
scroll to position [168, 305]
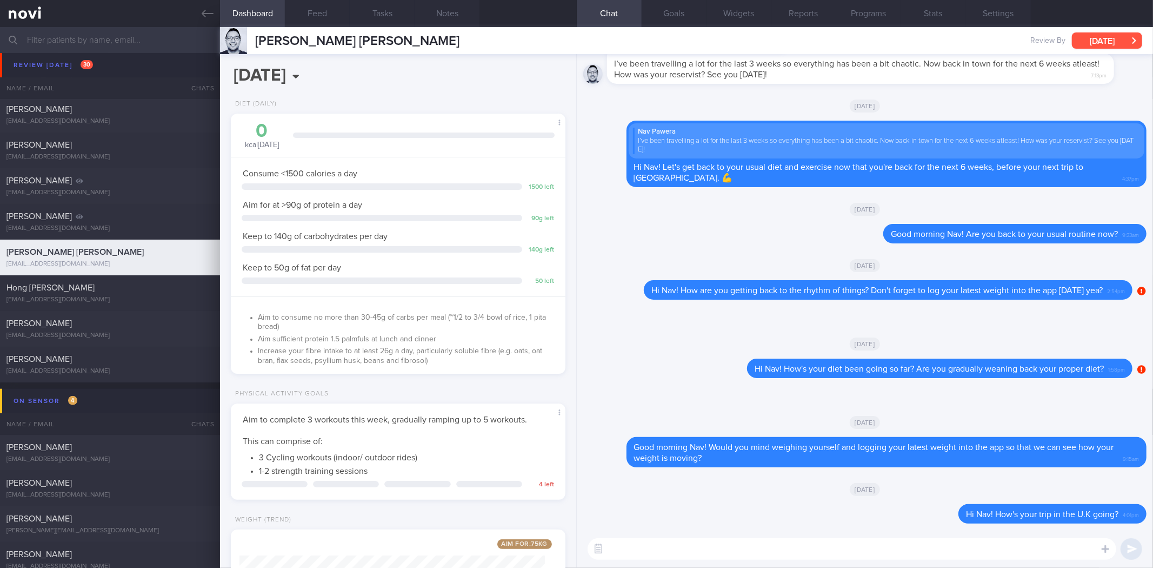
click at [1114, 35] on button "[DATE]" at bounding box center [1107, 40] width 70 height 16
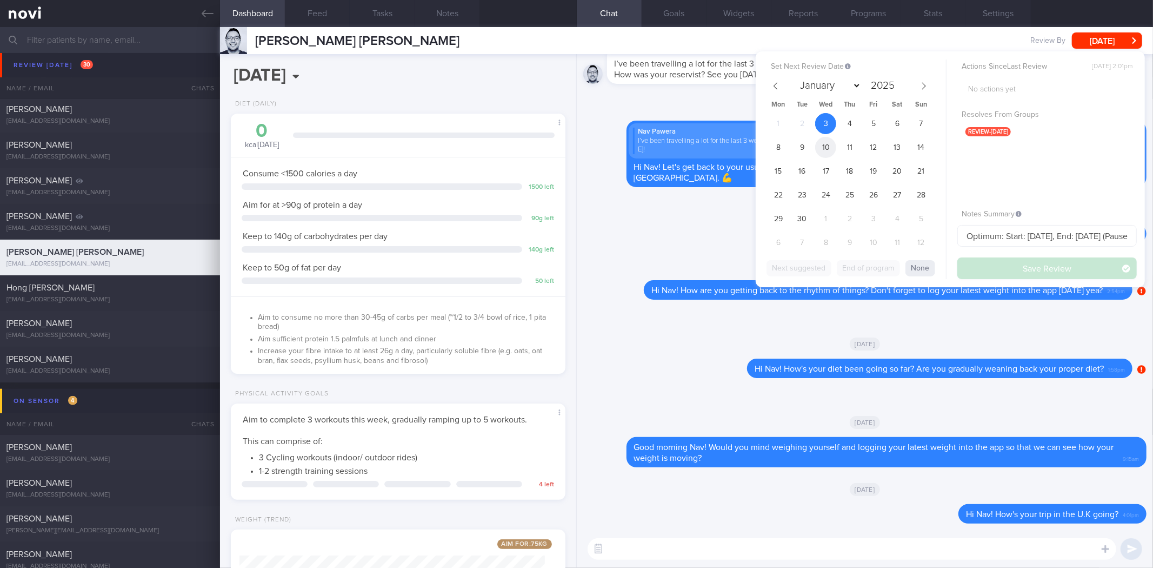
click at [823, 148] on span "10" at bounding box center [825, 147] width 21 height 21
click at [1008, 268] on button "Save Review" at bounding box center [1047, 268] width 179 height 22
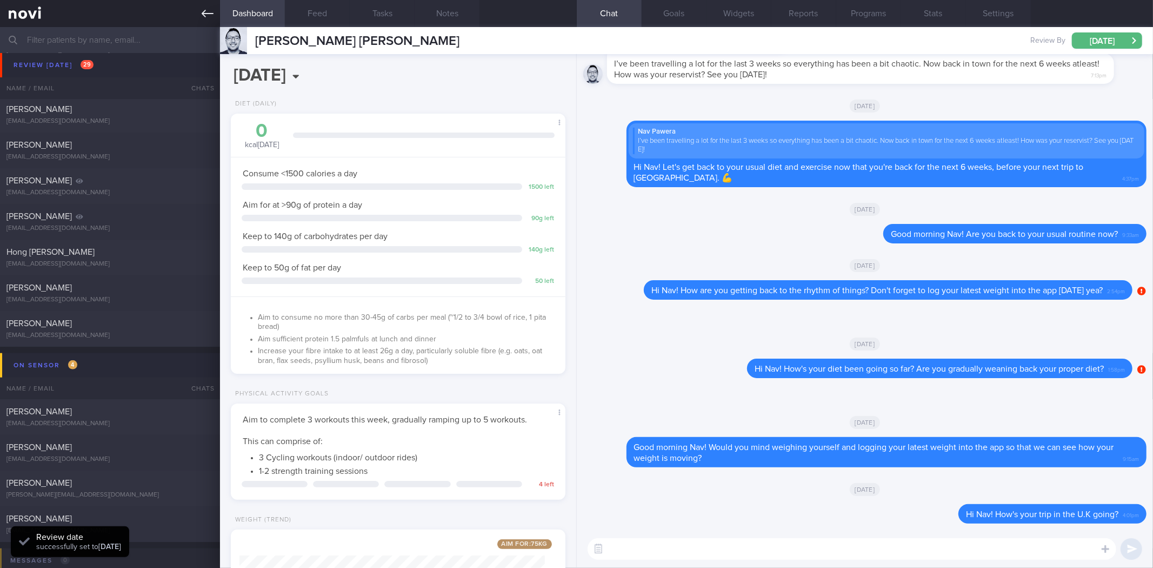
click at [199, 4] on link at bounding box center [110, 13] width 220 height 27
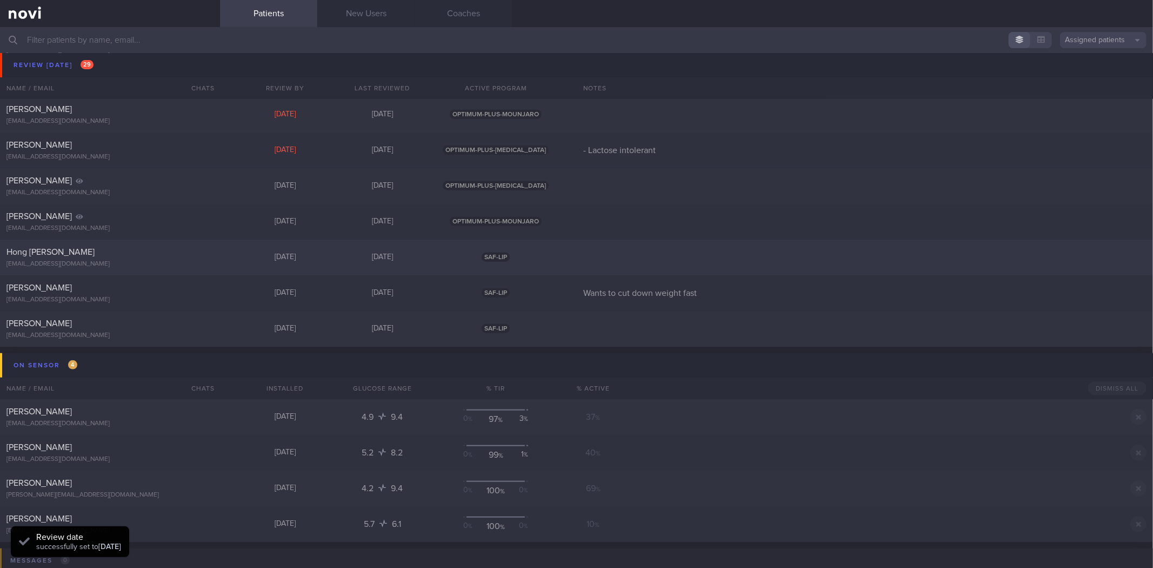
click at [156, 261] on div "[EMAIL_ADDRESS][DOMAIN_NAME]" at bounding box center [109, 264] width 207 height 8
select select "8"
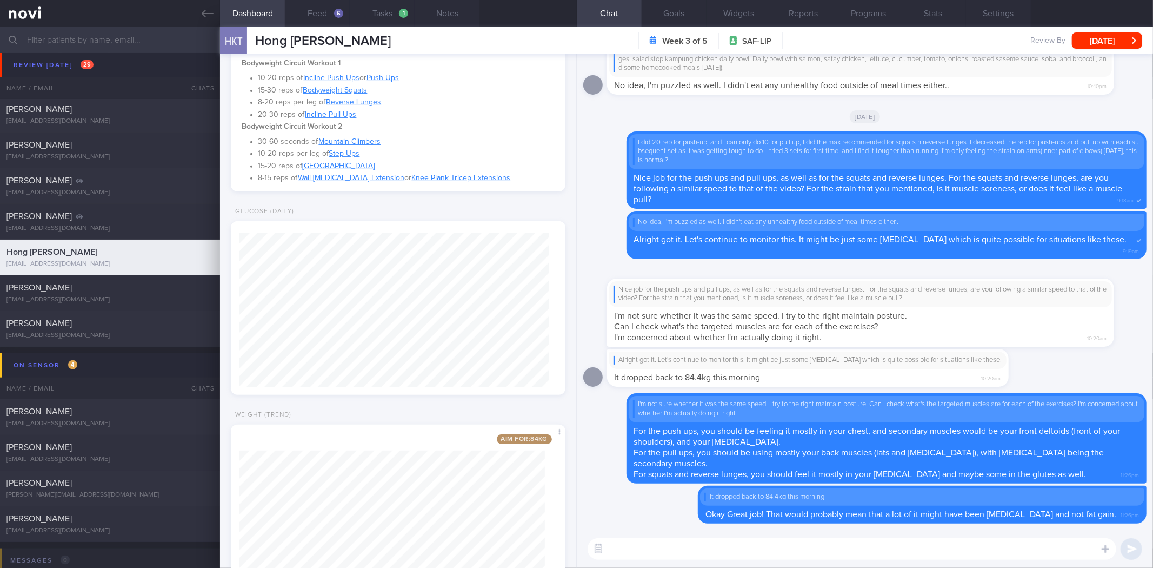
scroll to position [449, 0]
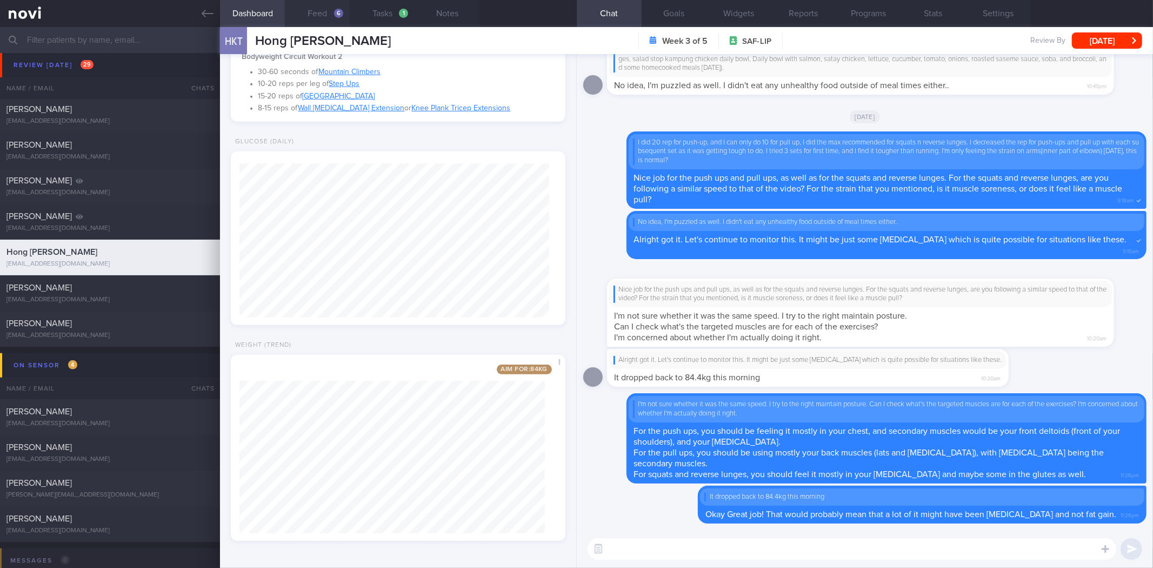
click at [326, 23] on button "Feed 6" at bounding box center [317, 13] width 65 height 27
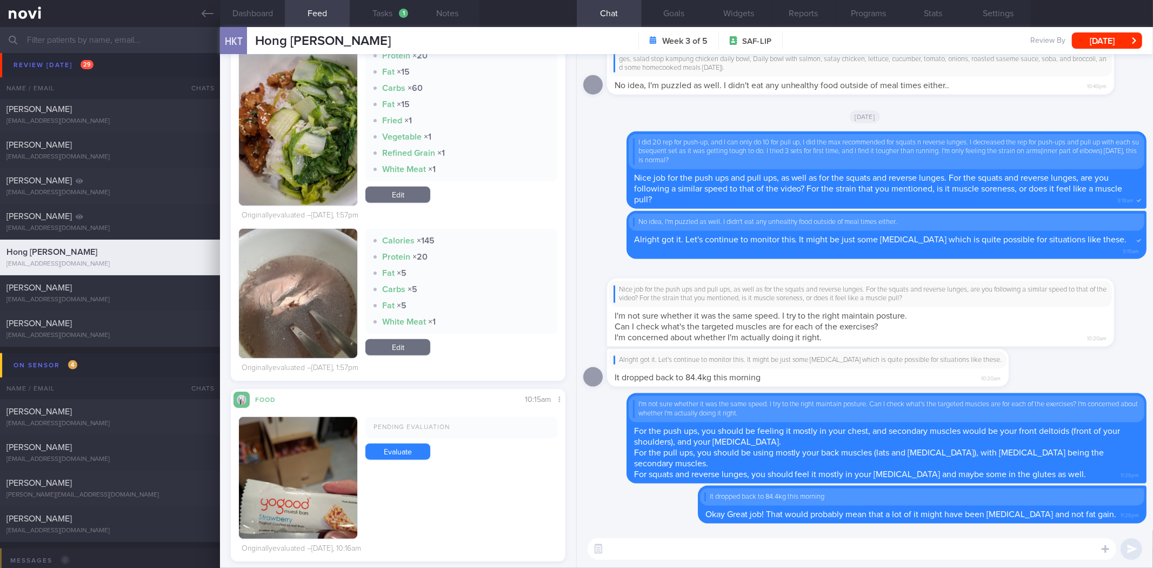
scroll to position [617, 0]
click at [734, 549] on textarea at bounding box center [852, 549] width 529 height 22
click at [726, 549] on textarea "Hi [PERSON_NAME]! For" at bounding box center [852, 549] width 529 height 22
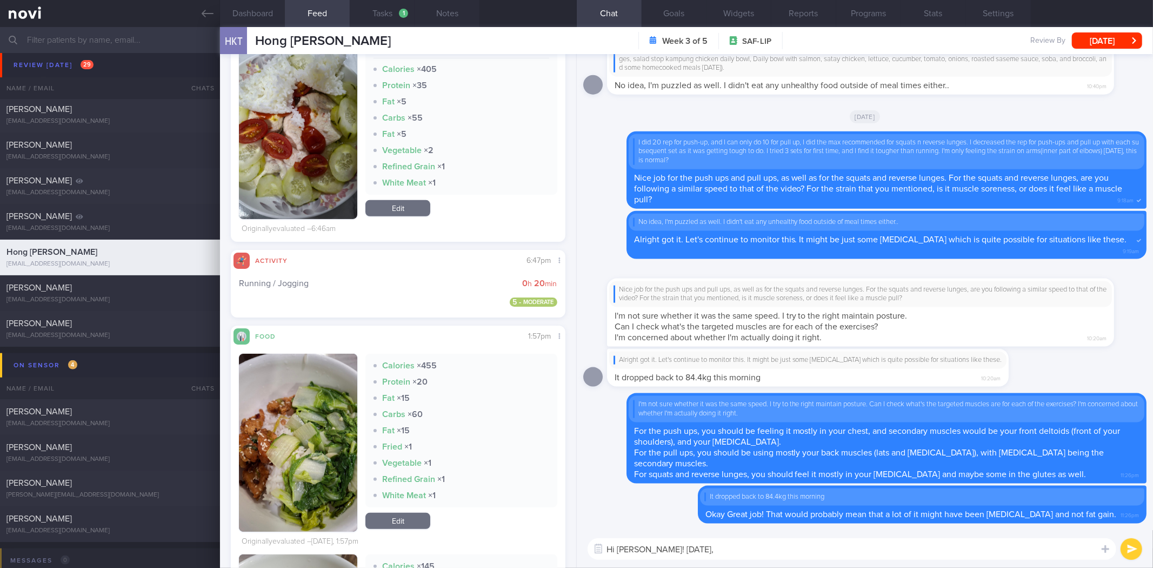
scroll to position [436, 0]
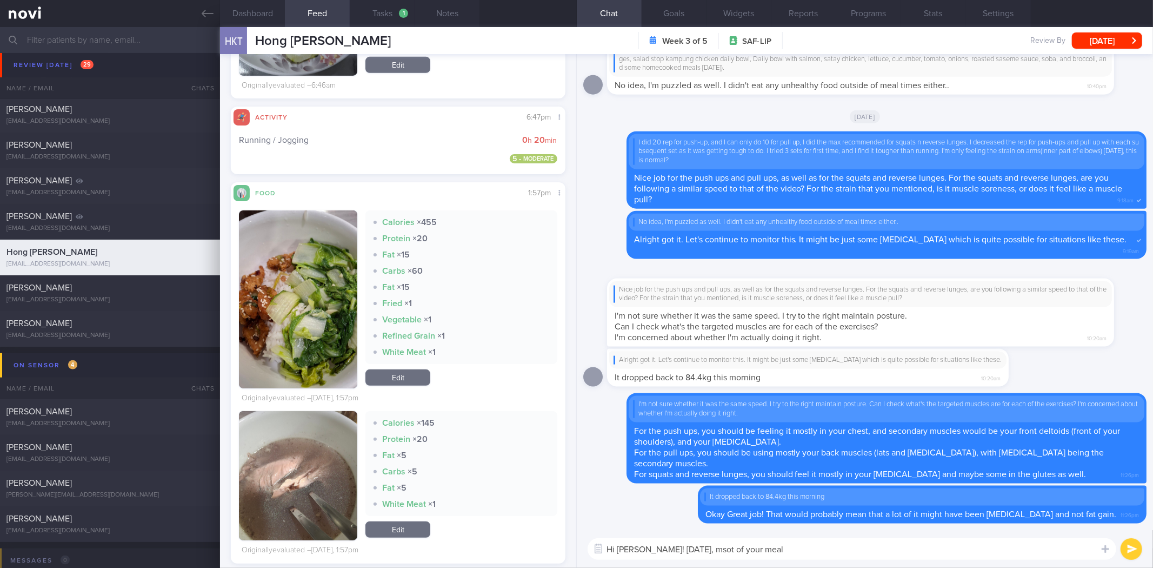
click at [262, 302] on button "button" at bounding box center [298, 299] width 118 height 178
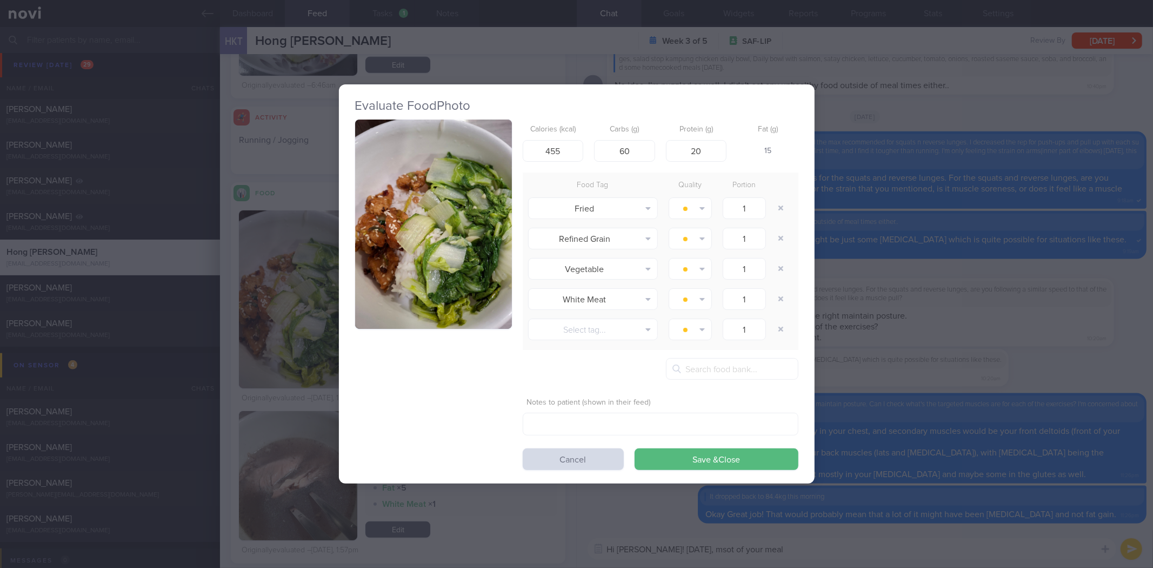
click at [388, 187] on button "button" at bounding box center [433, 223] width 157 height 209
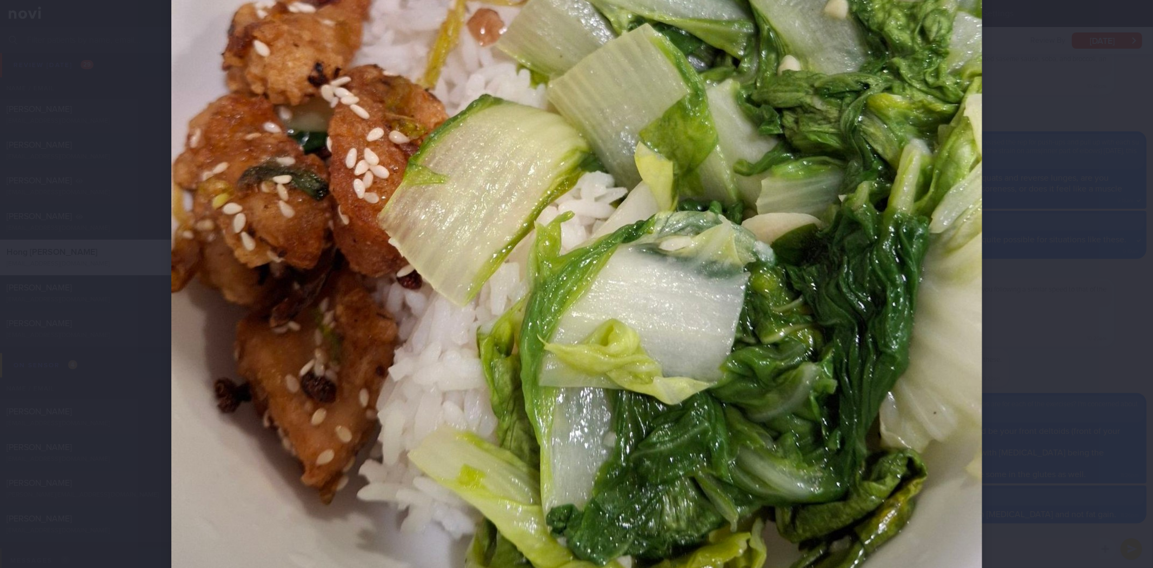
scroll to position [436, 0]
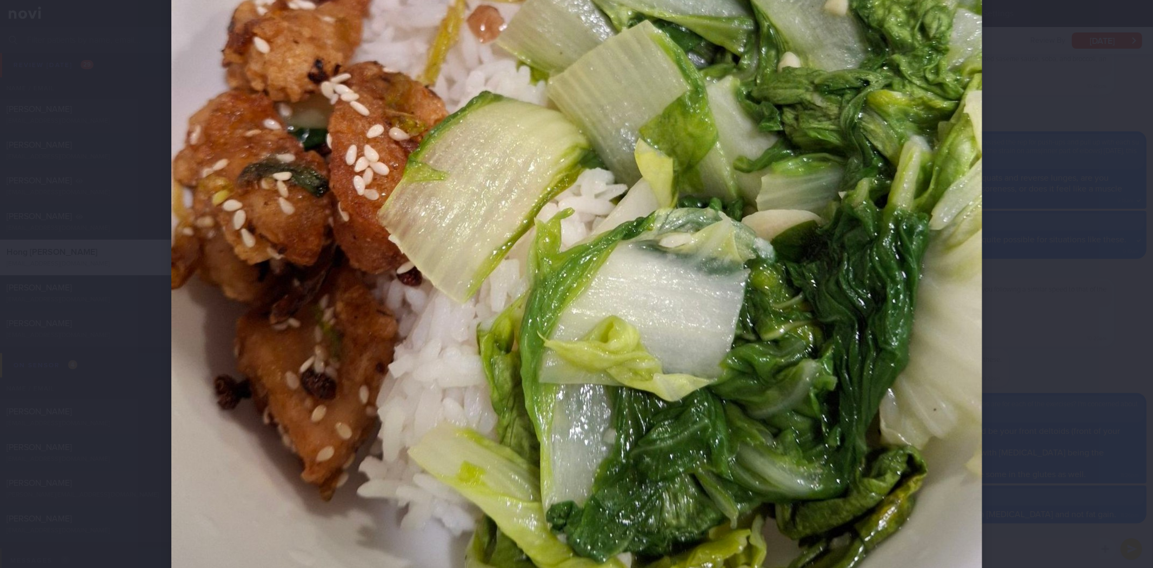
click at [1099, 215] on div at bounding box center [576, 284] width 1153 height 568
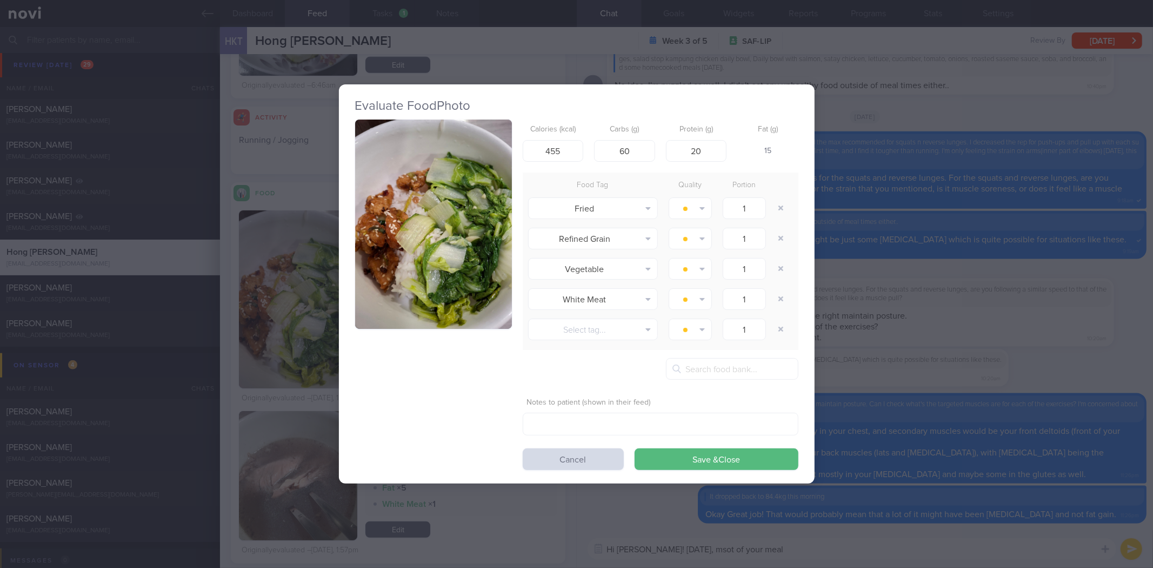
click at [965, 235] on div "Evaluate Food Photo Calories (kcal) 455 Carbs (g) 60 Protein (g) 20 Fat (g) 15 …" at bounding box center [576, 284] width 1153 height 568
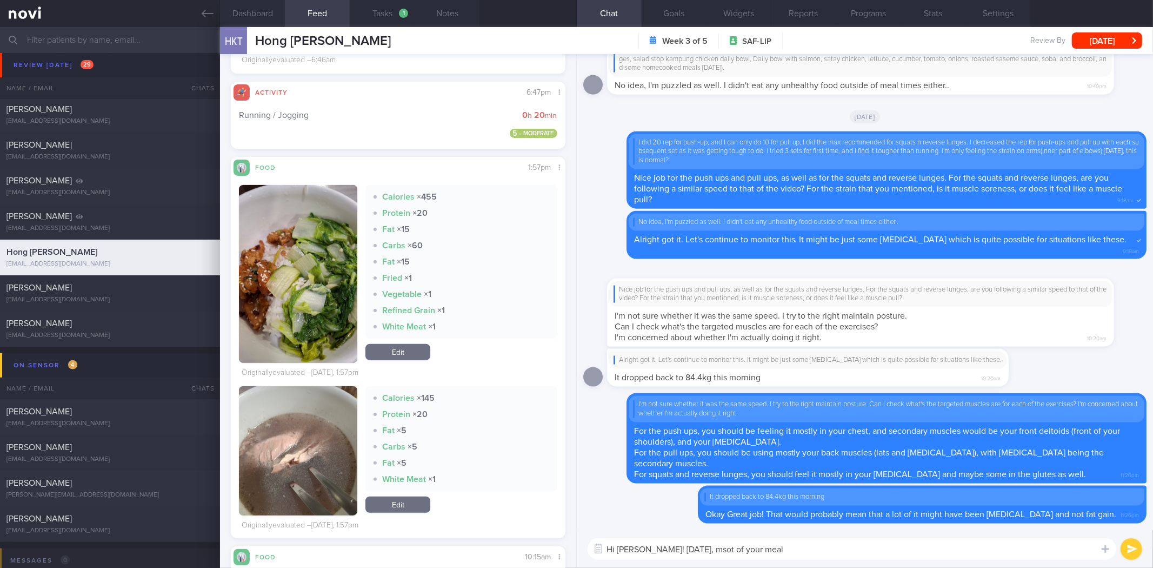
scroll to position [703, 0]
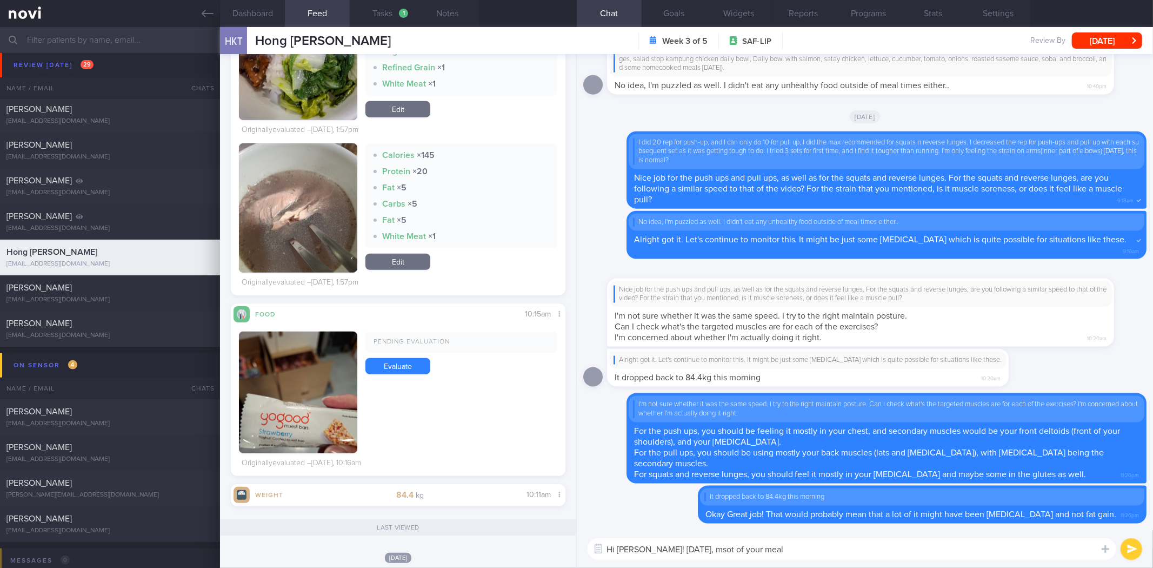
drag, startPoint x: 814, startPoint y: 533, endPoint x: 807, endPoint y: 547, distance: 16.2
click at [807, 547] on div "Hi [PERSON_NAME]! [DATE], msot of your meal Hi [PERSON_NAME]! [DATE], msot of y…" at bounding box center [865, 549] width 576 height 38
click at [807, 547] on textarea "Hi [PERSON_NAME]! [DATE], msot of your meal" at bounding box center [852, 549] width 529 height 22
type textarea "Hi [PERSON_NAME]! [DATE] for breakfast, you may want to have something with pro…"
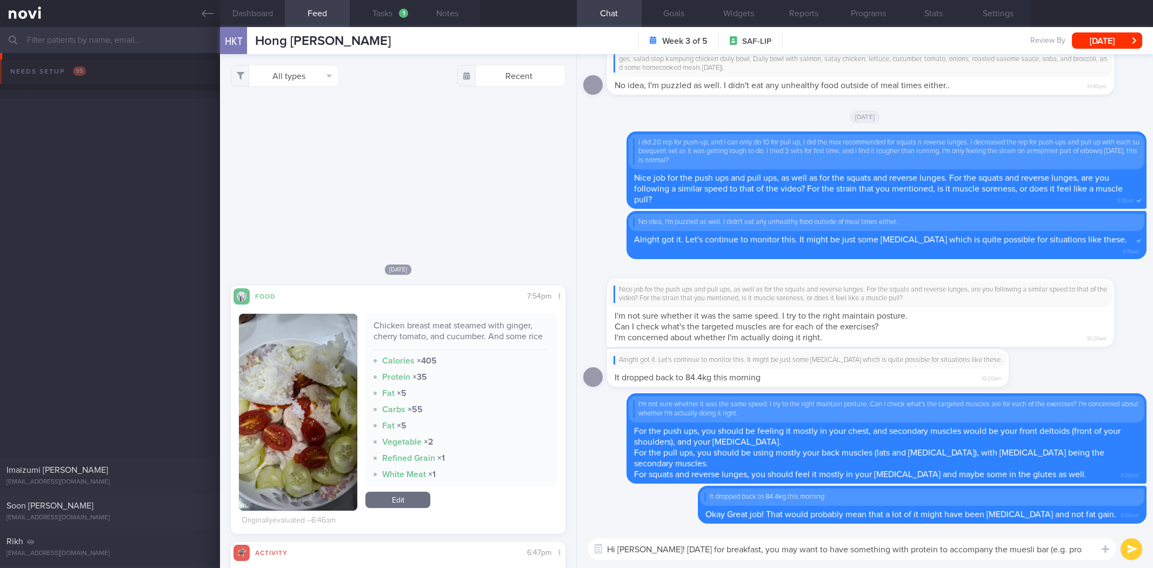
select select "8"
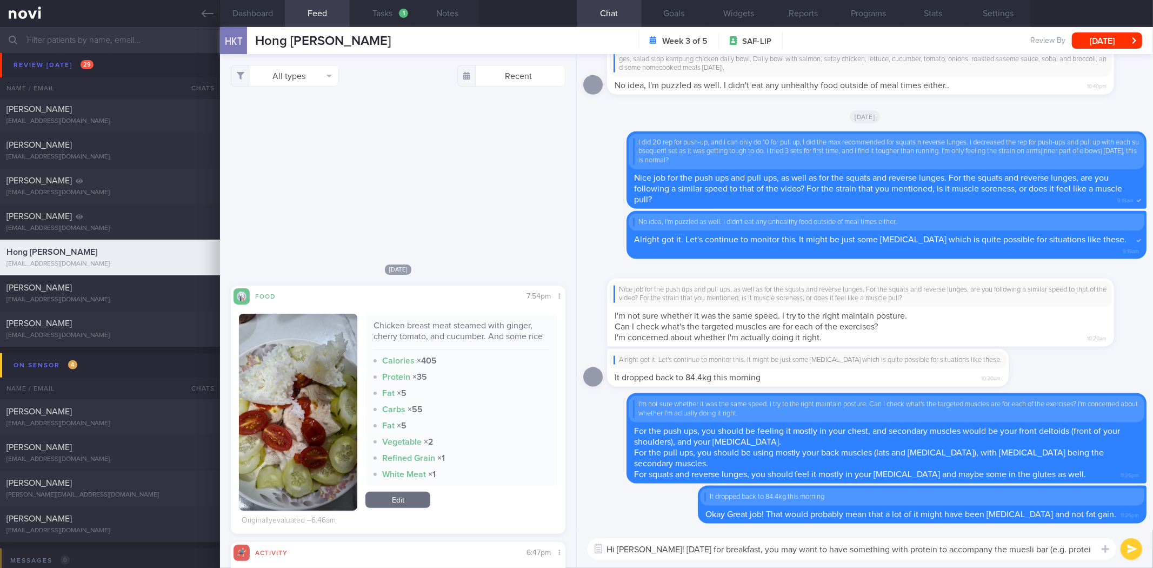
scroll to position [703, 0]
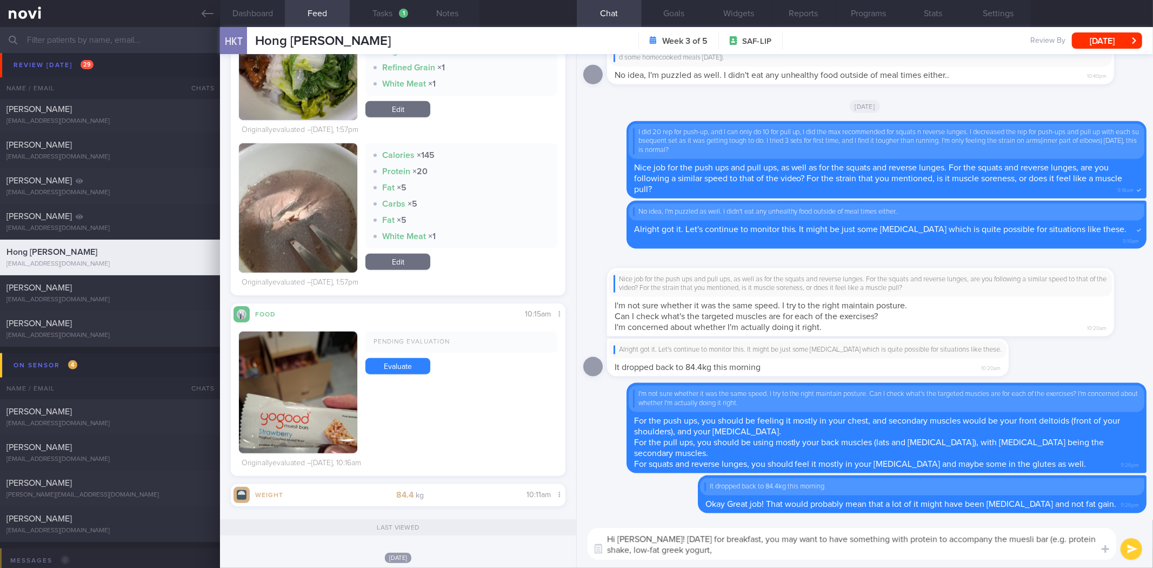
click at [448, 27] on div "HKT Hong Kiat Tew Hong Kiat Tew tewhk91@gmail.com Week 3 of 5 SAF-LIP Review By…" at bounding box center [686, 40] width 933 height 27
click at [448, 15] on button "Notes" at bounding box center [447, 13] width 65 height 27
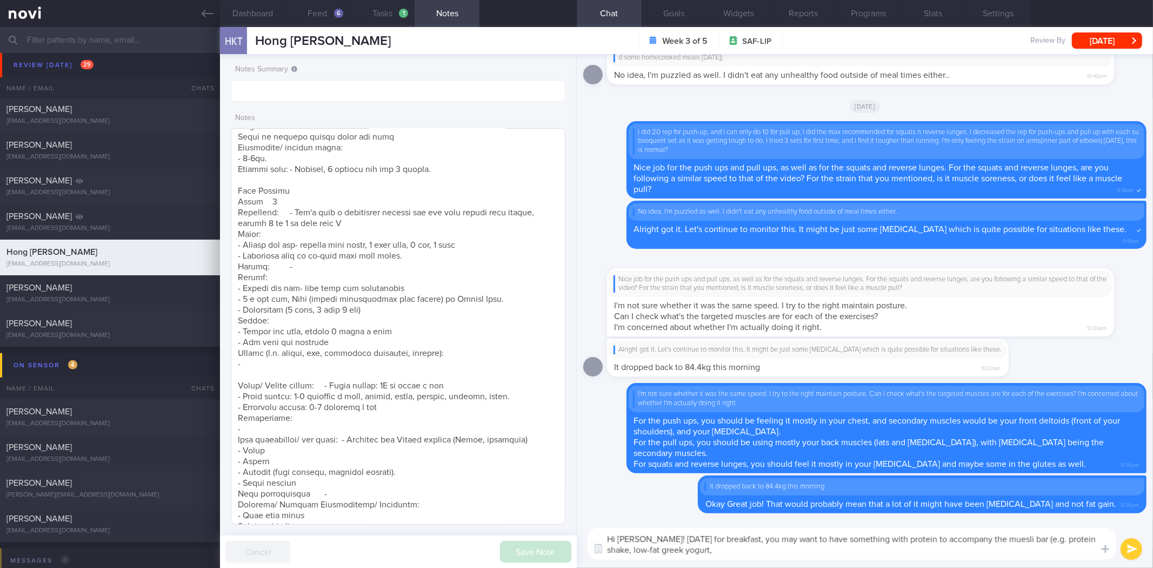
scroll to position [325, 0]
click at [256, 14] on button "Dashboard" at bounding box center [252, 13] width 65 height 27
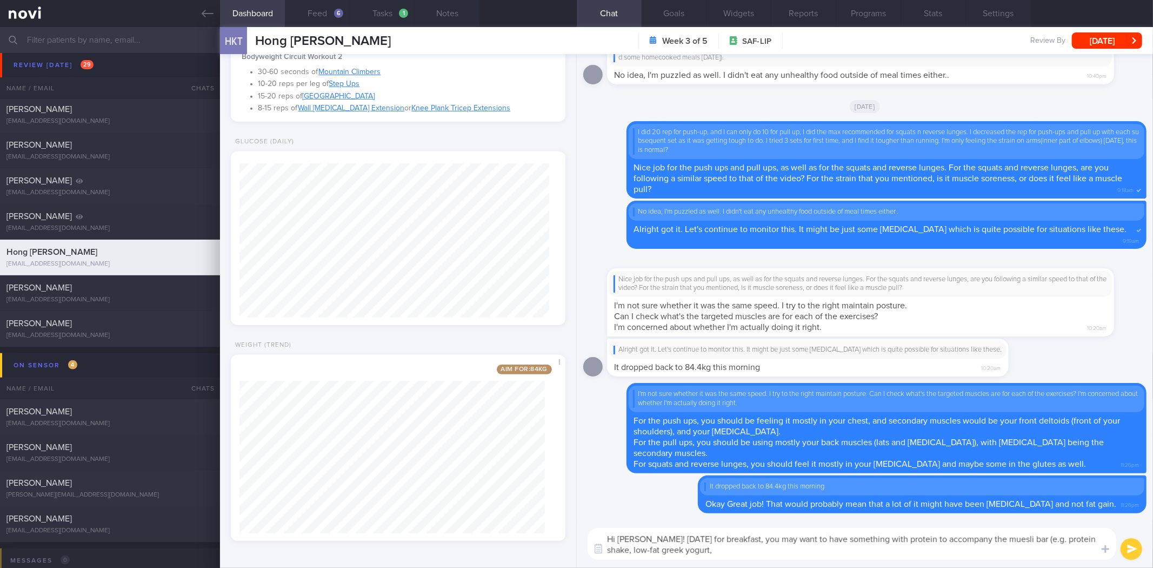
click at [807, 548] on textarea "Hi Hong Kiat! Yesterday for breakfast, you may want to have something with prot…" at bounding box center [852, 544] width 529 height 32
type textarea "Hi Hong Kiat! Yesterday for breakfast, you may want to have something with prot…"
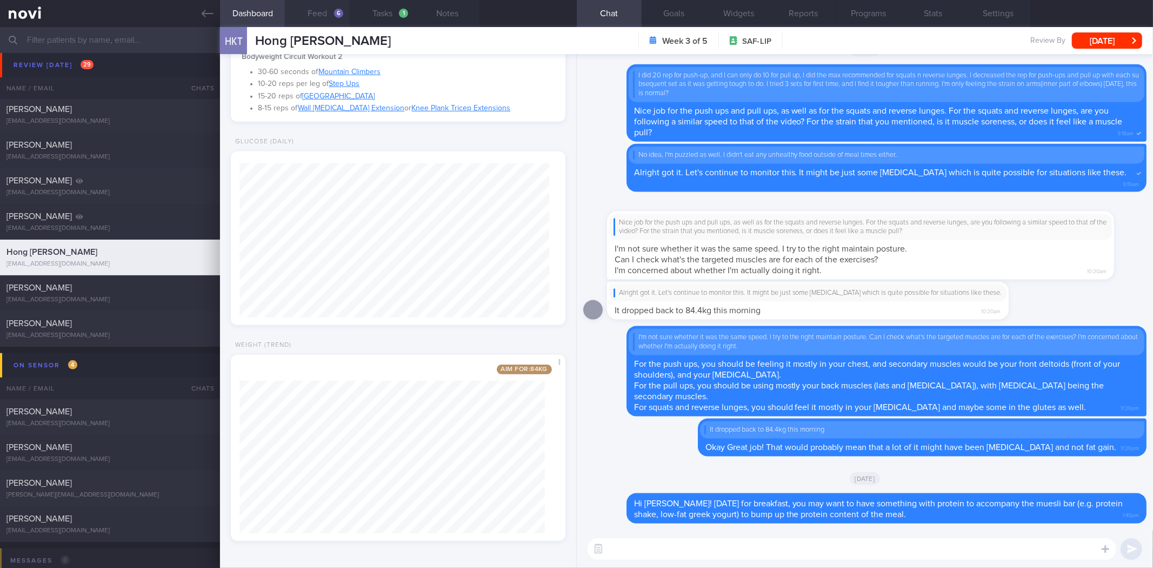
click at [334, 8] on button "Feed 6" at bounding box center [317, 13] width 65 height 27
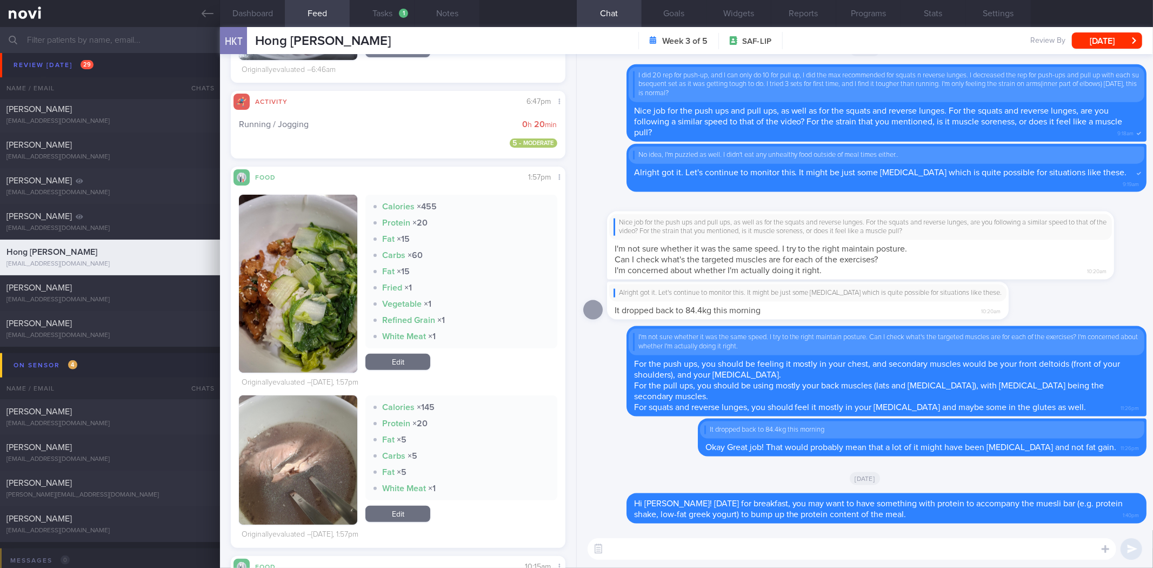
scroll to position [451, 0]
click at [684, 554] on textarea at bounding box center [852, 549] width 529 height 22
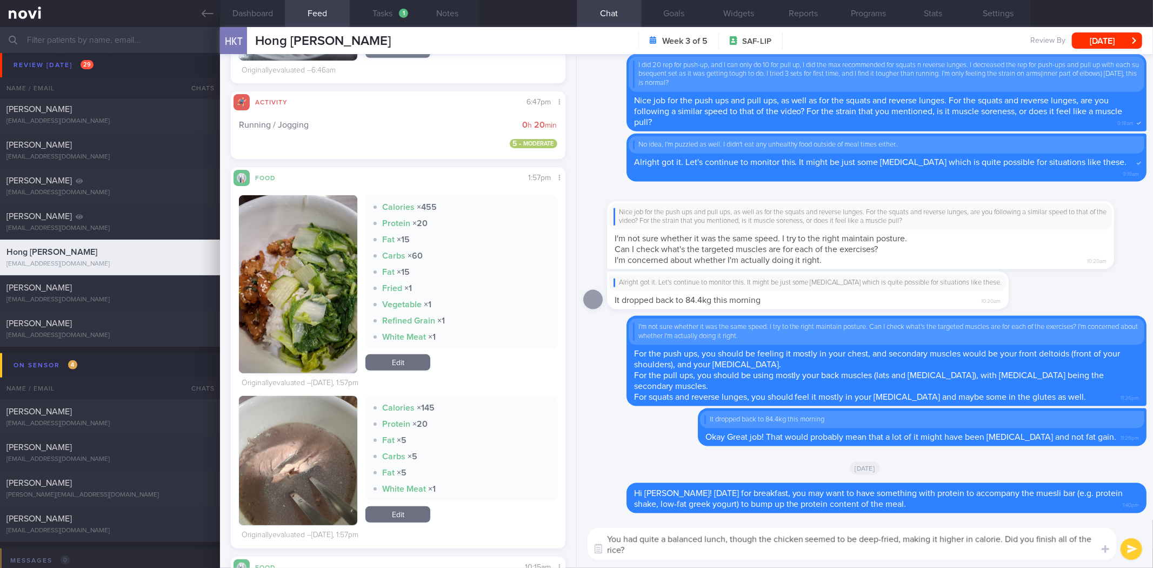
type textarea "You had quite a balanced lunch, though the chicken seemed to be deep-fried, mak…"
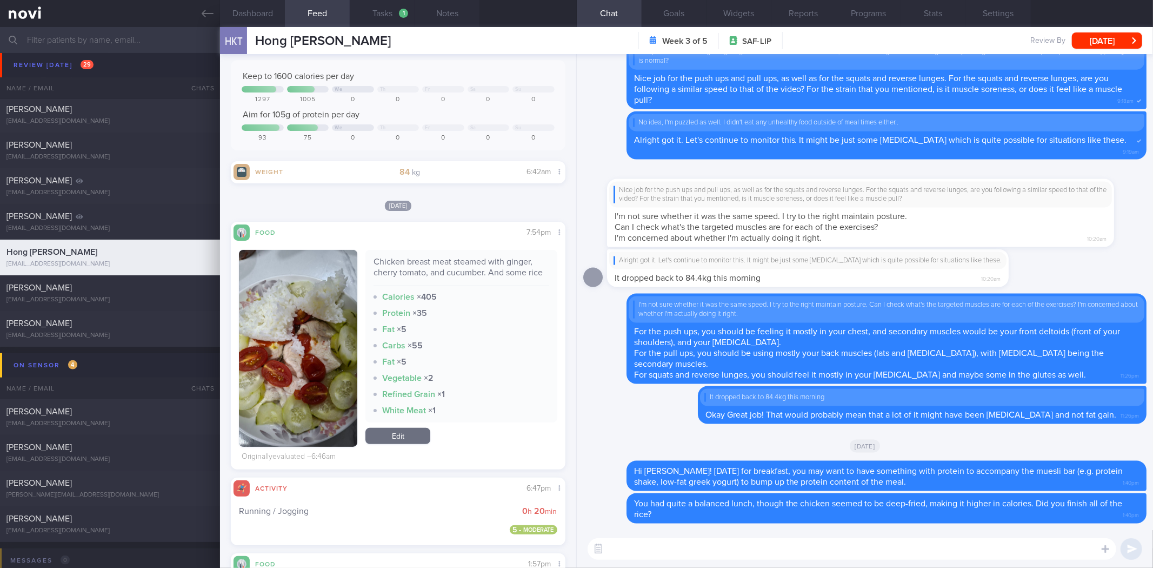
scroll to position [64, 0]
type textarea "A"
click at [500, 263] on div "Chicken breast meat steamed with ginger, cherry tomato, and cucumber. And some …" at bounding box center [461, 272] width 175 height 30
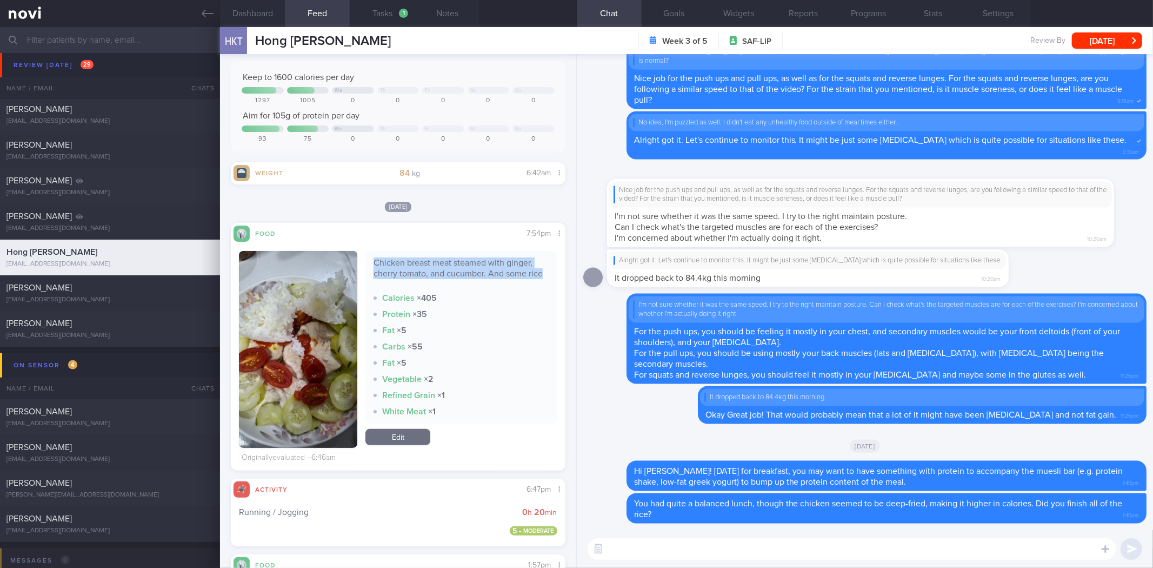
click at [500, 263] on div "Chicken breast meat steamed with ginger, cherry tomato, and cucumber. And some …" at bounding box center [461, 272] width 175 height 30
copy div "Chicken breast meat steamed with ginger, cherry tomato, and cucumber. And some …"
click at [707, 551] on textarea at bounding box center [852, 549] width 529 height 22
paste textarea "Chicken breast meat steamed with ginger, cherry tomato, and cucumber. And some …"
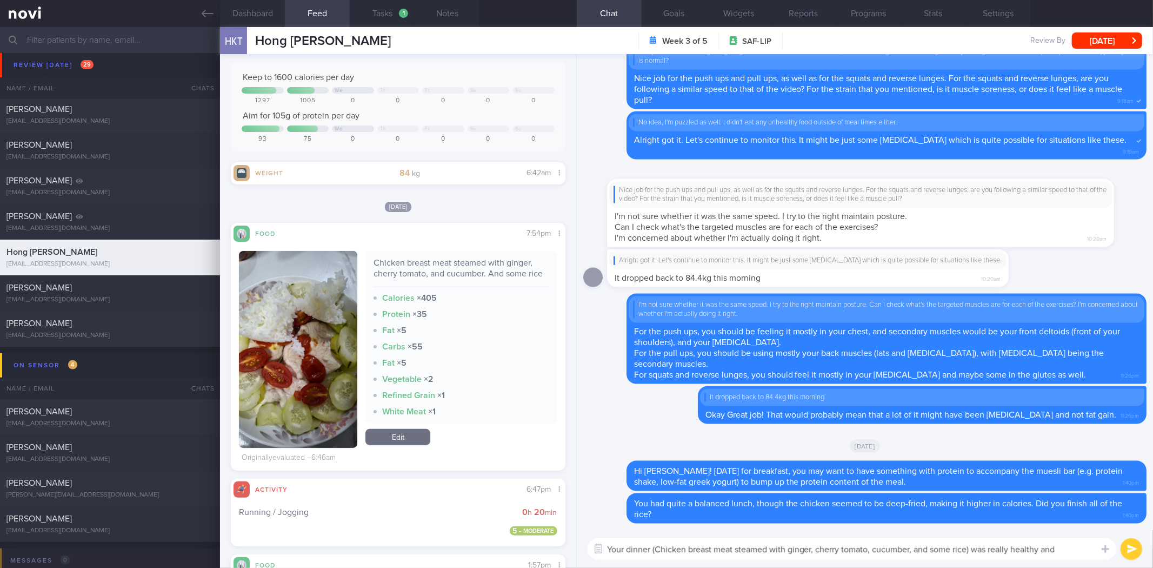
scroll to position [0, 0]
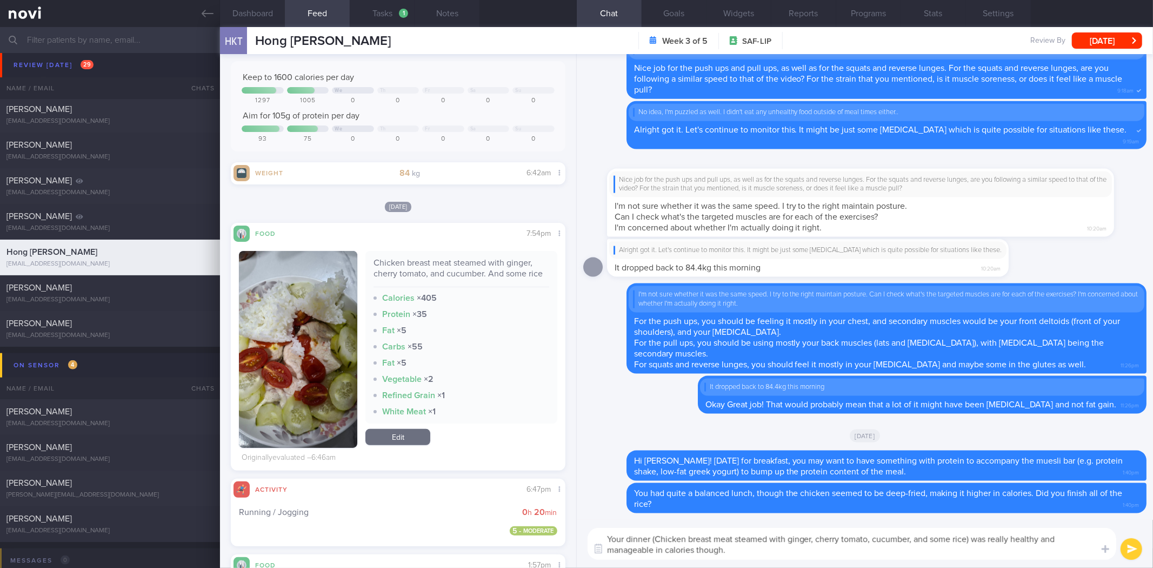
type textarea "Your dinner (Chicken breast meat steamed with ginger, cherry tomato, cucumber, …"
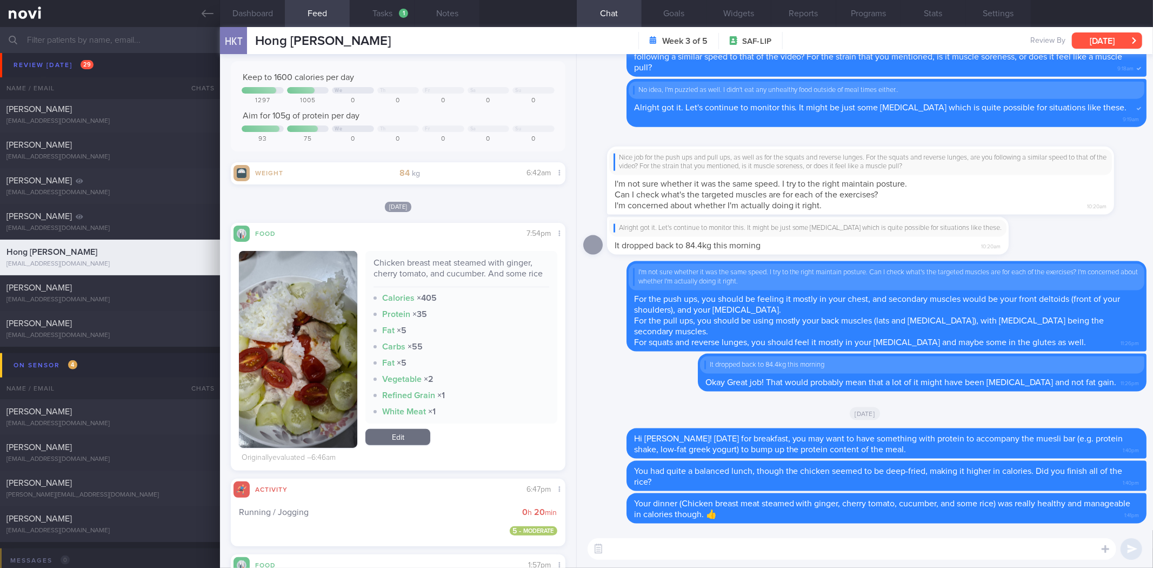
click at [1098, 41] on button "[DATE]" at bounding box center [1107, 40] width 70 height 16
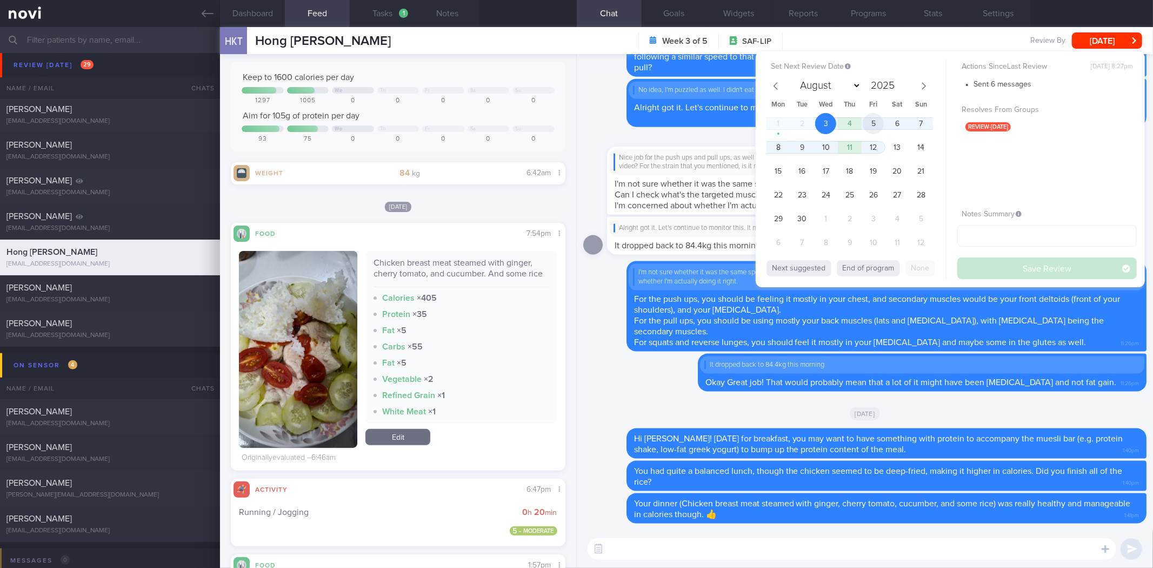
click at [879, 125] on span "5" at bounding box center [873, 123] width 21 height 21
click at [972, 266] on button "Save Review" at bounding box center [1047, 268] width 179 height 22
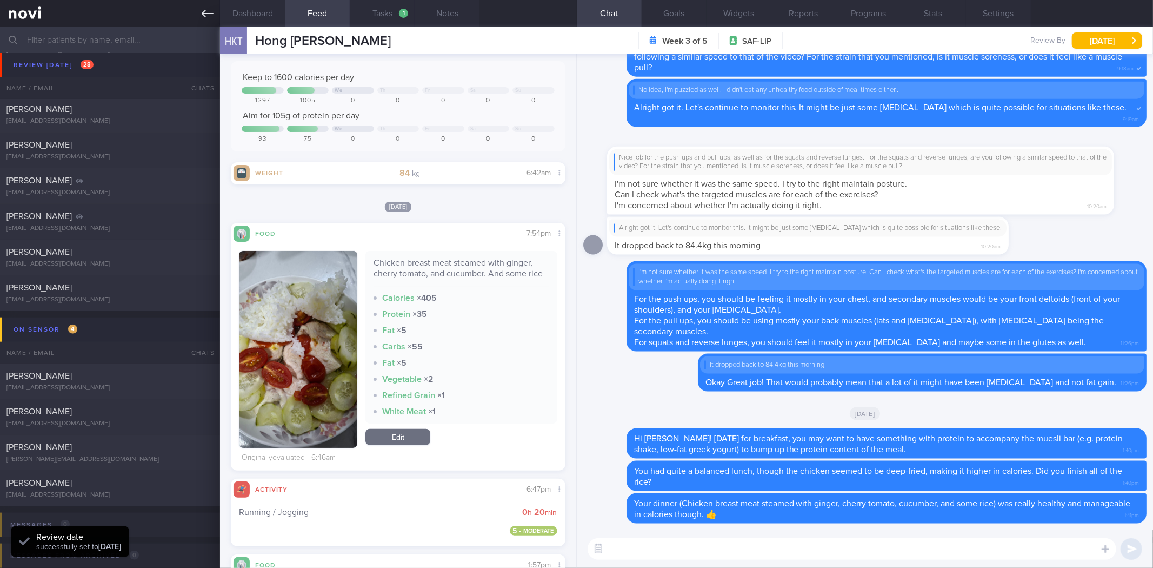
scroll to position [155, 310]
click at [209, 11] on icon at bounding box center [208, 14] width 12 height 12
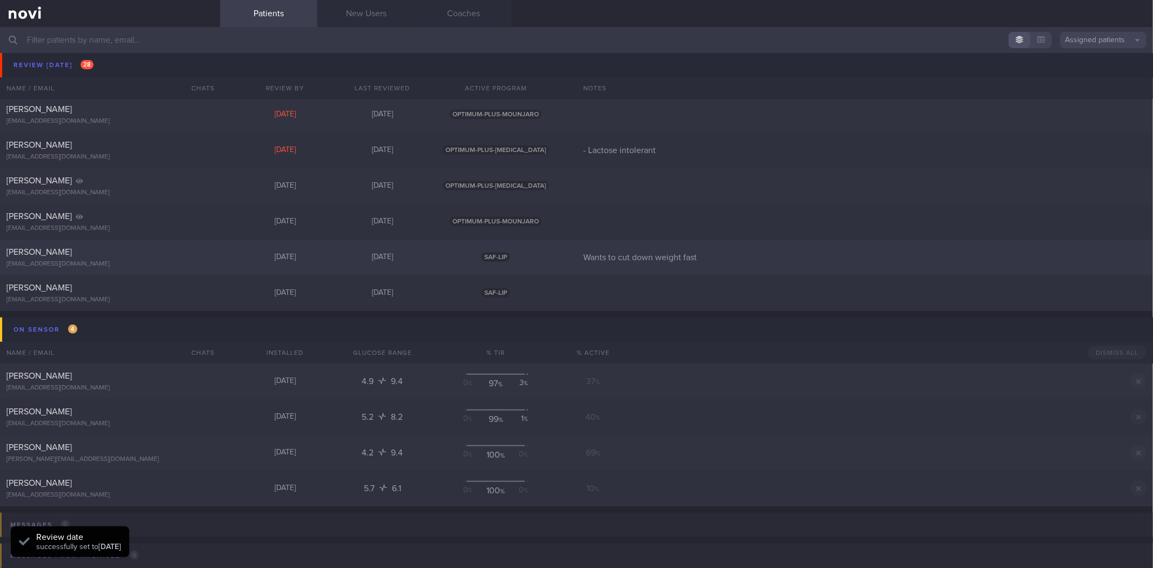
click at [175, 250] on div "[PERSON_NAME]" at bounding box center [108, 252] width 204 height 11
select select "8"
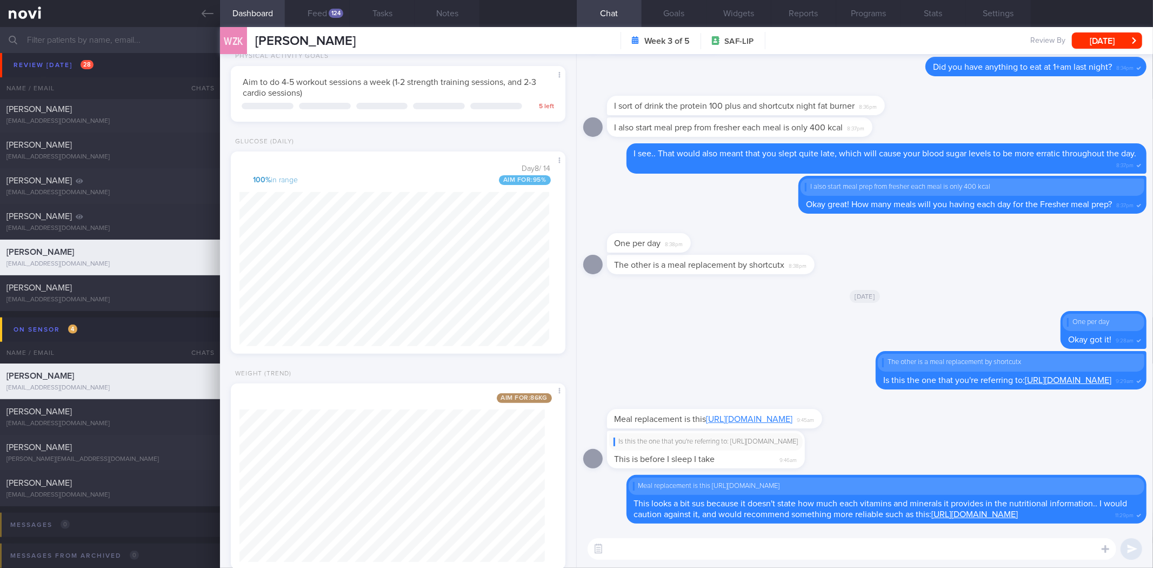
scroll to position [183, 310]
click at [314, 12] on button "Feed 124" at bounding box center [317, 13] width 65 height 27
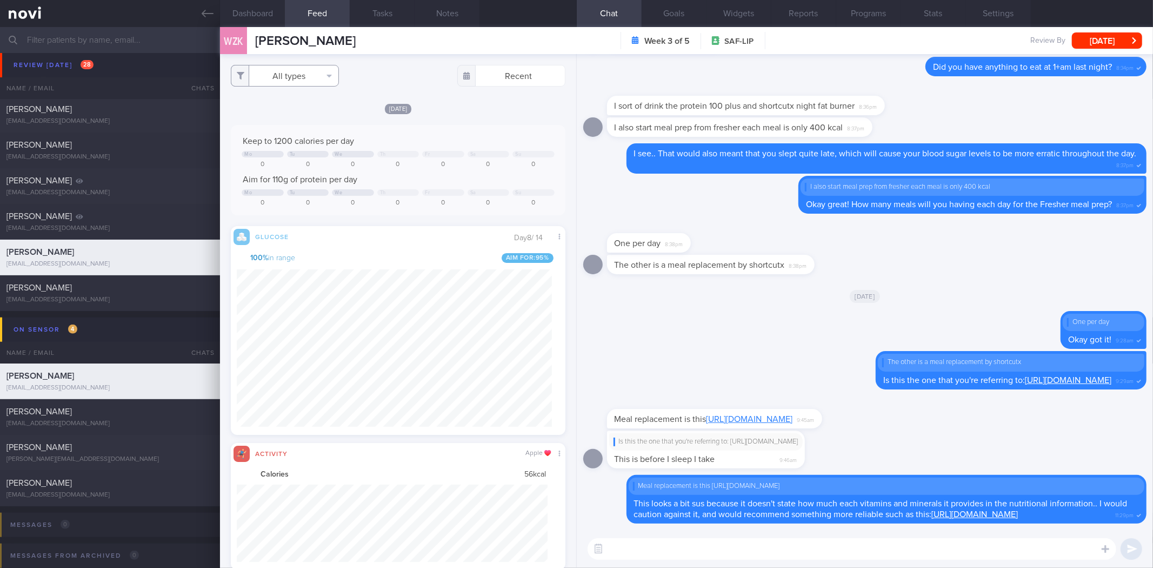
click at [320, 71] on button "All types" at bounding box center [285, 76] width 108 height 22
click at [307, 106] on button "Activity" at bounding box center [284, 113] width 107 height 16
checkbox input "false"
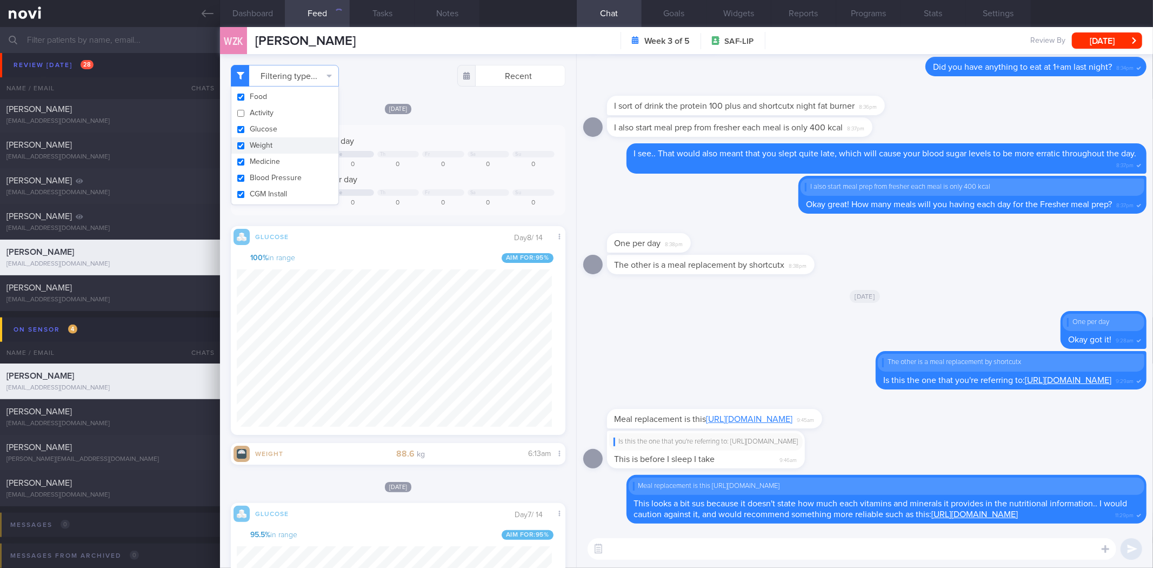
click at [302, 144] on button "Weight" at bounding box center [284, 145] width 107 height 16
checkbox input "false"
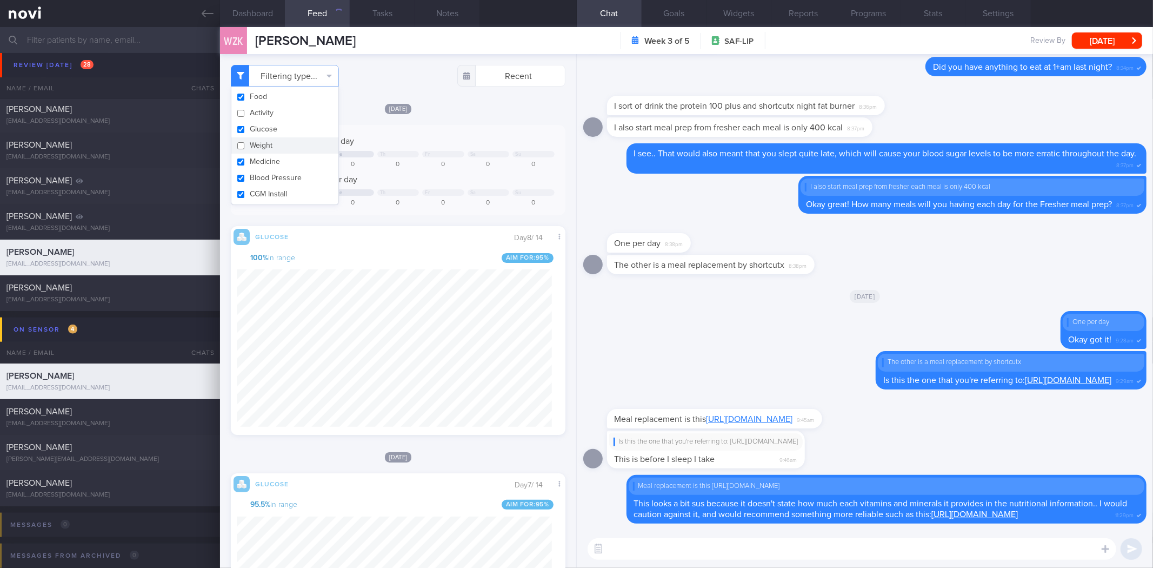
click at [470, 151] on div "Sa" at bounding box center [473, 154] width 6 height 6
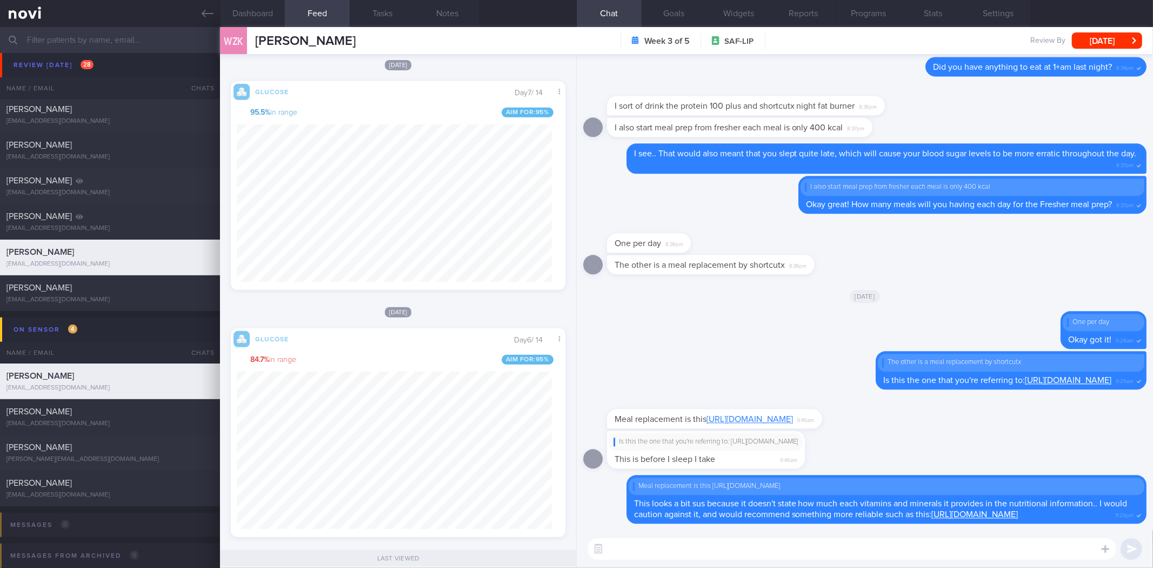
click at [821, 551] on textarea at bounding box center [852, 549] width 529 height 22
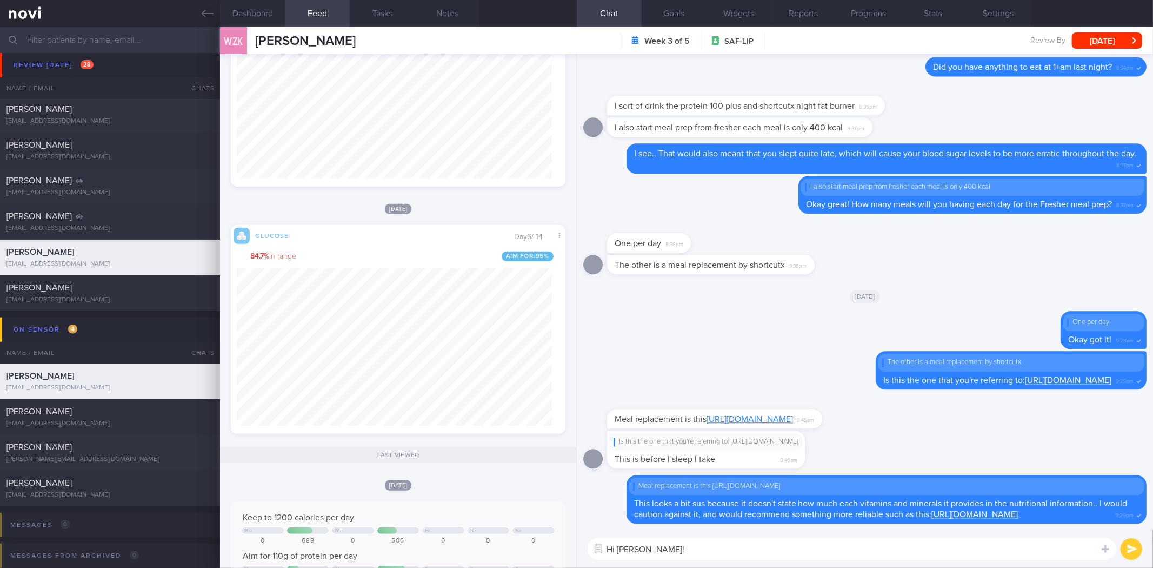
click at [721, 558] on textarea "Hi Wei Zong!" at bounding box center [852, 549] width 529 height 22
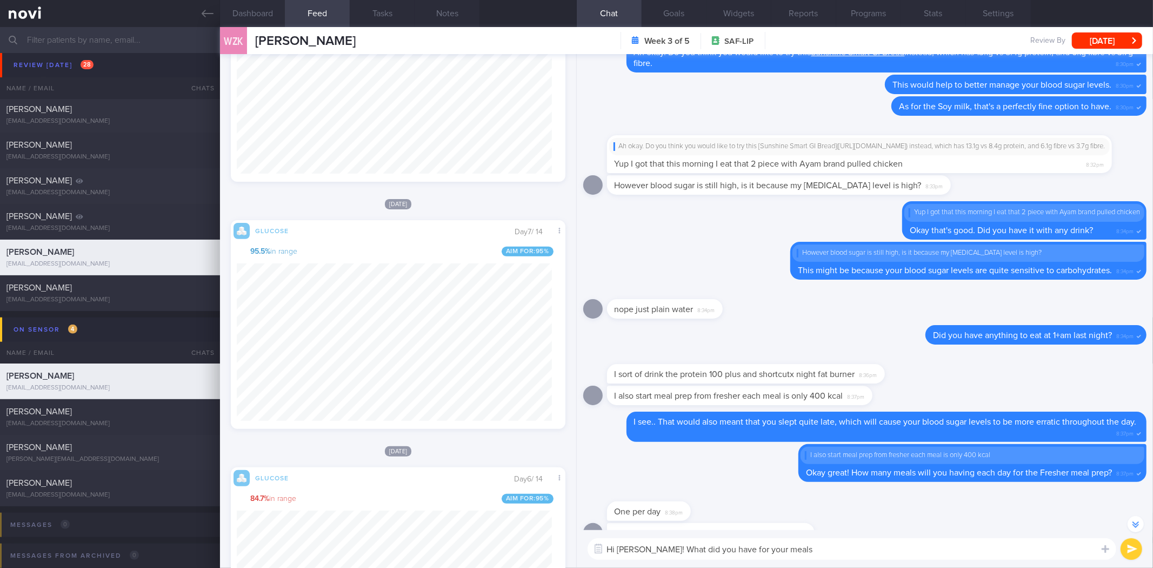
click at [665, 547] on textarea "Hi Wei Zong! What did you have for your meals" at bounding box center [852, 549] width 529 height 22
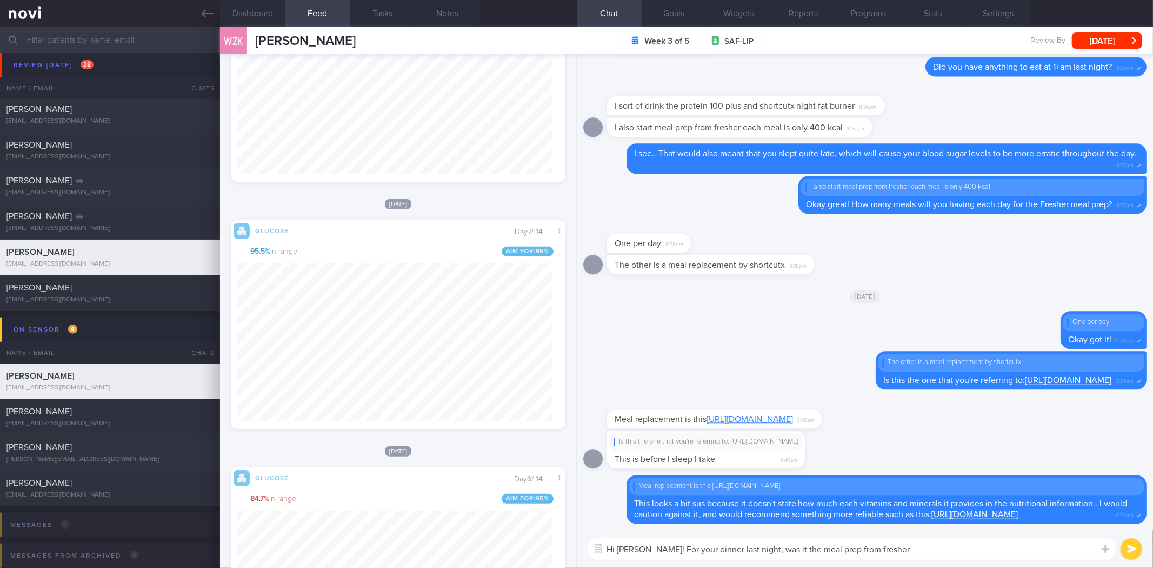
click at [909, 546] on textarea "Hi Wei Zong! For your dinner last night, was it the meal prep from fresher" at bounding box center [852, 549] width 529 height 22
type textarea "Hi Wei Zong! What did you have your dinner last night?"
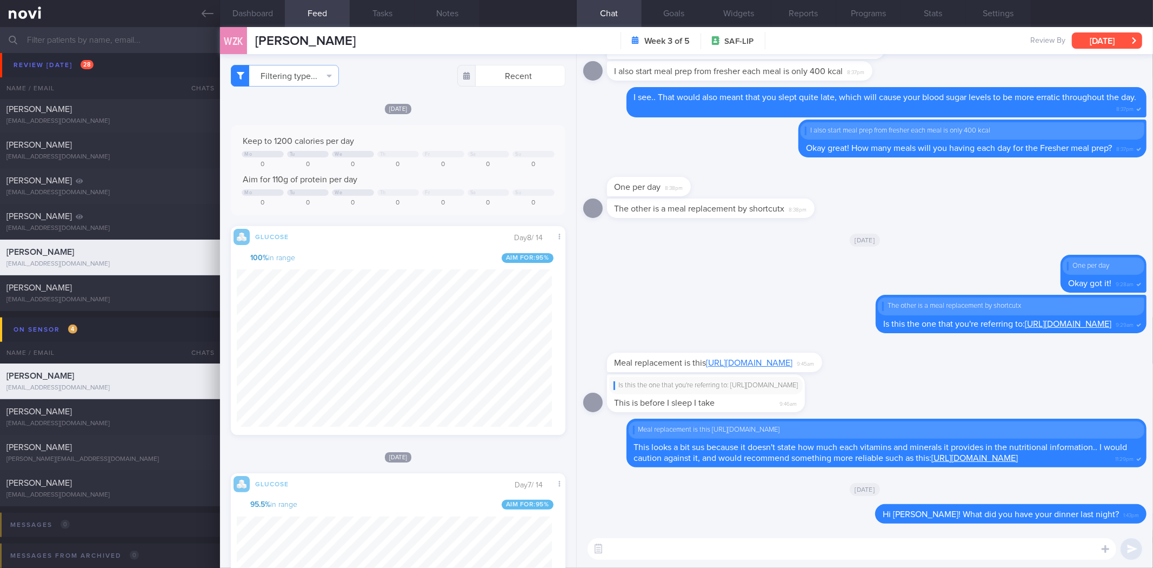
click at [1118, 38] on button "[DATE]" at bounding box center [1107, 40] width 70 height 16
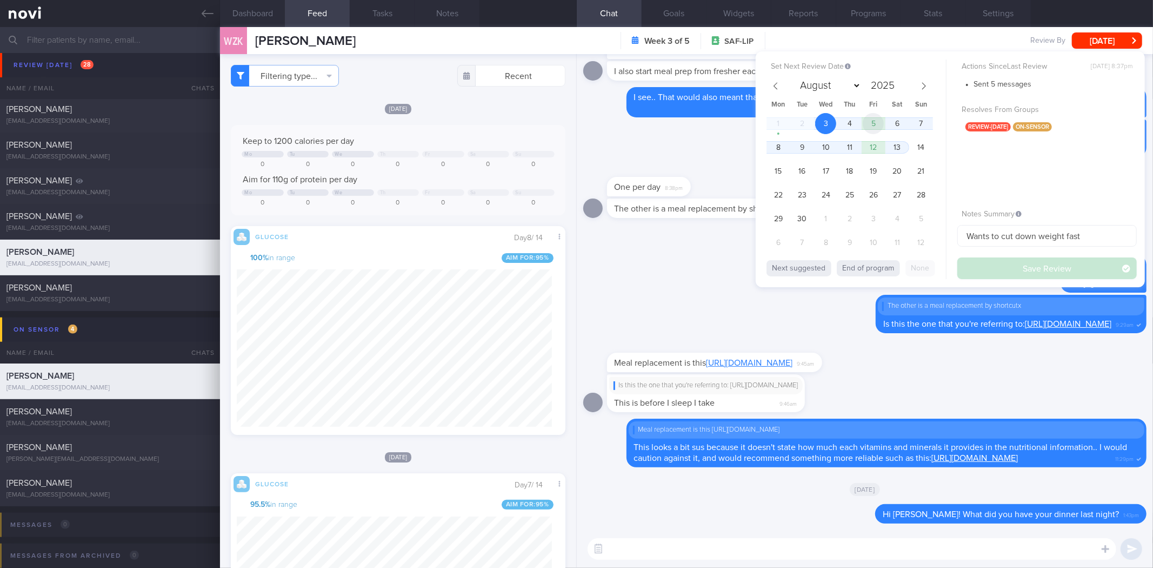
click at [874, 121] on span "5" at bounding box center [873, 123] width 21 height 21
click at [1037, 269] on button "Save Review" at bounding box center [1047, 268] width 179 height 22
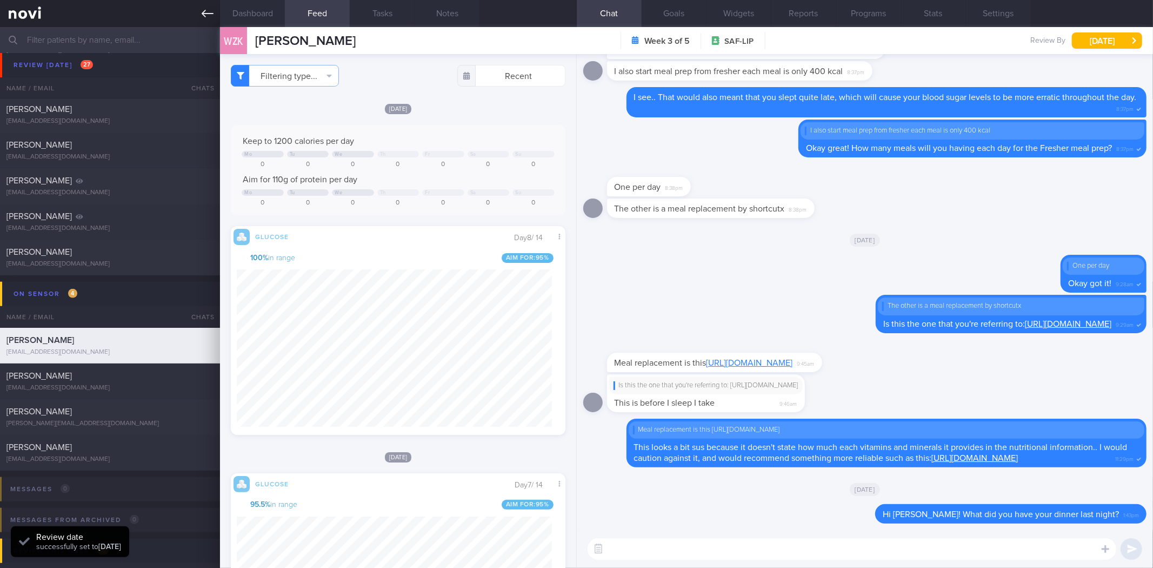
click at [215, 16] on link at bounding box center [110, 13] width 220 height 27
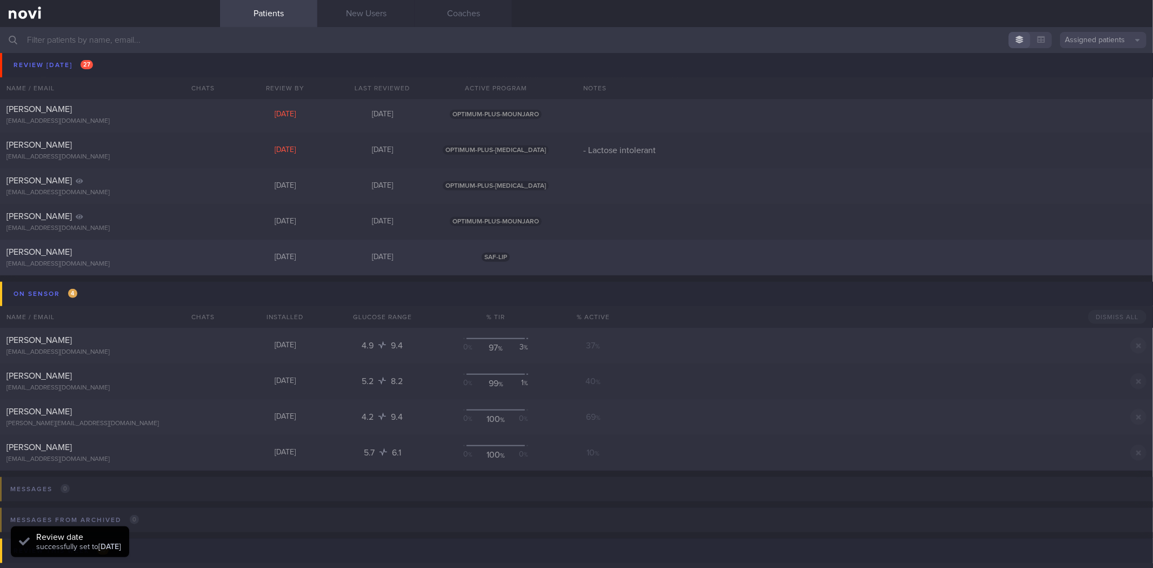
click at [190, 251] on div at bounding box center [202, 250] width 24 height 6
select select "8"
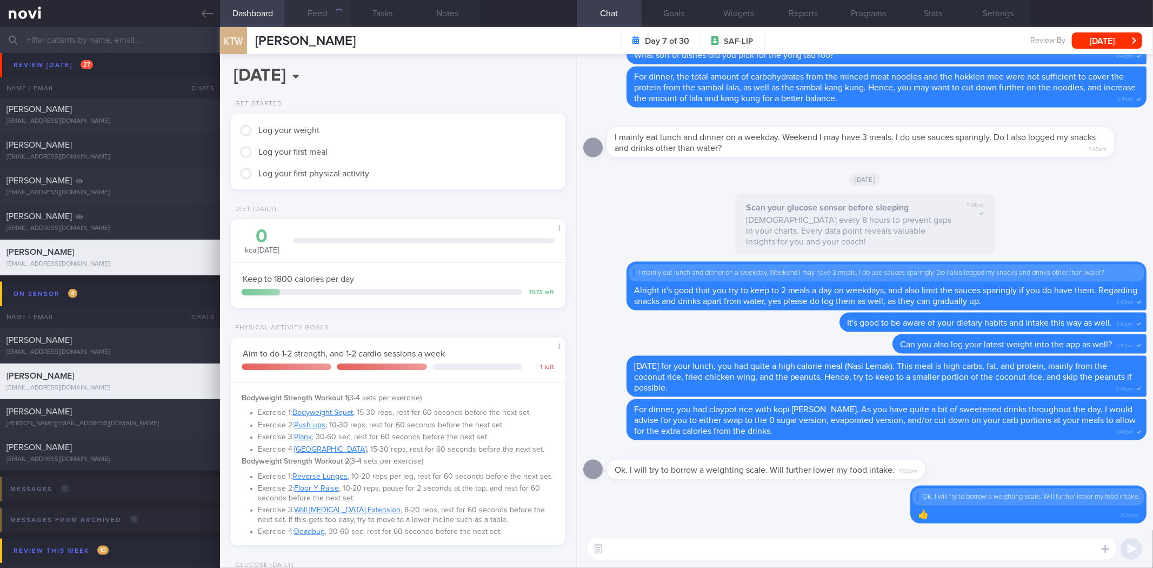
click at [310, 15] on button "Feed" at bounding box center [317, 13] width 65 height 27
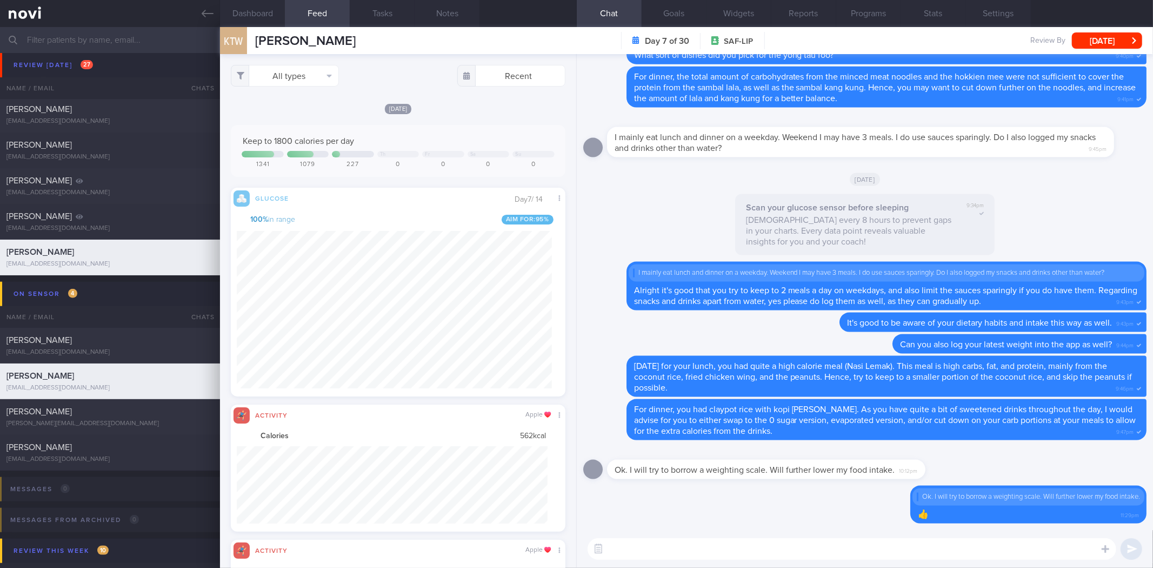
scroll to position [77, 311]
click at [319, 78] on button "All types" at bounding box center [285, 76] width 108 height 22
click at [310, 110] on button "Activity" at bounding box center [284, 113] width 107 height 16
checkbox input "false"
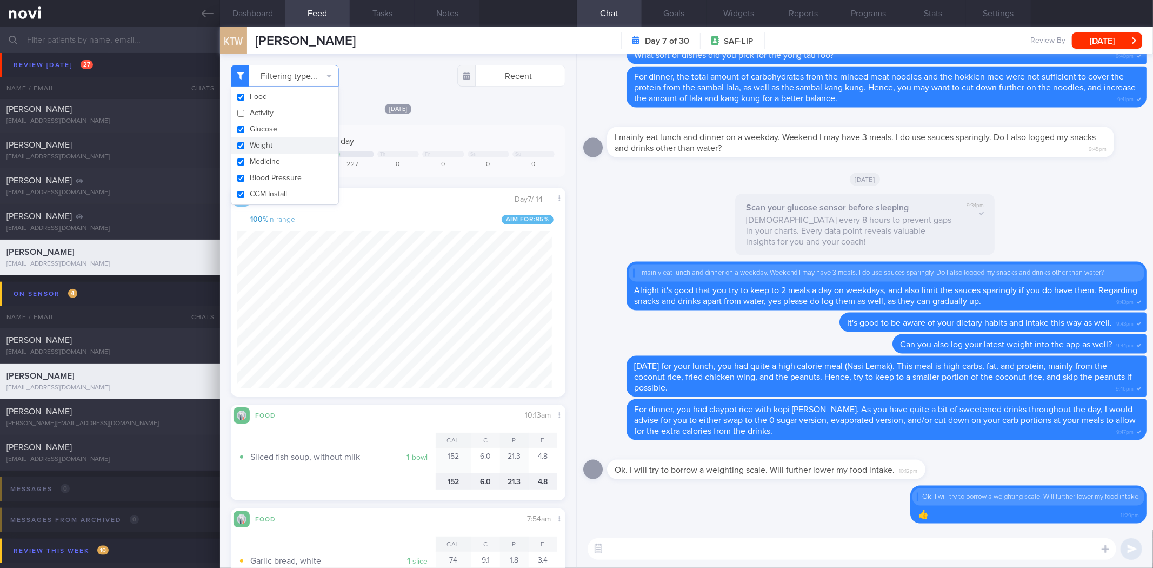
click at [292, 152] on button "Weight" at bounding box center [284, 145] width 107 height 16
checkbox input "false"
click at [435, 157] on div "Th Fr Sa Su" at bounding box center [398, 155] width 312 height 8
